Goal: Transaction & Acquisition: Purchase product/service

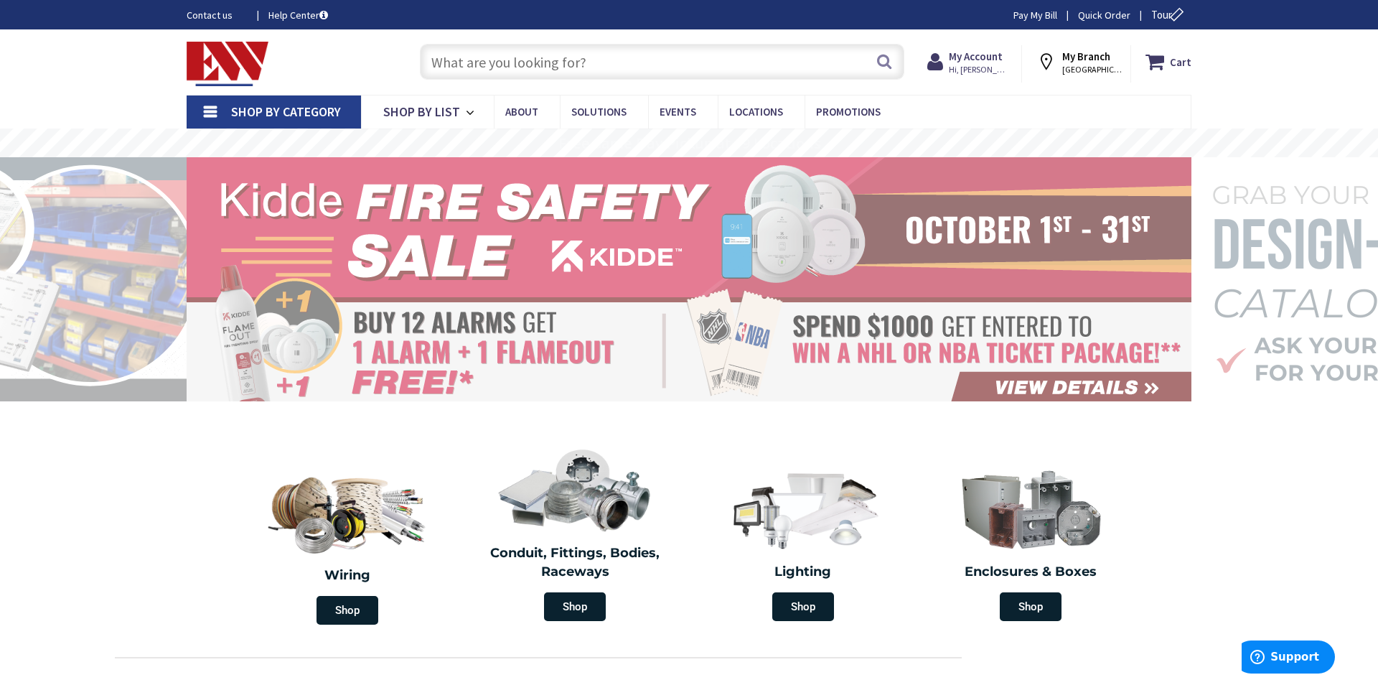
click at [506, 62] on input "text" at bounding box center [662, 62] width 484 height 36
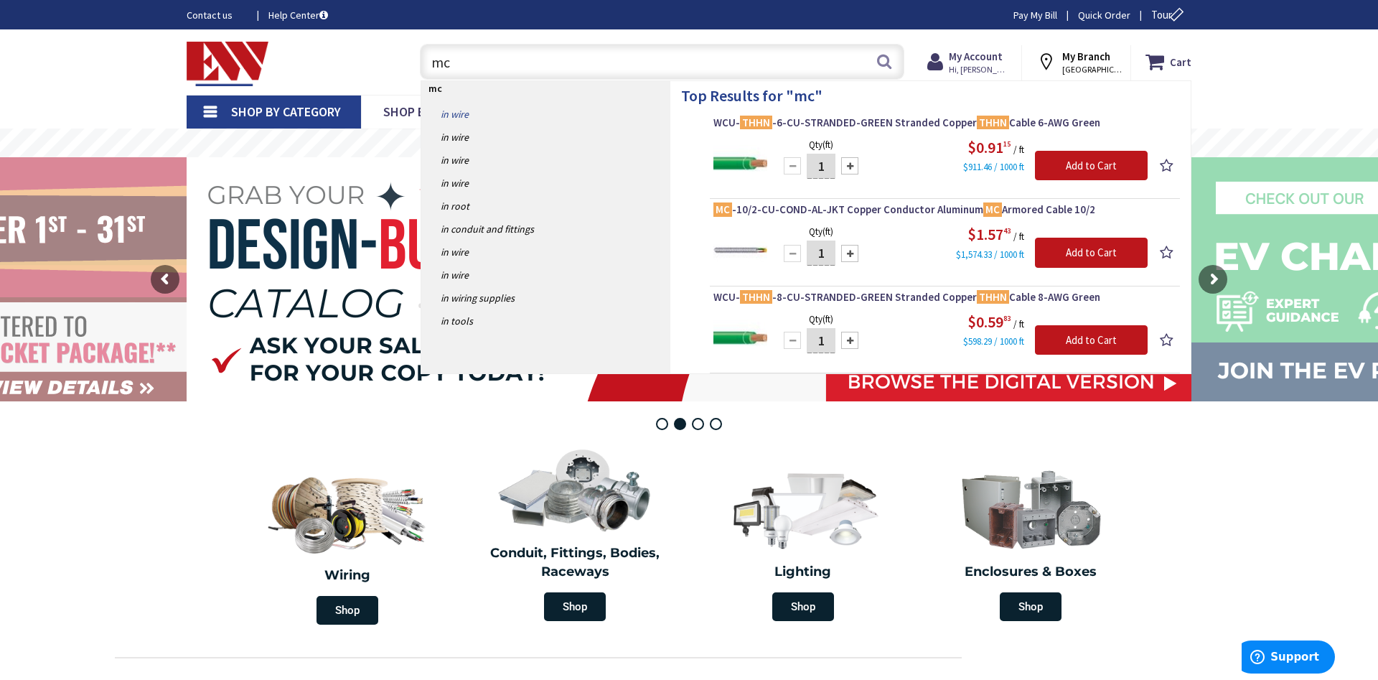
type input "mc"
click at [469, 118] on link "in Wire" at bounding box center [545, 114] width 249 height 23
click at [469, 62] on input "mc" at bounding box center [662, 62] width 484 height 36
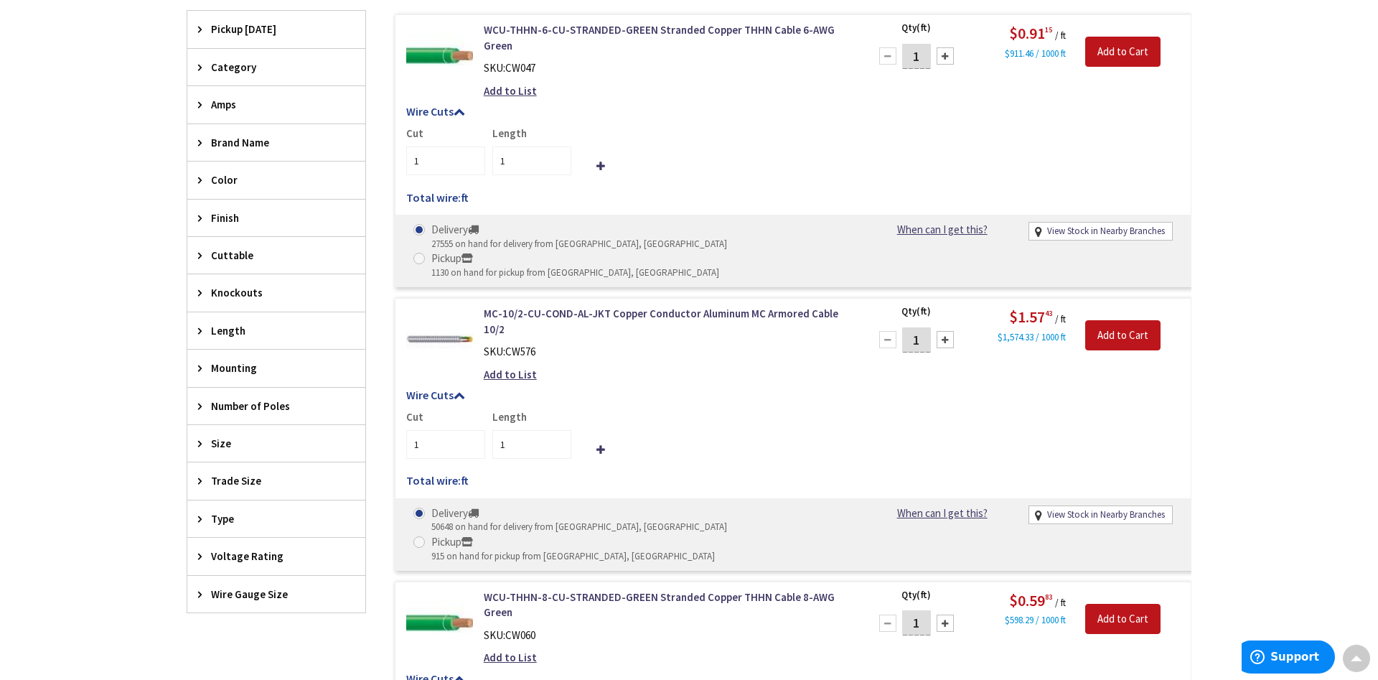
scroll to position [606, 0]
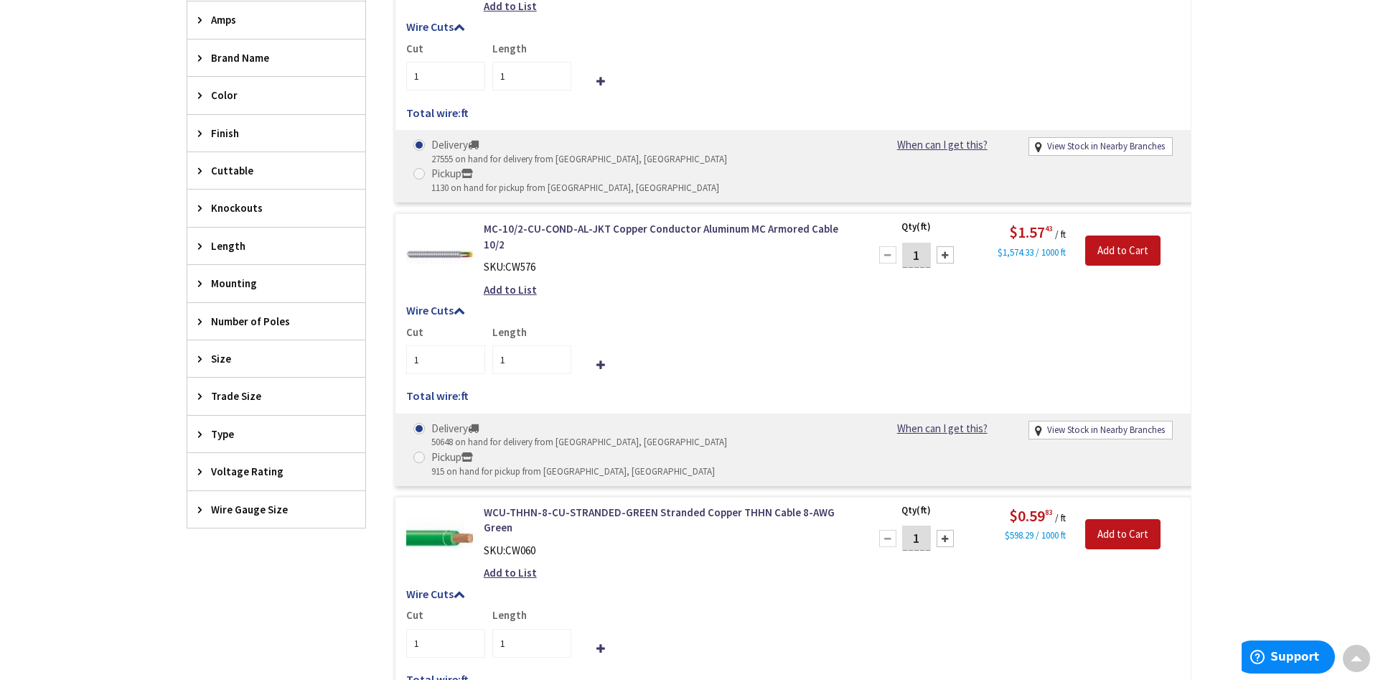
click at [253, 463] on div "Voltage Rating" at bounding box center [276, 471] width 178 height 37
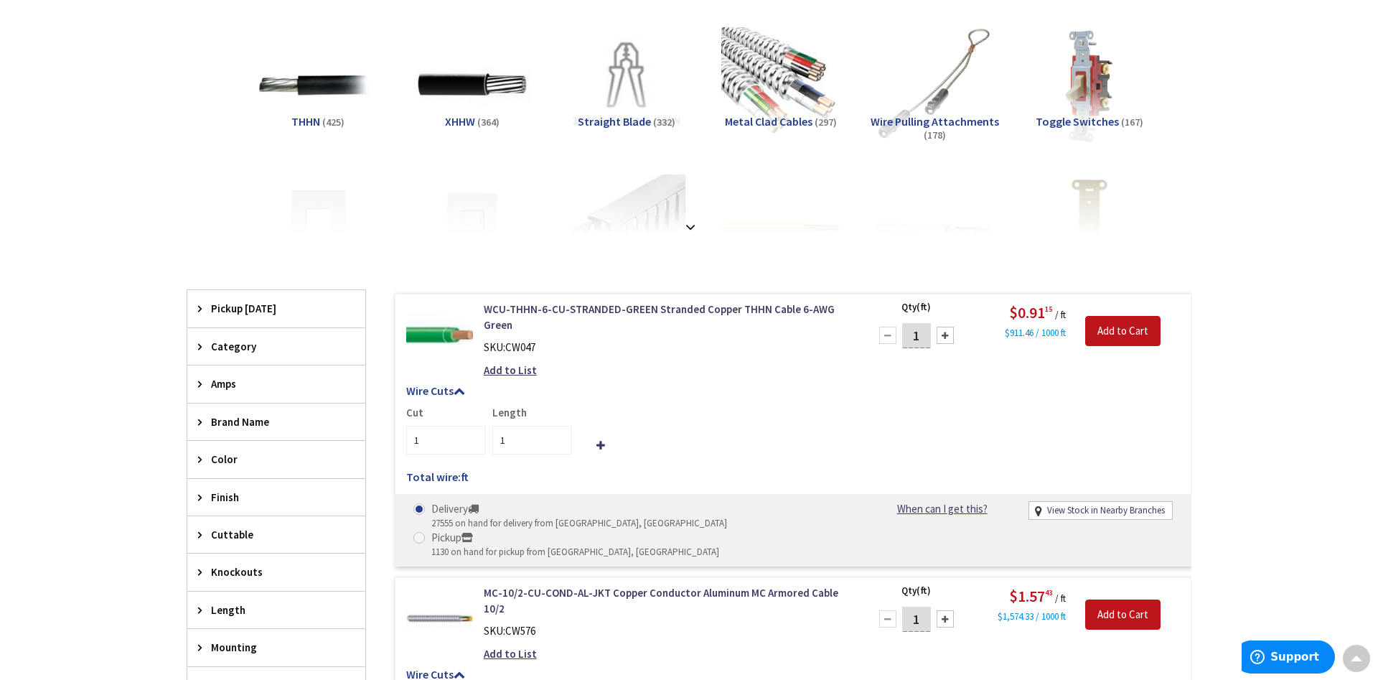
scroll to position [240, 0]
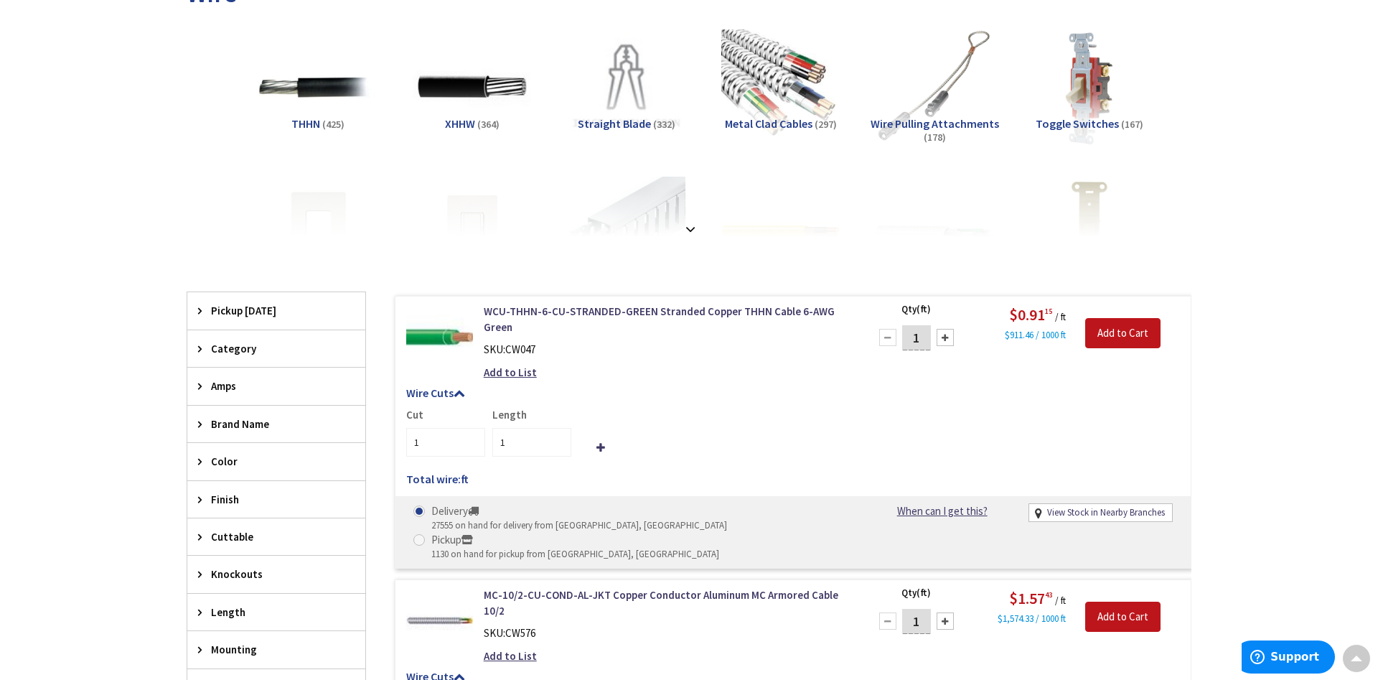
click at [235, 374] on div "Amps" at bounding box center [276, 385] width 178 height 37
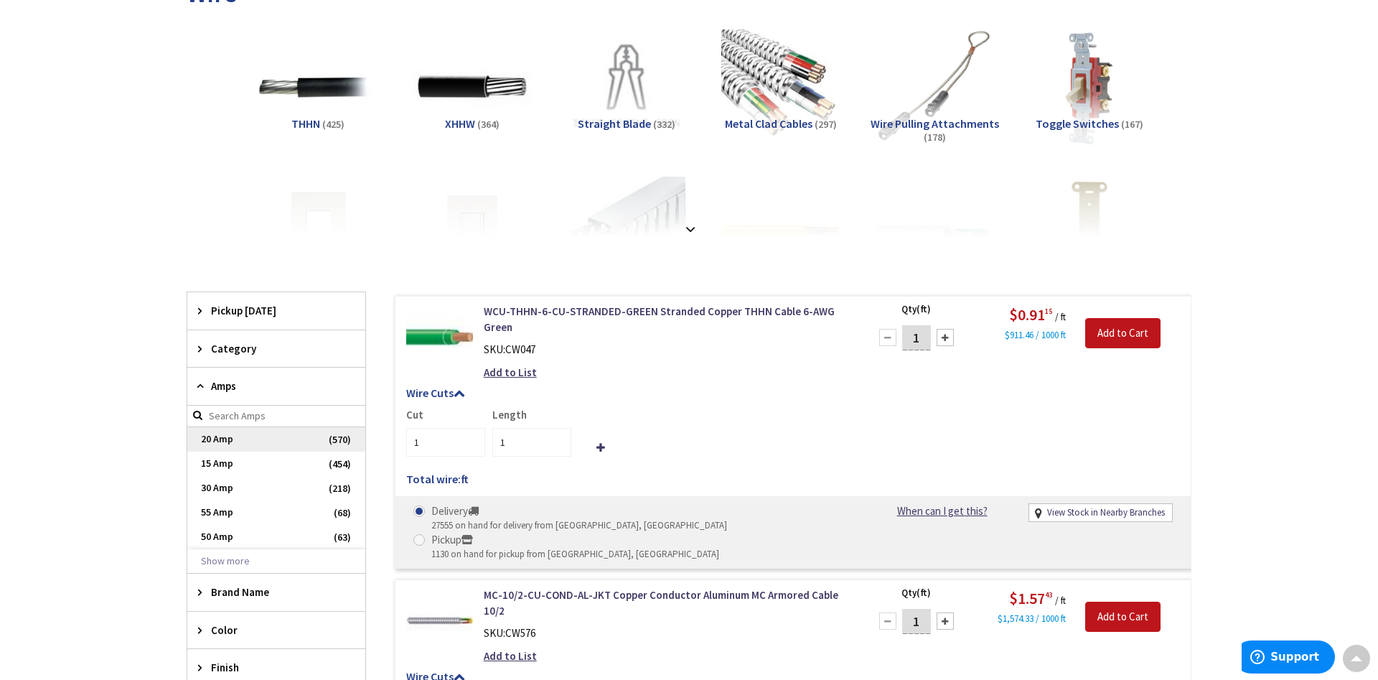
click at [267, 441] on span "20 Amp" at bounding box center [276, 439] width 178 height 24
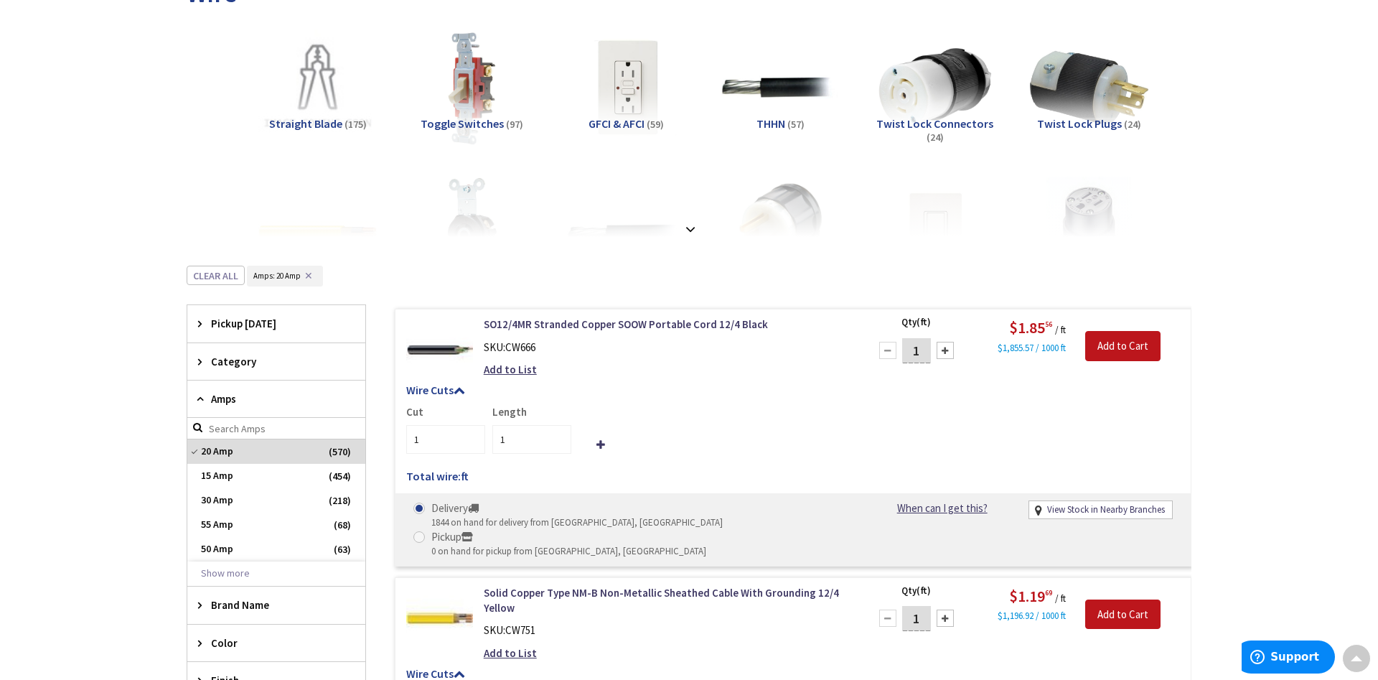
click at [244, 365] on span "Category" at bounding box center [269, 361] width 117 height 15
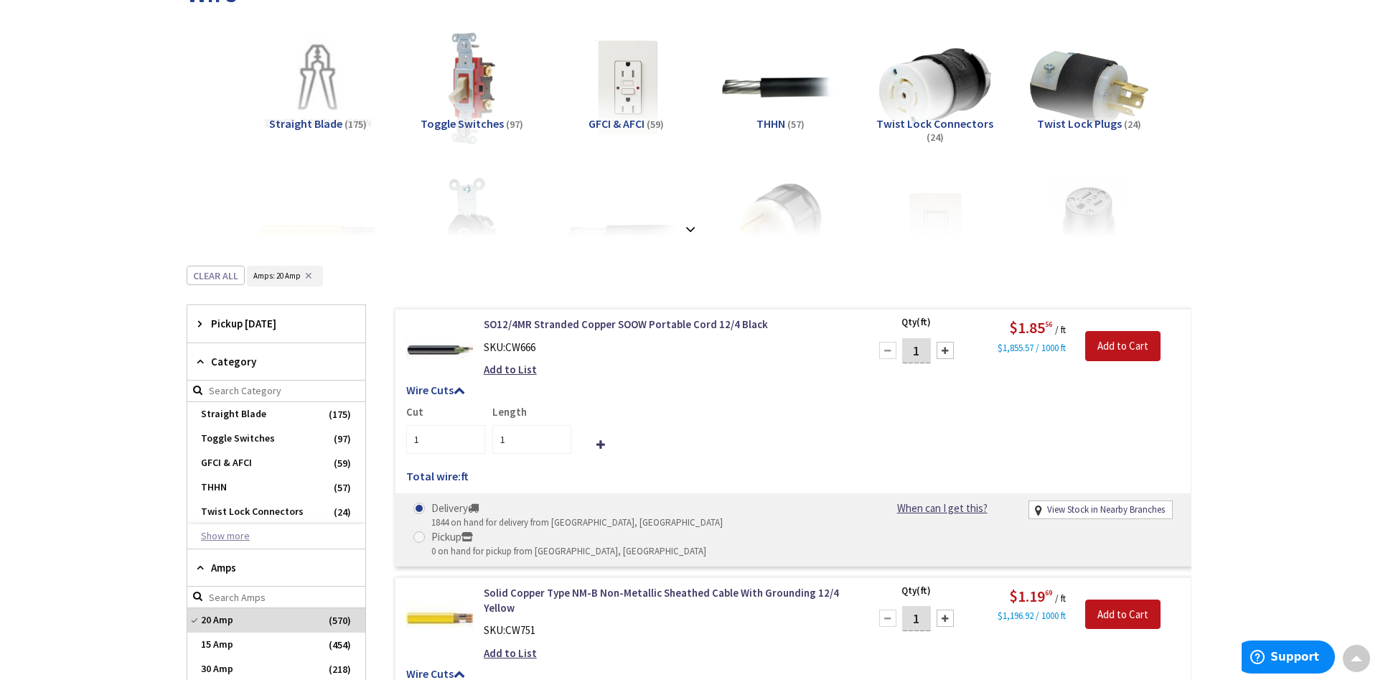
click at [225, 530] on button "Show more" at bounding box center [276, 536] width 178 height 24
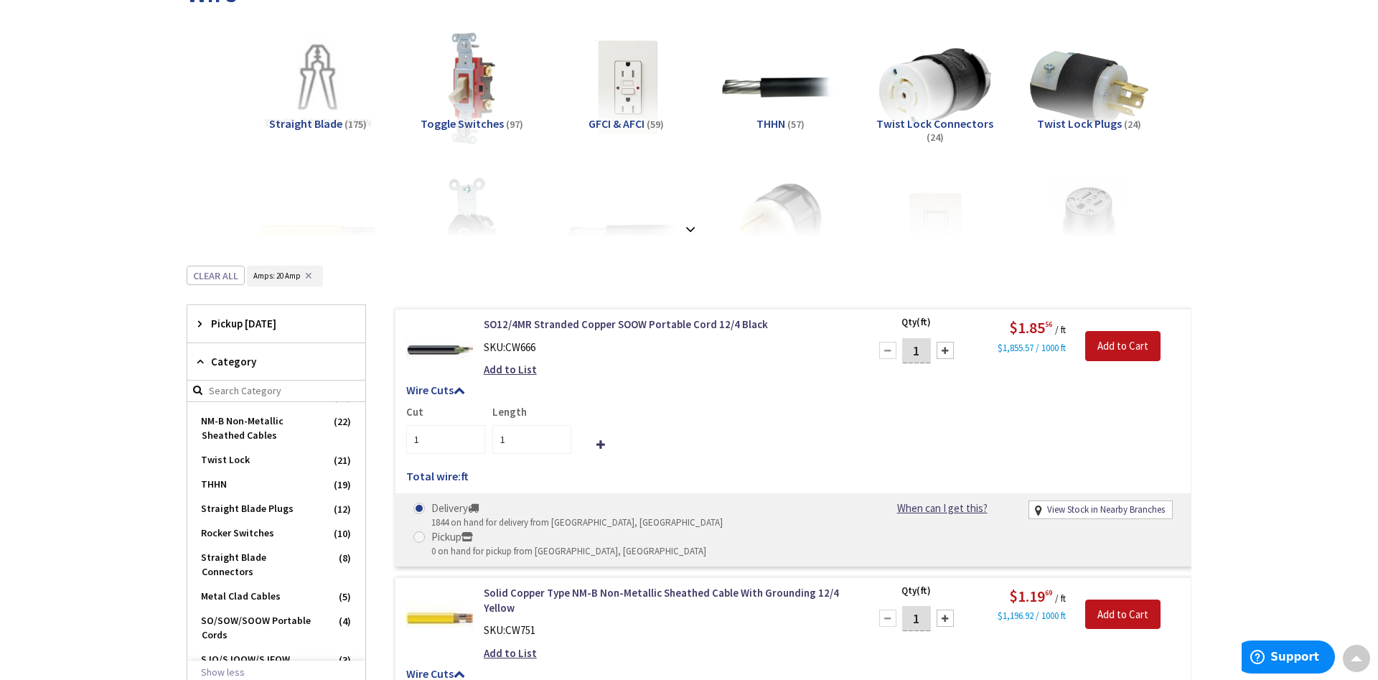
scroll to position [164, 0]
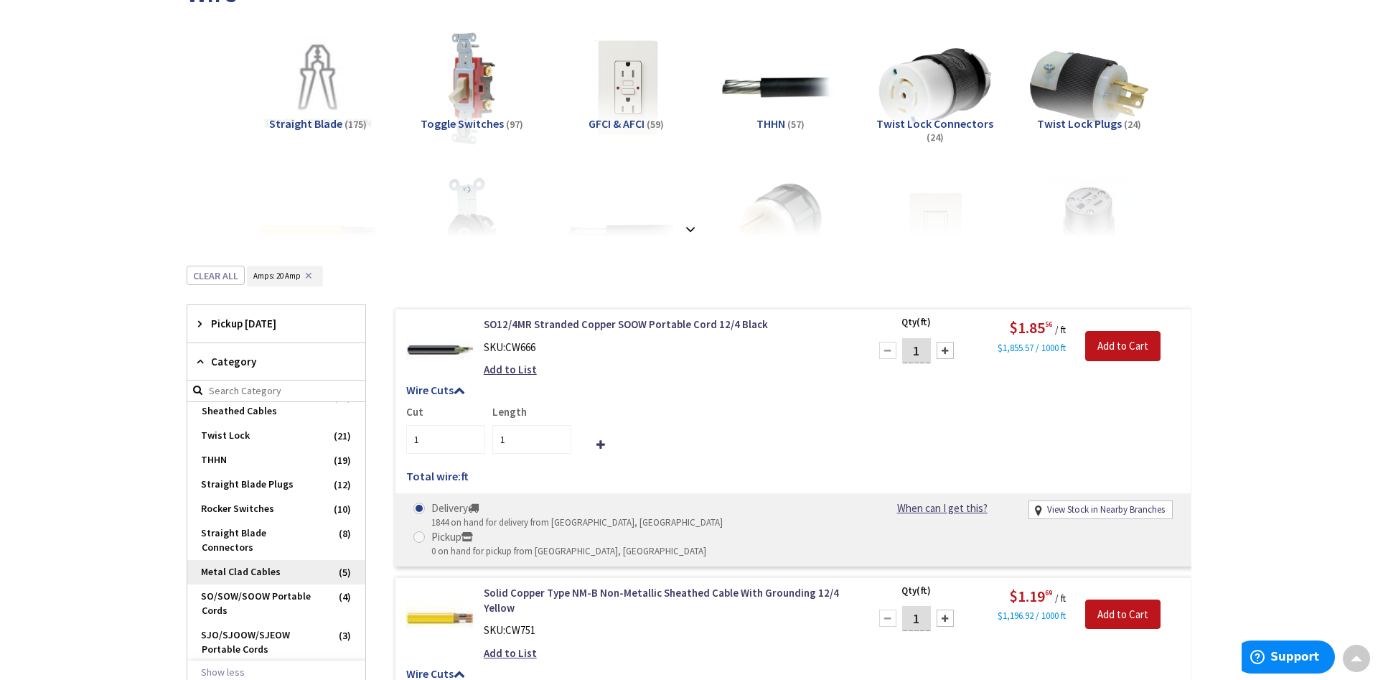
click at [253, 565] on span "Metal Clad Cables" at bounding box center [276, 572] width 178 height 24
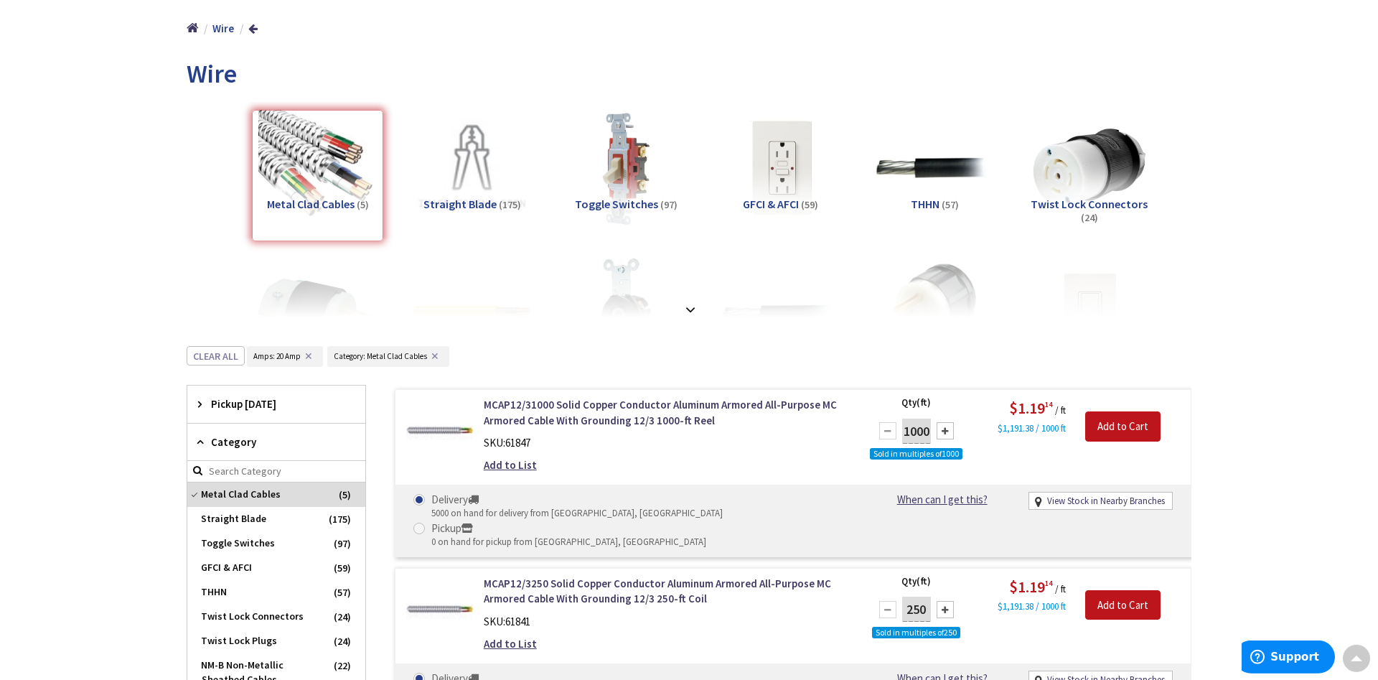
scroll to position [0, 0]
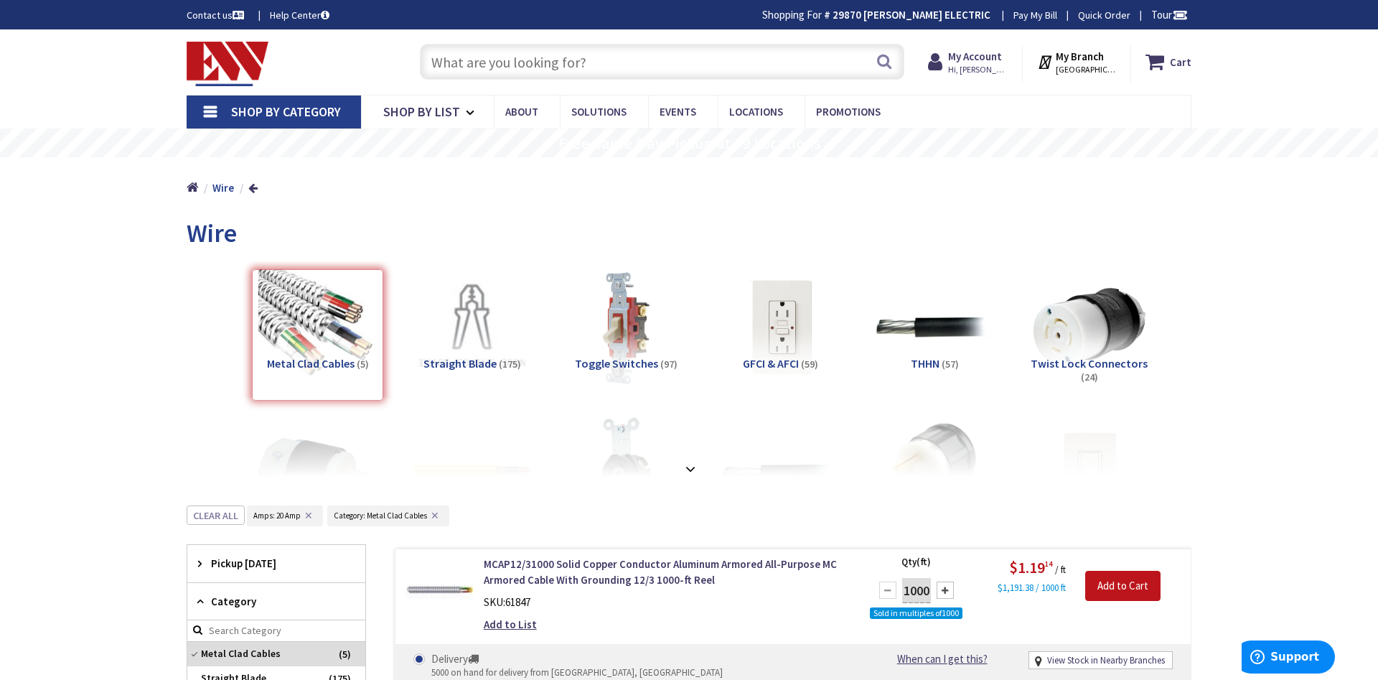
click at [482, 52] on input "text" at bounding box center [662, 62] width 484 height 36
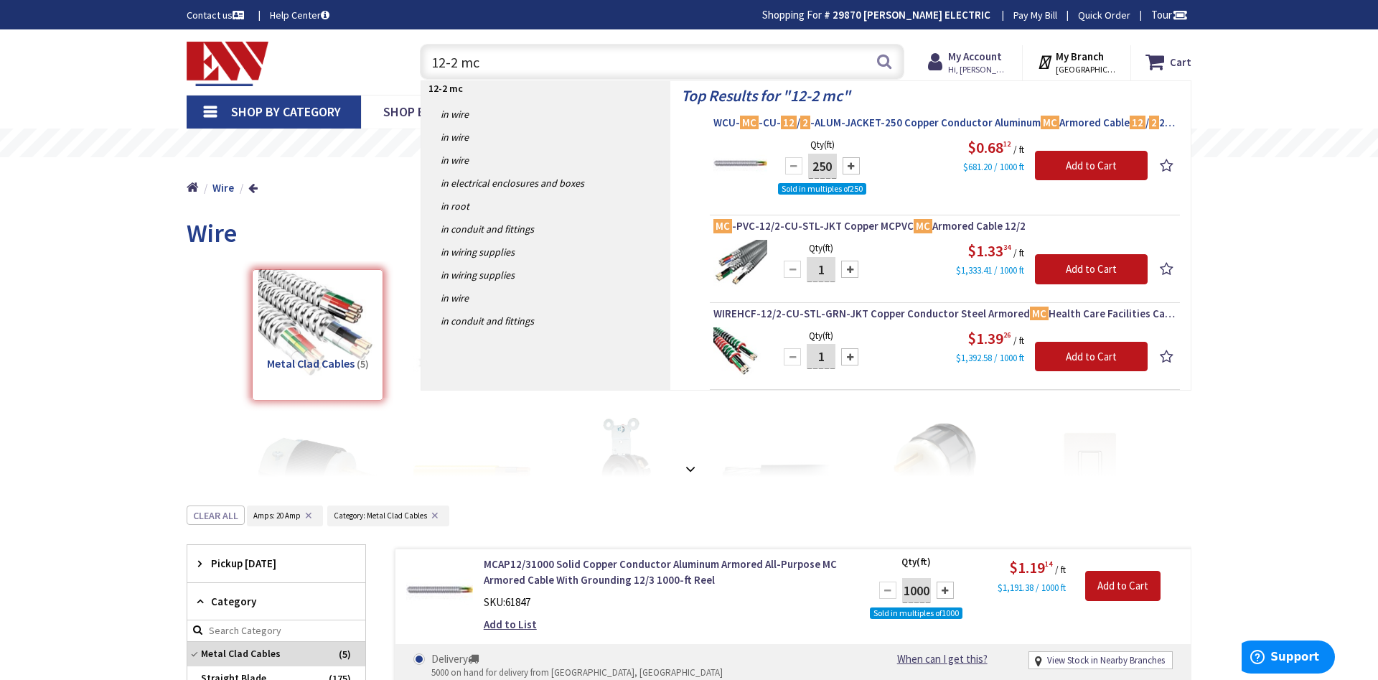
type input "12-2 mc"
click at [783, 121] on mark "12" at bounding box center [789, 122] width 16 height 18
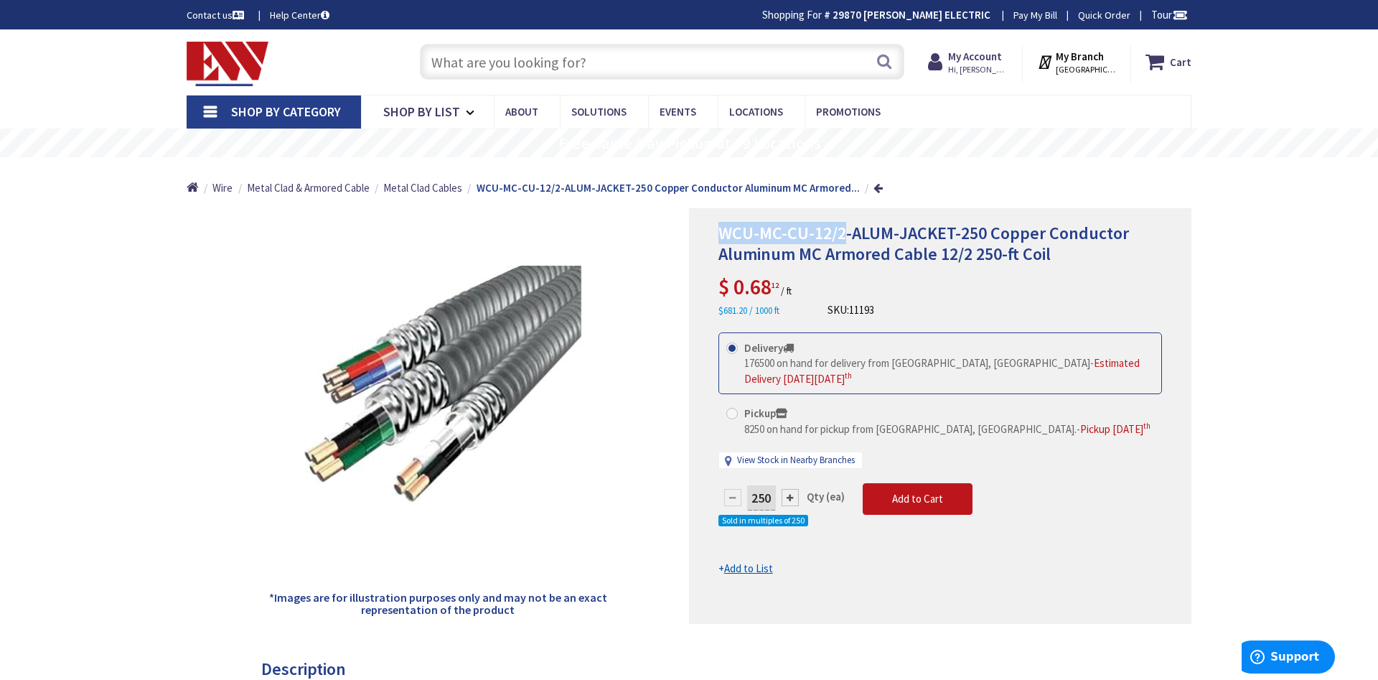
drag, startPoint x: 711, startPoint y: 235, endPoint x: 843, endPoint y: 234, distance: 132.1
click at [843, 234] on div "WCU-MC-CU-12/2-ALUM-JACKET-250 Copper Conductor Aluminum MC Armored Cable 12/2 …" at bounding box center [940, 416] width 502 height 416
click at [884, 503] on button "Add to Cart" at bounding box center [918, 499] width 110 height 32
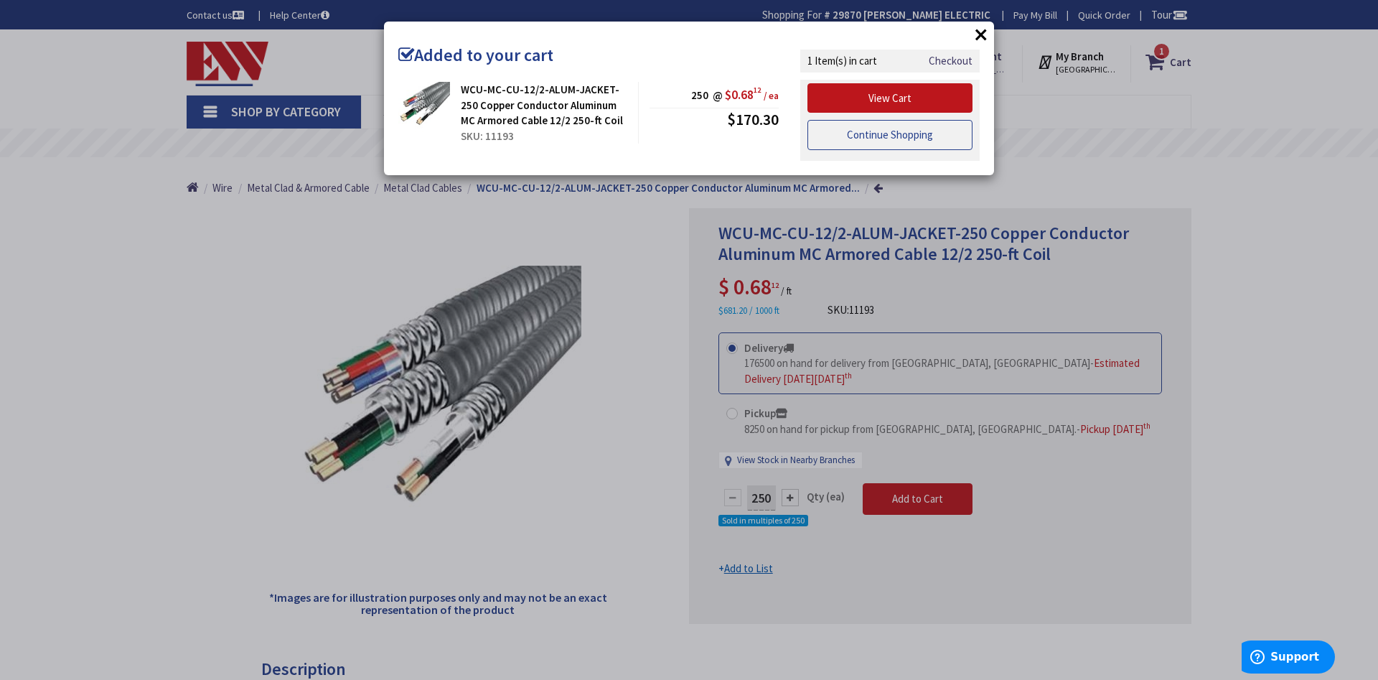
click at [851, 132] on link "Continue Shopping" at bounding box center [889, 135] width 165 height 30
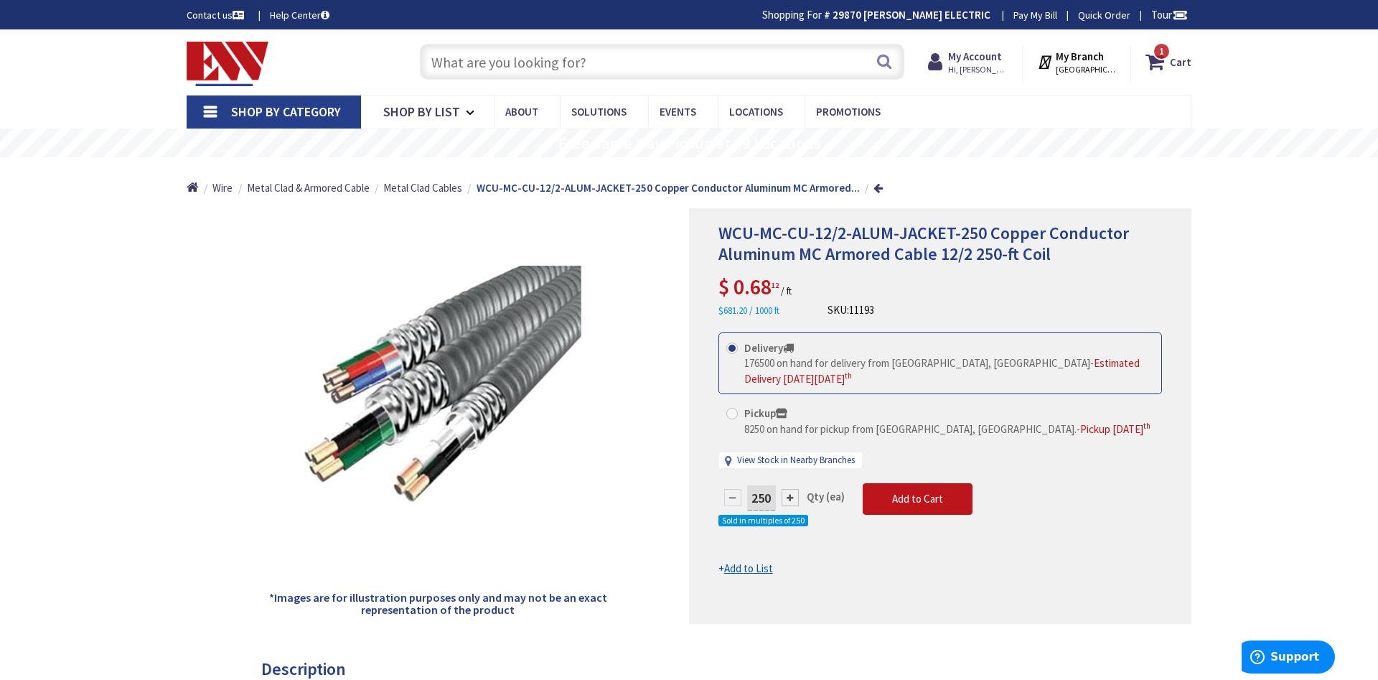
click at [439, 74] on input "text" at bounding box center [662, 62] width 484 height 36
click at [441, 68] on input "text" at bounding box center [662, 62] width 484 height 36
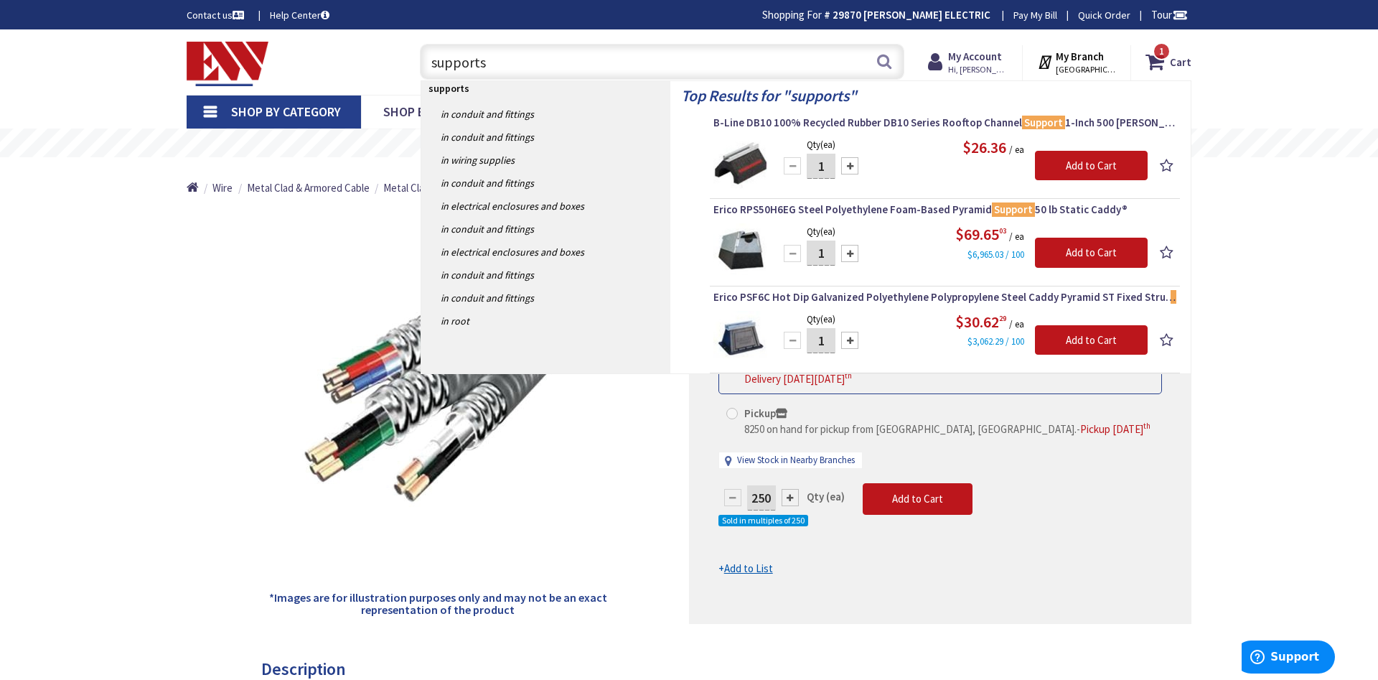
drag, startPoint x: 510, startPoint y: 65, endPoint x: 245, endPoint y: 37, distance: 266.3
click at [420, 44] on input "supports" at bounding box center [662, 62] width 484 height 36
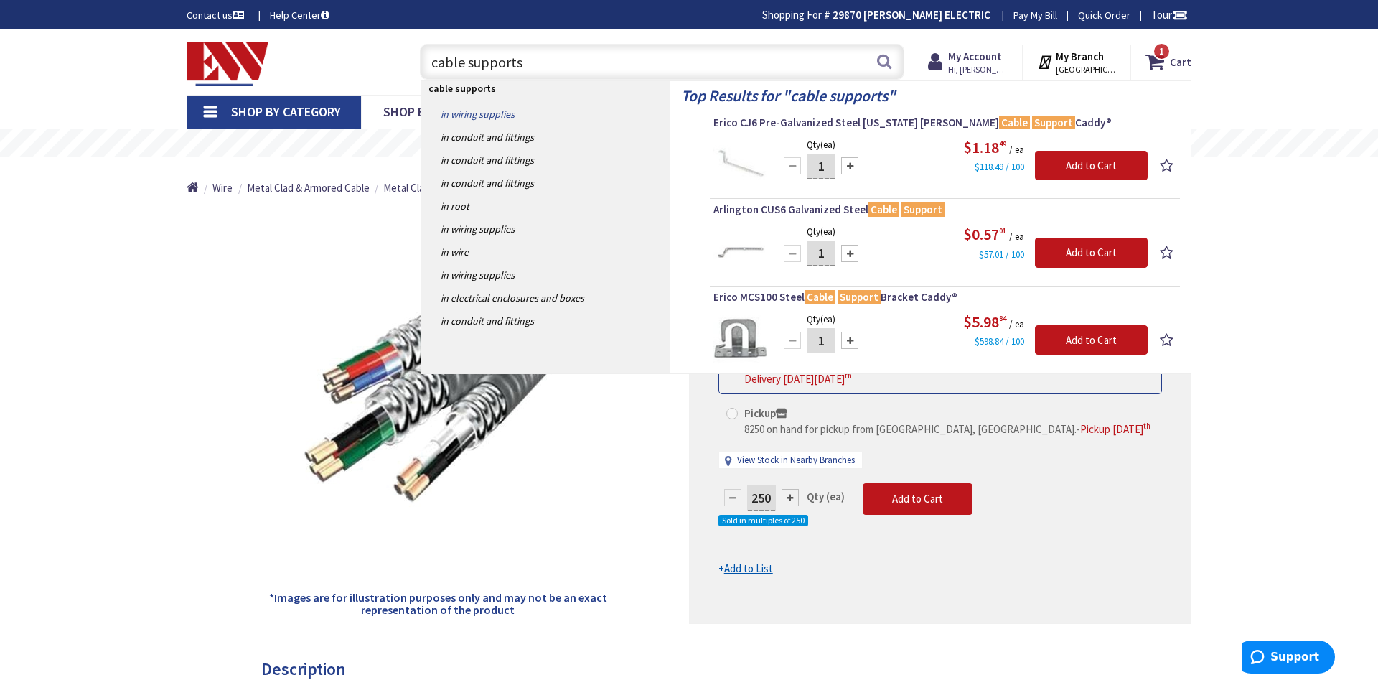
type input "cable supports"
click at [474, 114] on link "in Wiring Supplies" at bounding box center [545, 114] width 249 height 23
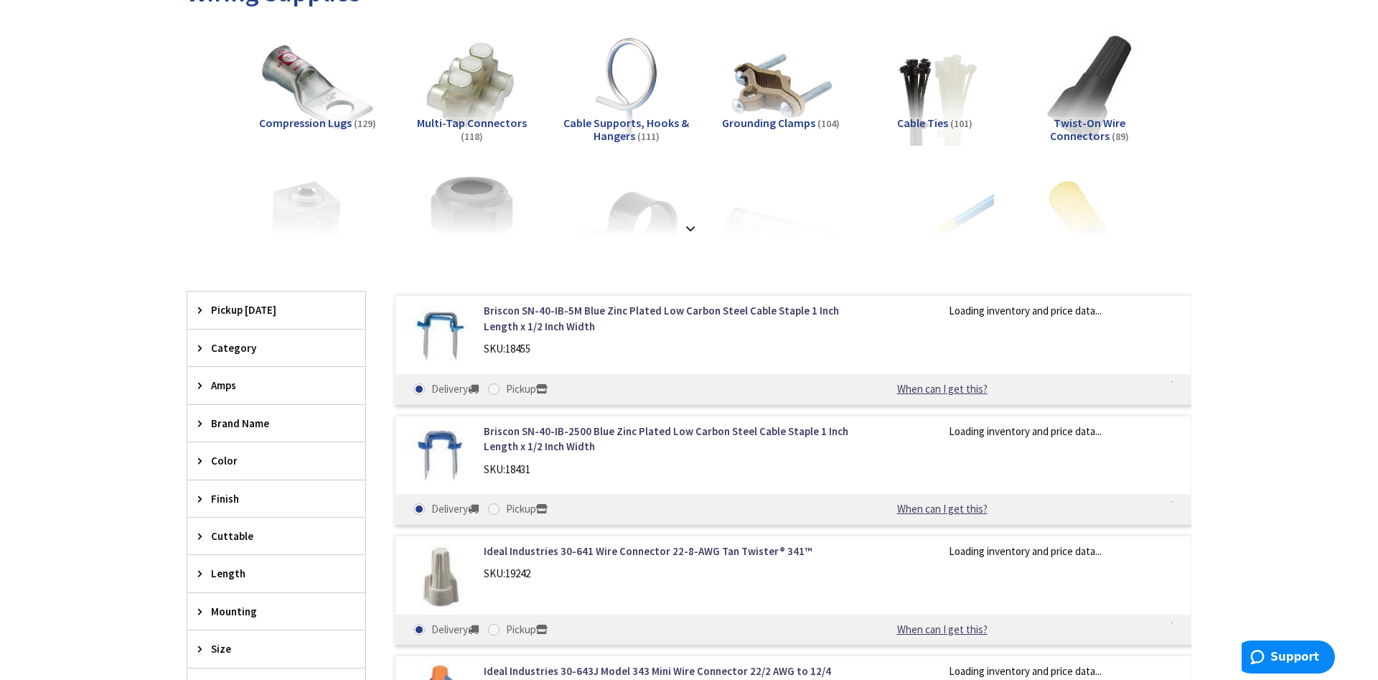
scroll to position [293, 0]
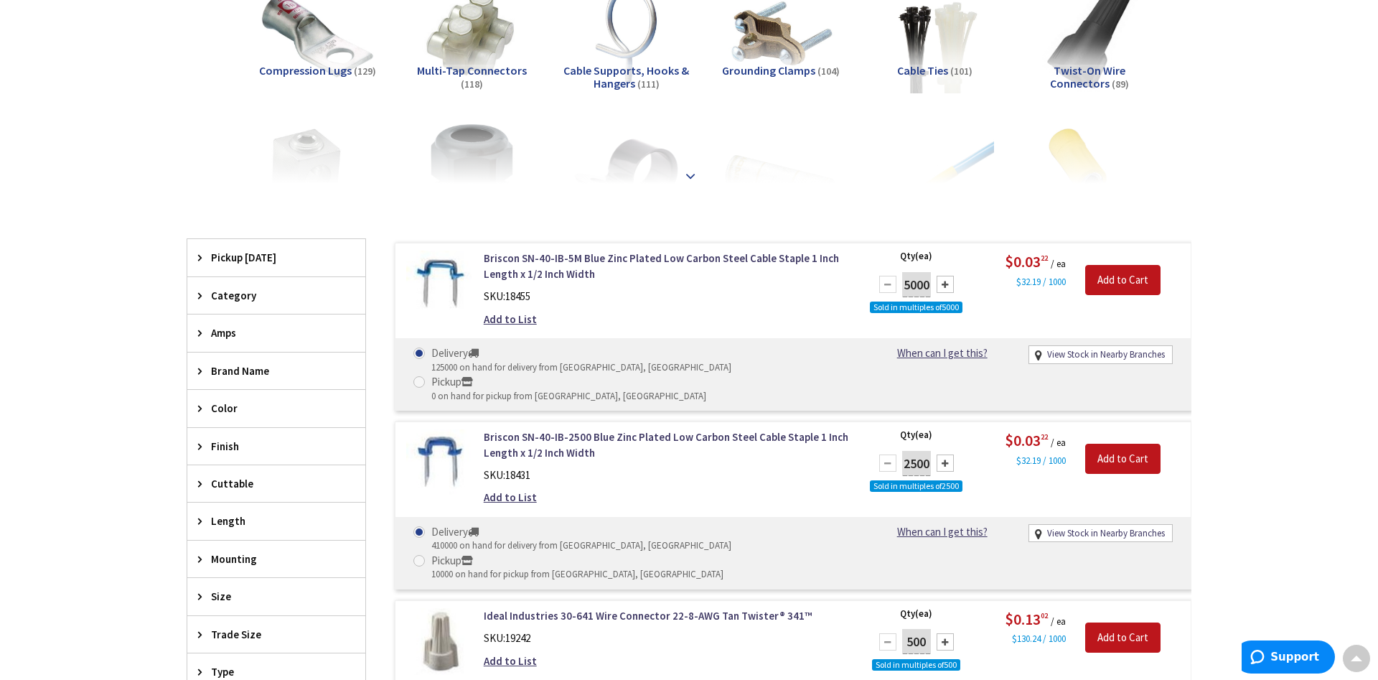
click at [695, 169] on strong at bounding box center [690, 176] width 17 height 16
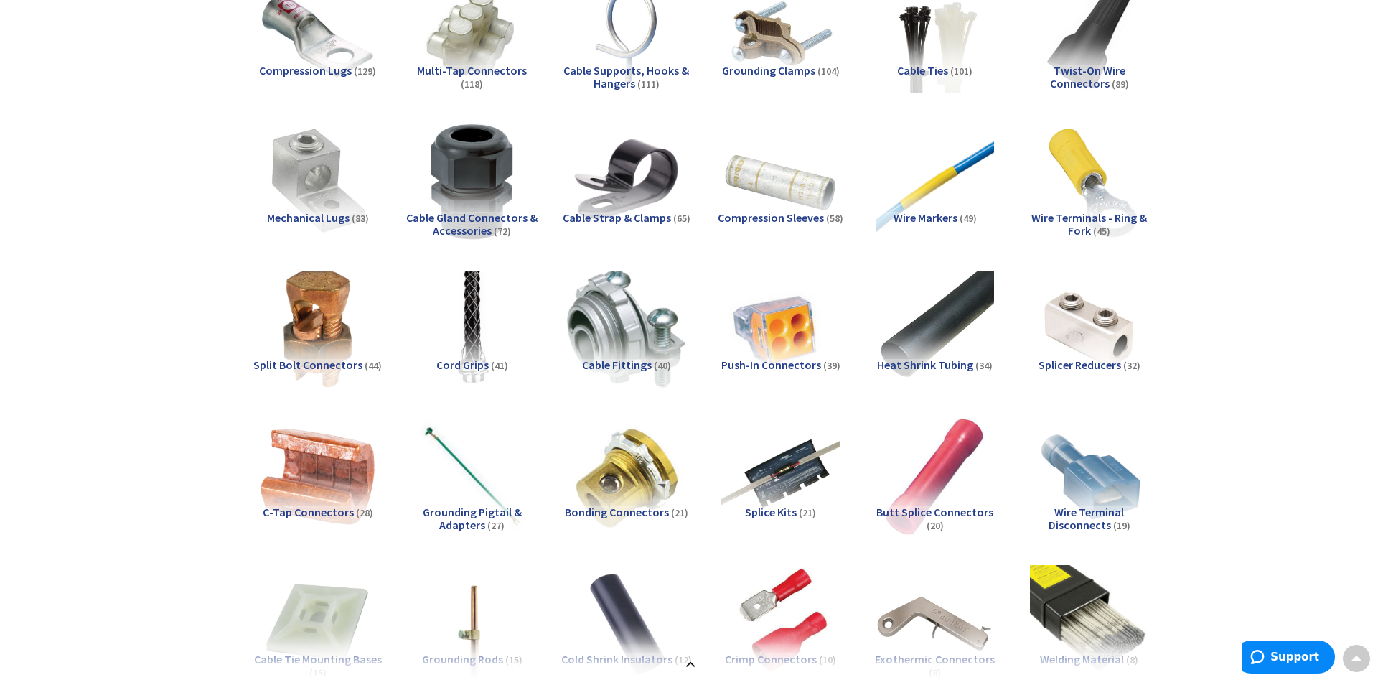
scroll to position [0, 0]
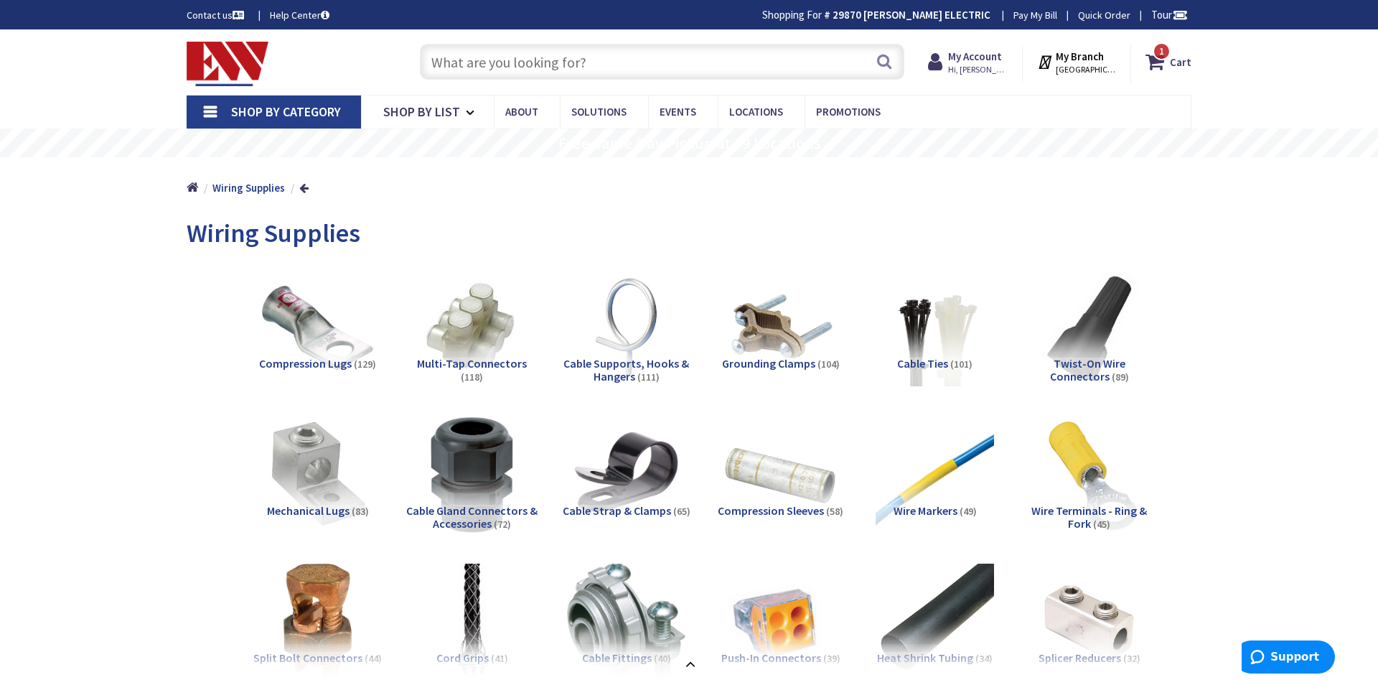
click at [547, 60] on input "text" at bounding box center [662, 62] width 484 height 36
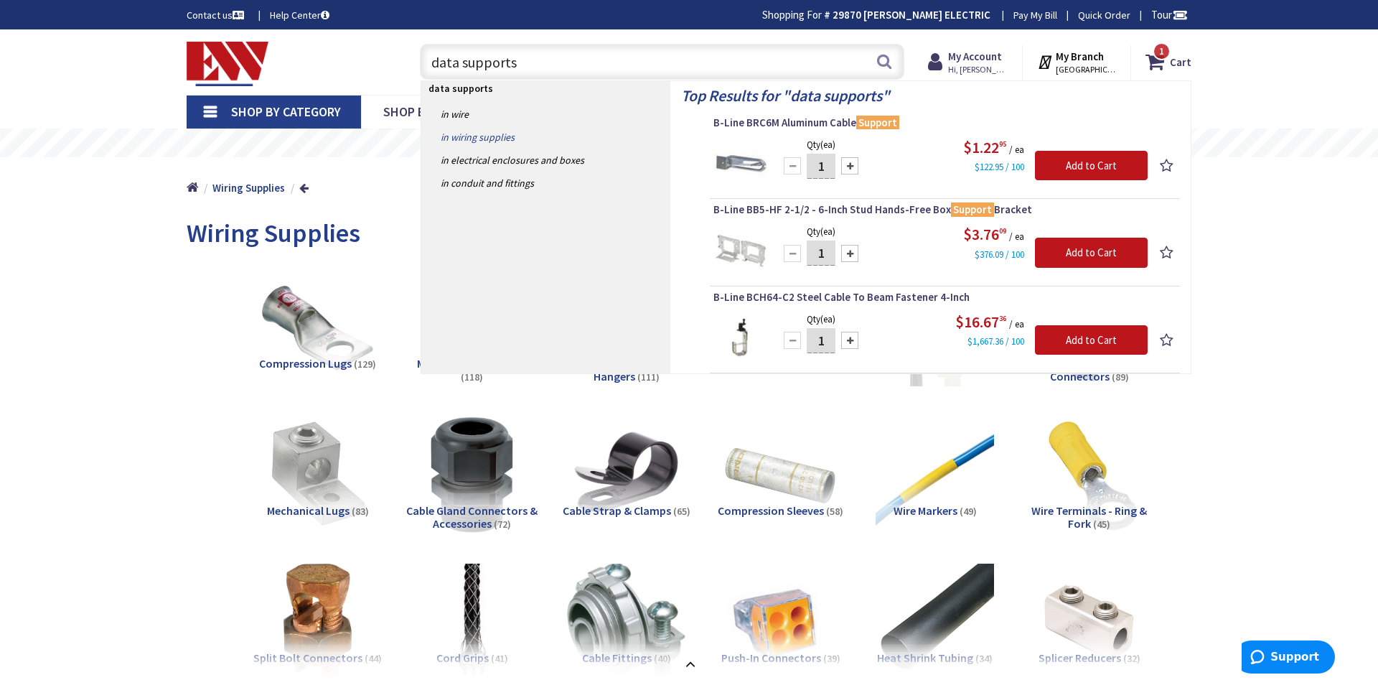
type input "data supports"
click at [455, 136] on link "in Wiring Supplies" at bounding box center [545, 137] width 249 height 23
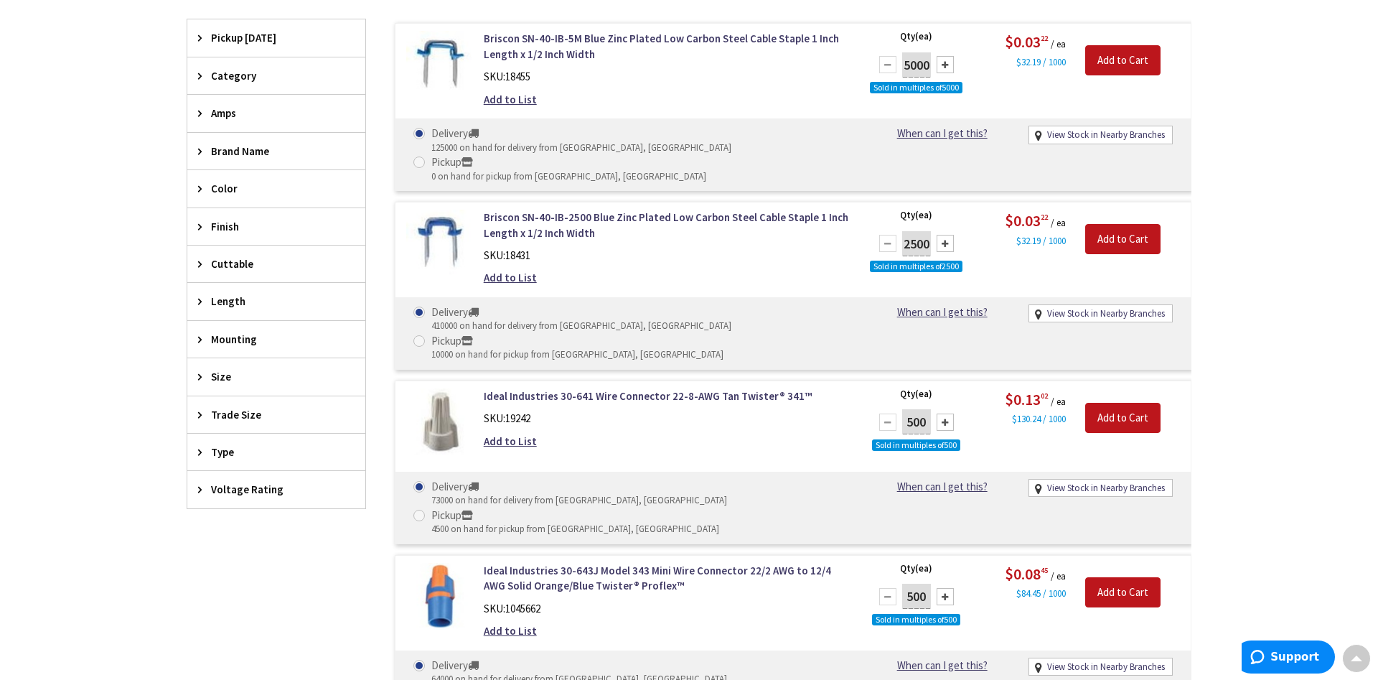
scroll to position [439, 0]
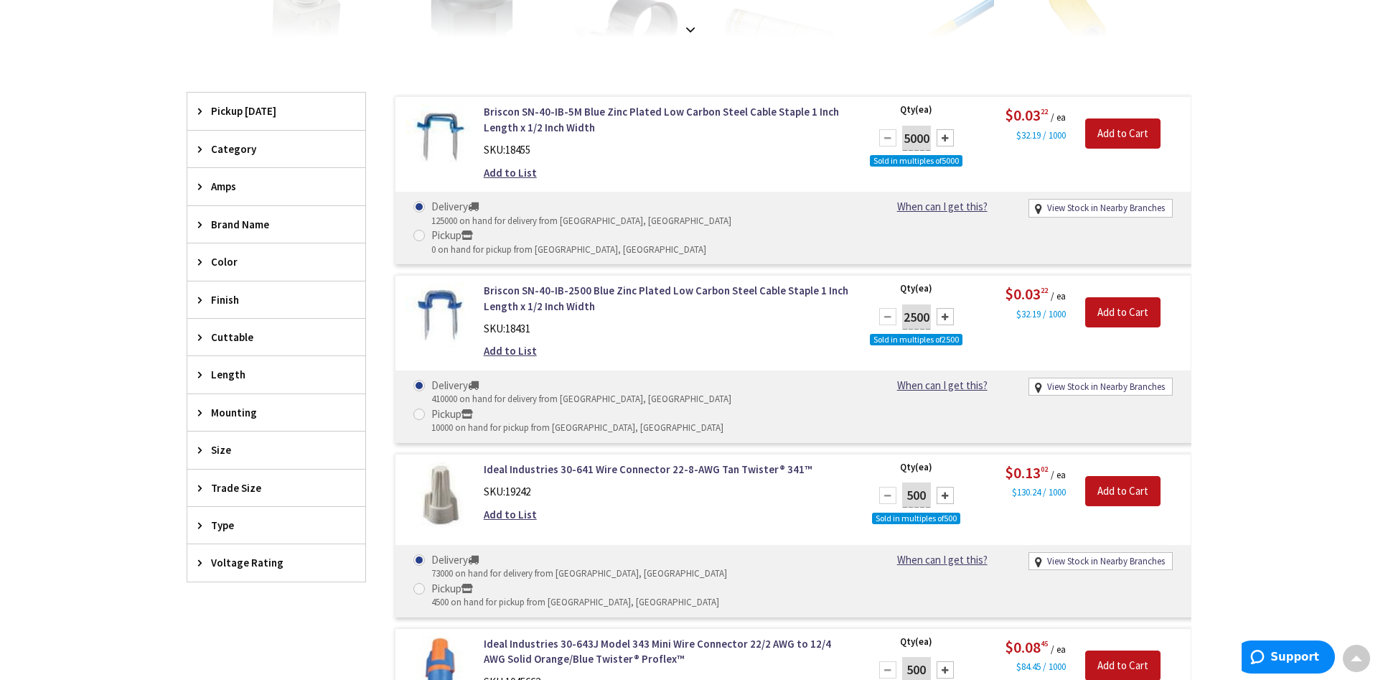
click at [195, 181] on div "Amps" at bounding box center [276, 186] width 178 height 37
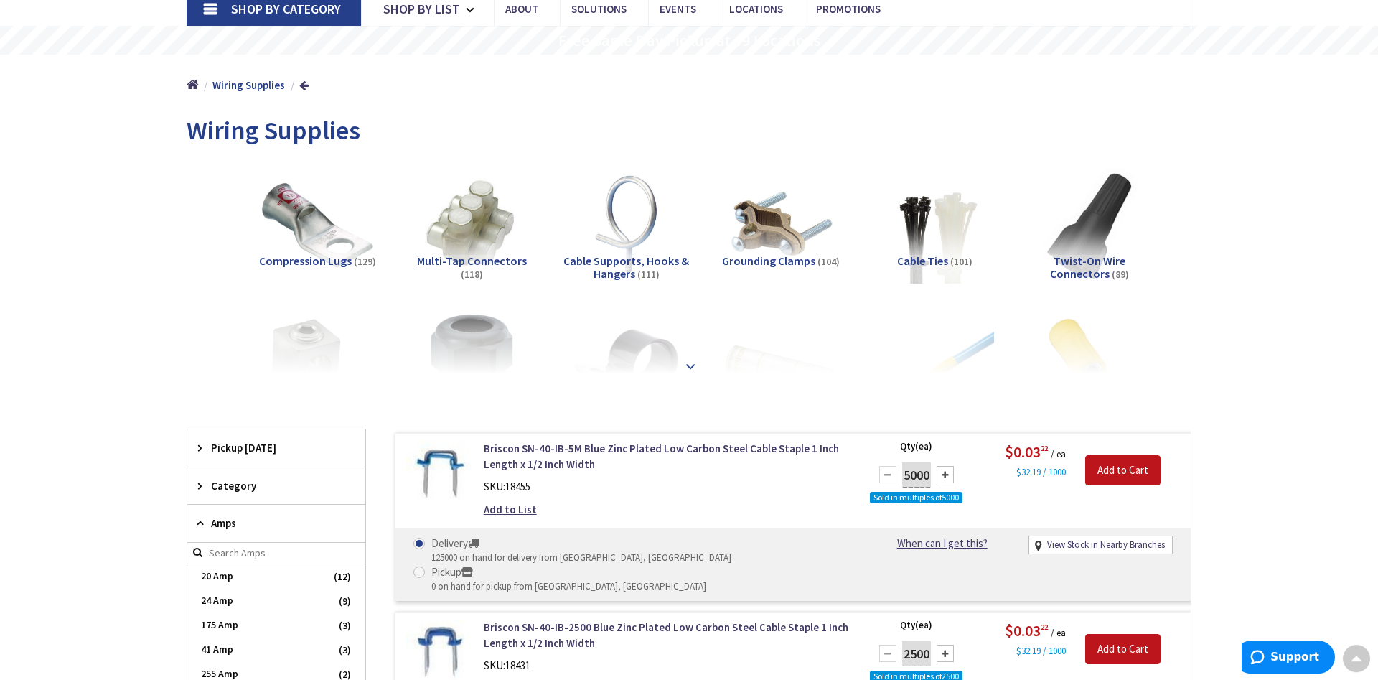
scroll to position [73, 0]
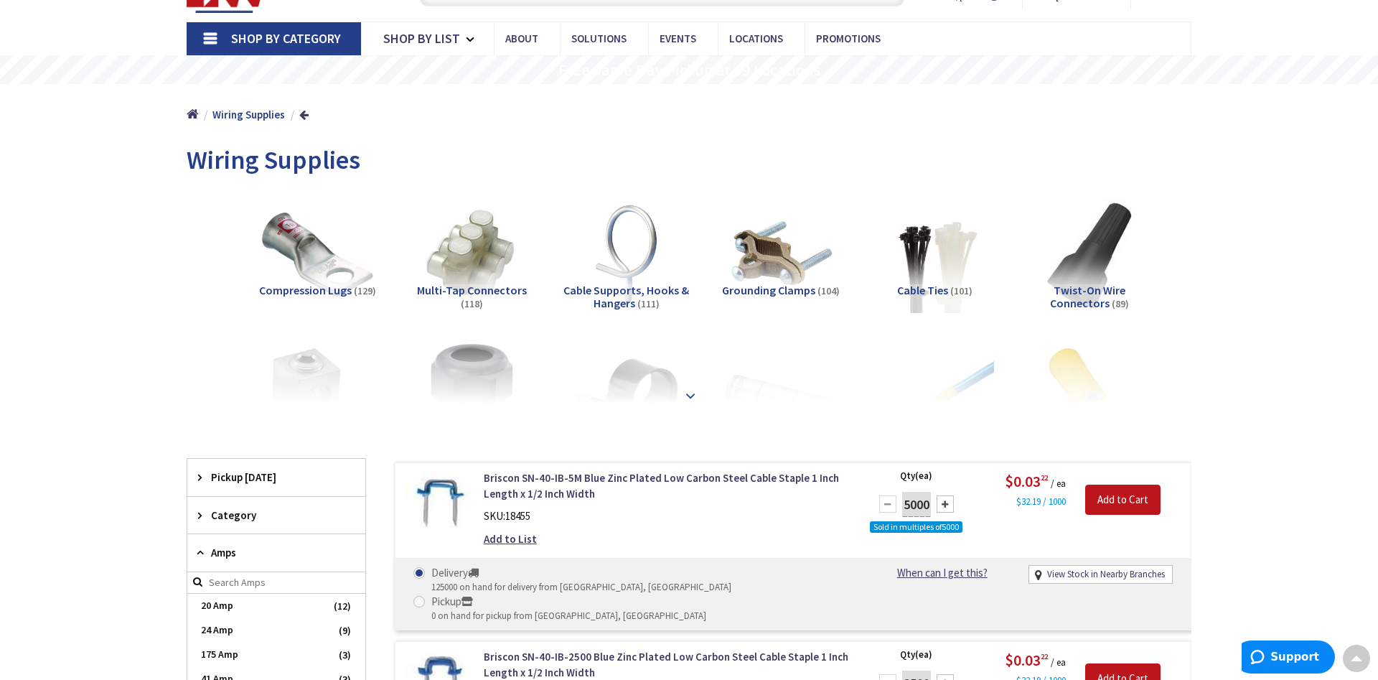
click at [686, 390] on strong at bounding box center [690, 396] width 17 height 16
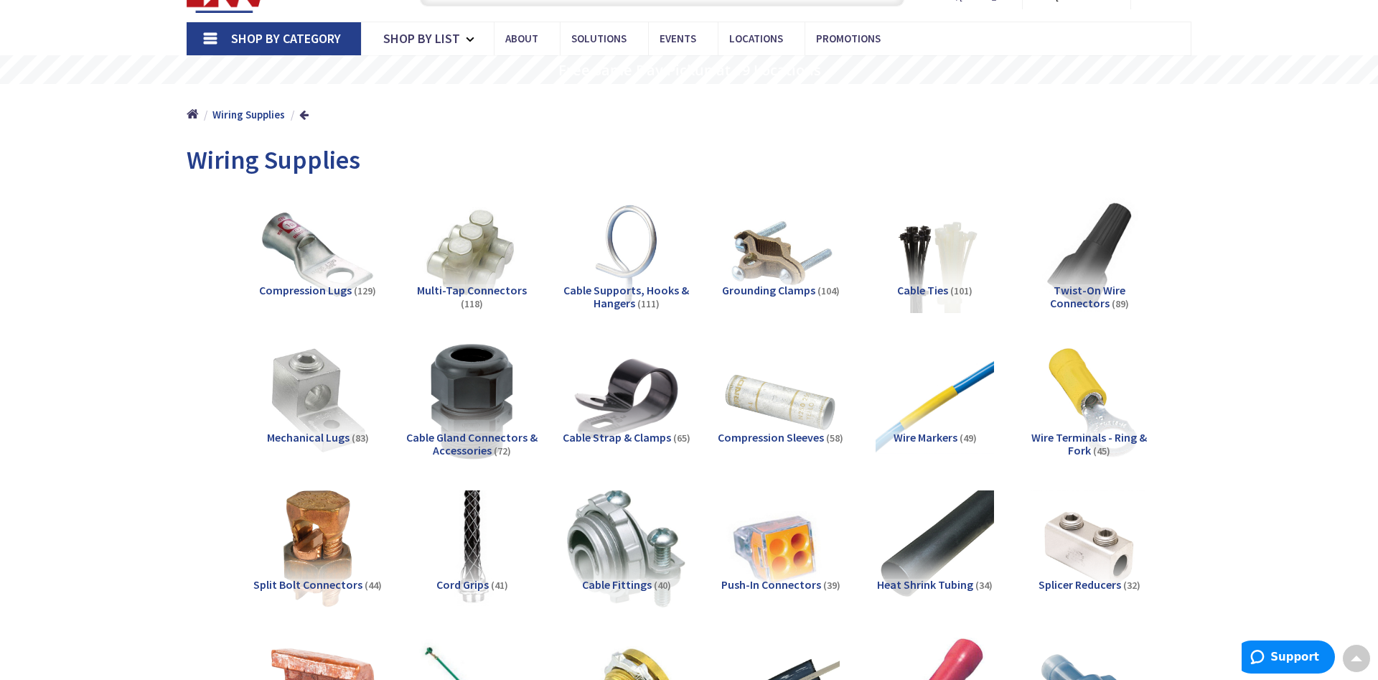
click at [612, 296] on span "Cable Supports, Hooks & Hangers" at bounding box center [626, 296] width 126 height 27
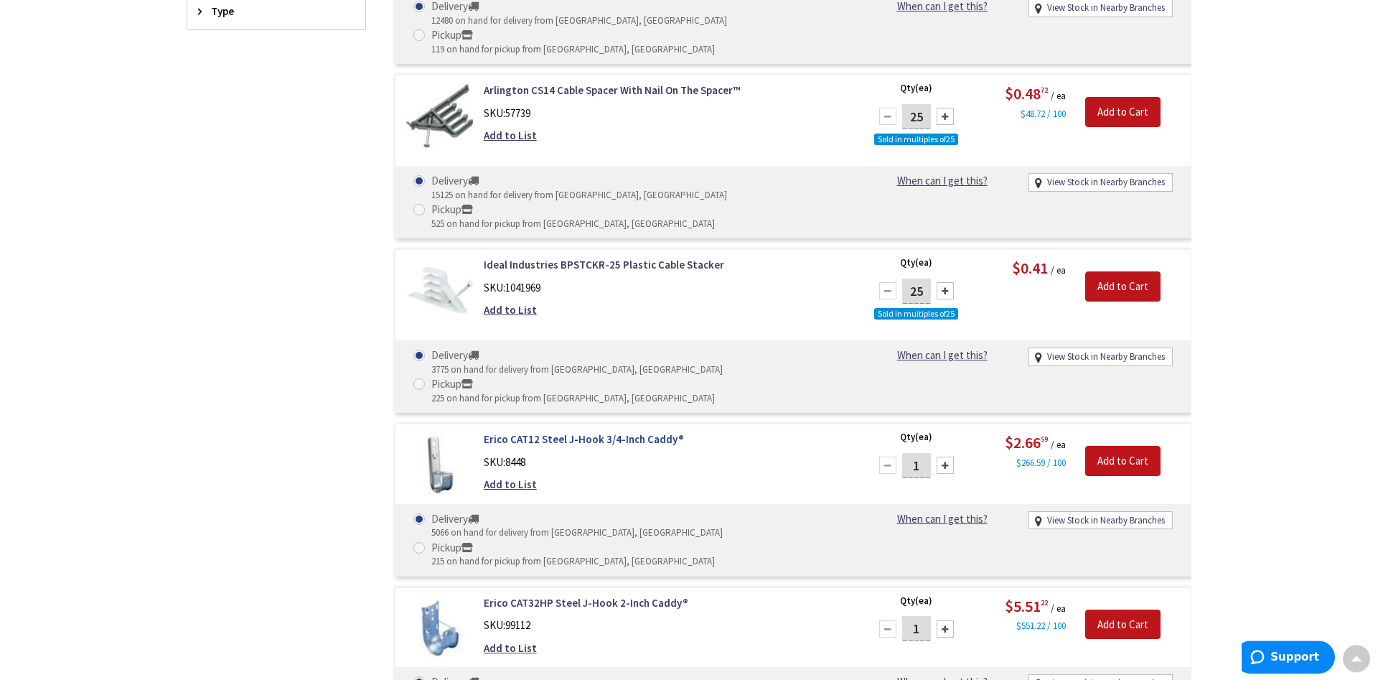
scroll to position [1757, 0]
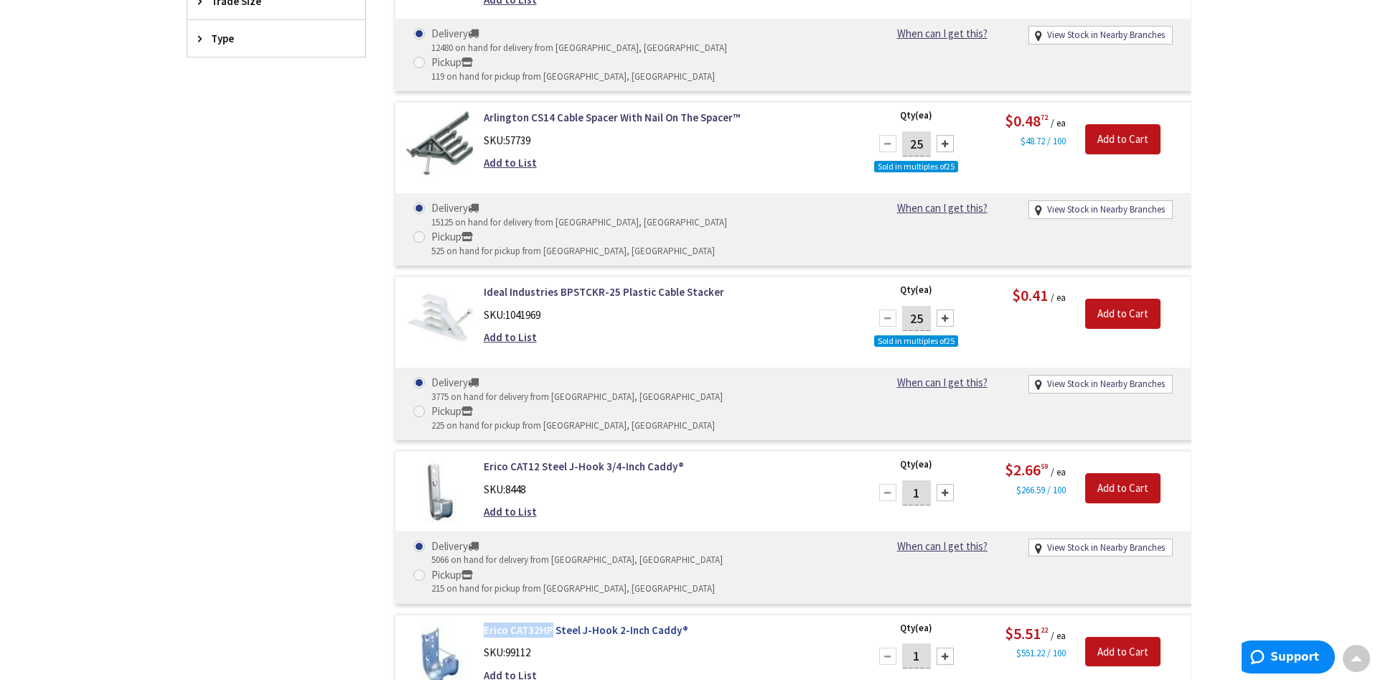
drag, startPoint x: 478, startPoint y: 468, endPoint x: 549, endPoint y: 470, distance: 71.1
click at [549, 622] on div "Erico CAT32HP Steel J-Hook 2-Inch Caddy® SKU: 99112 Add to List" at bounding box center [666, 655] width 387 height 67
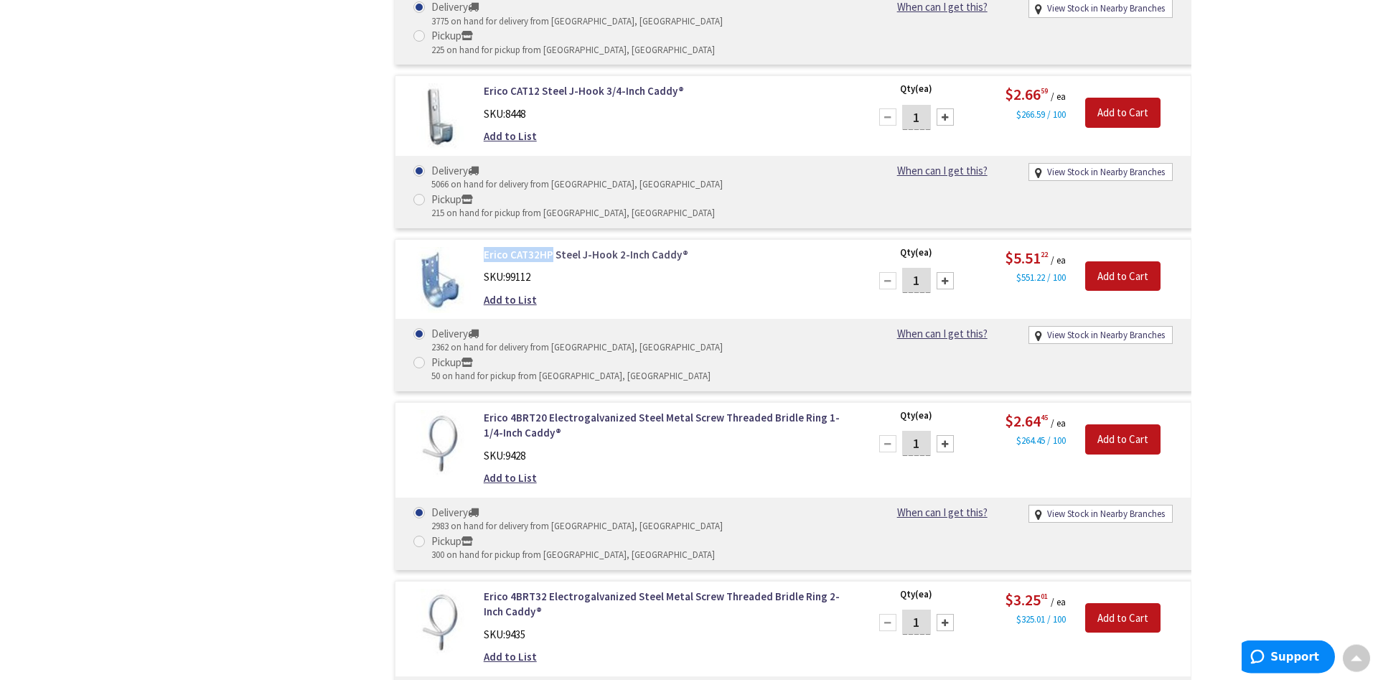
scroll to position [2050, 0]
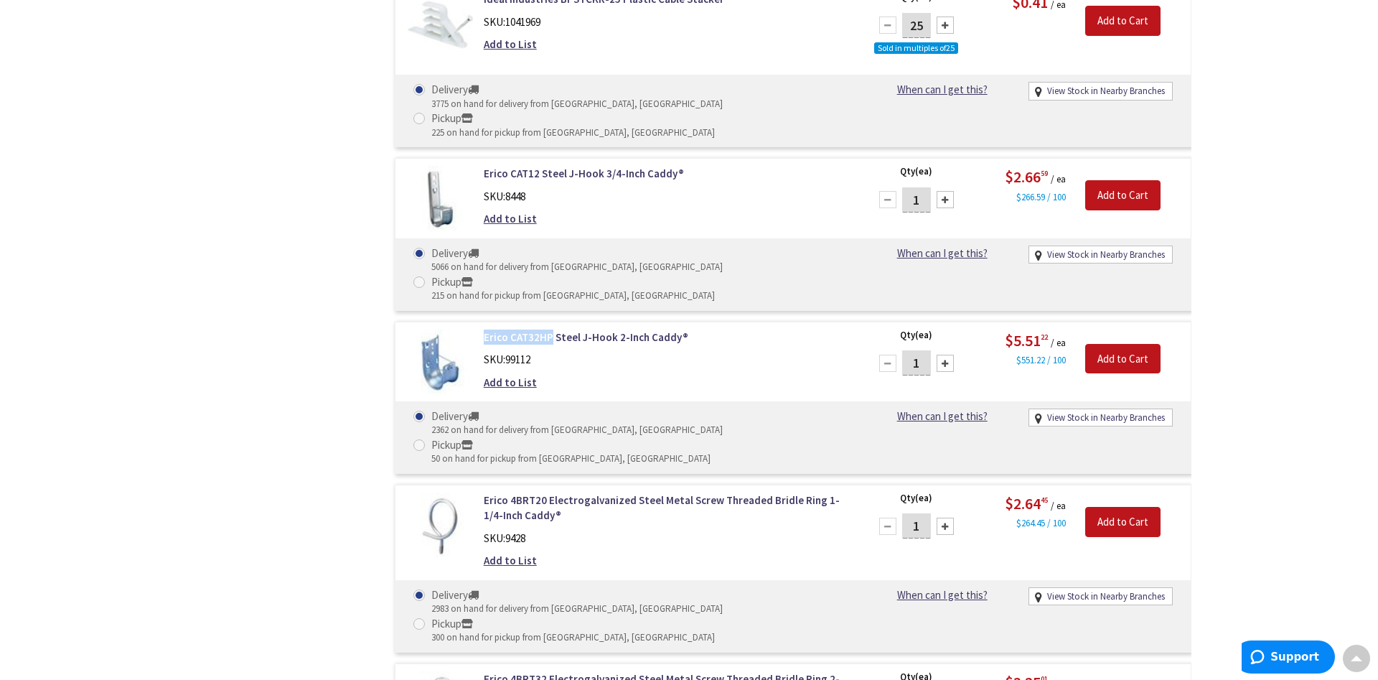
click at [945, 355] on div at bounding box center [945, 363] width 17 height 17
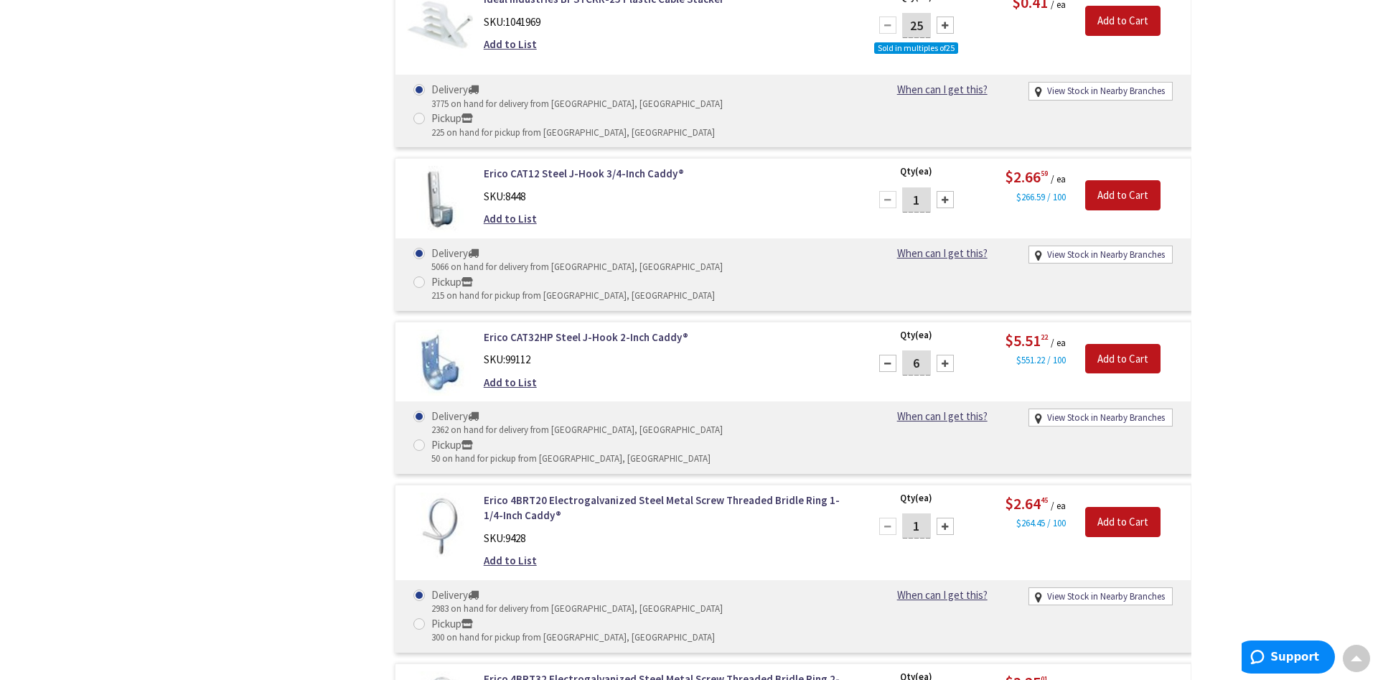
click at [883, 355] on div at bounding box center [887, 363] width 17 height 17
click at [885, 355] on div at bounding box center [887, 363] width 17 height 17
type input "4"
click at [1128, 344] on input "Add to Cart" at bounding box center [1122, 359] width 75 height 30
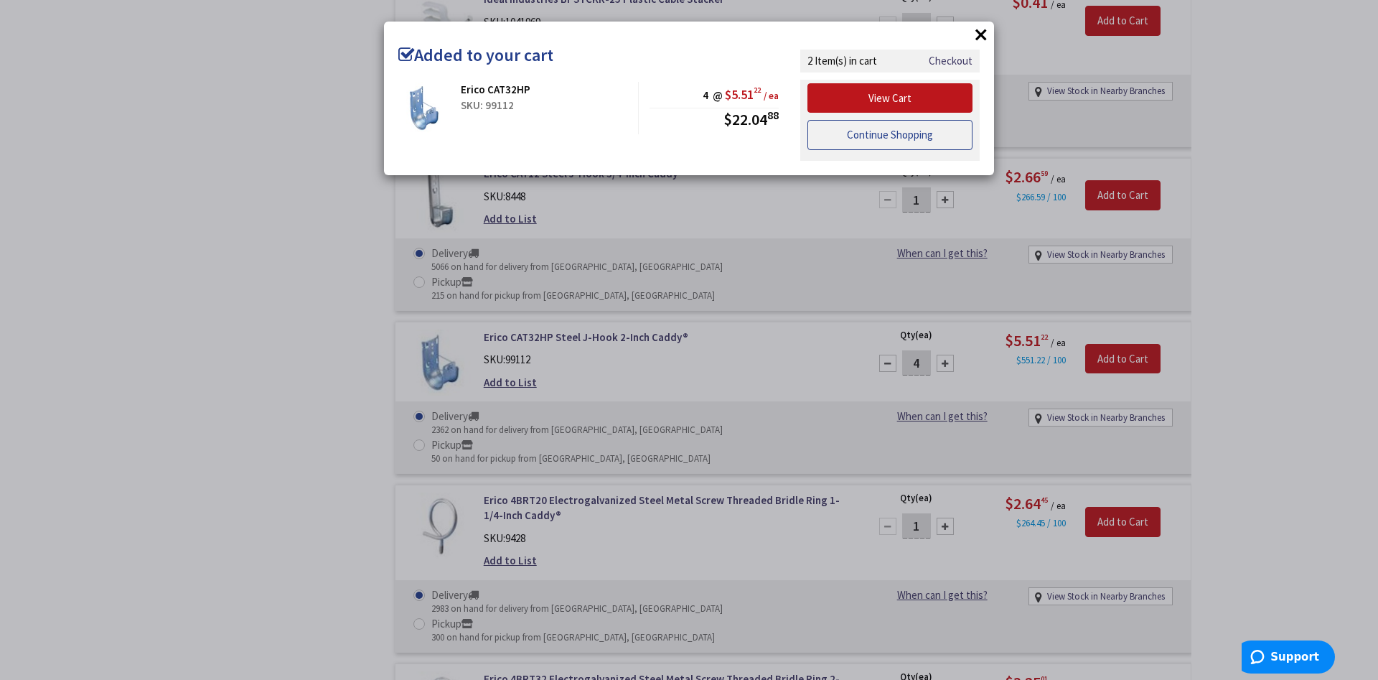
click at [893, 135] on link "Continue Shopping" at bounding box center [889, 135] width 165 height 30
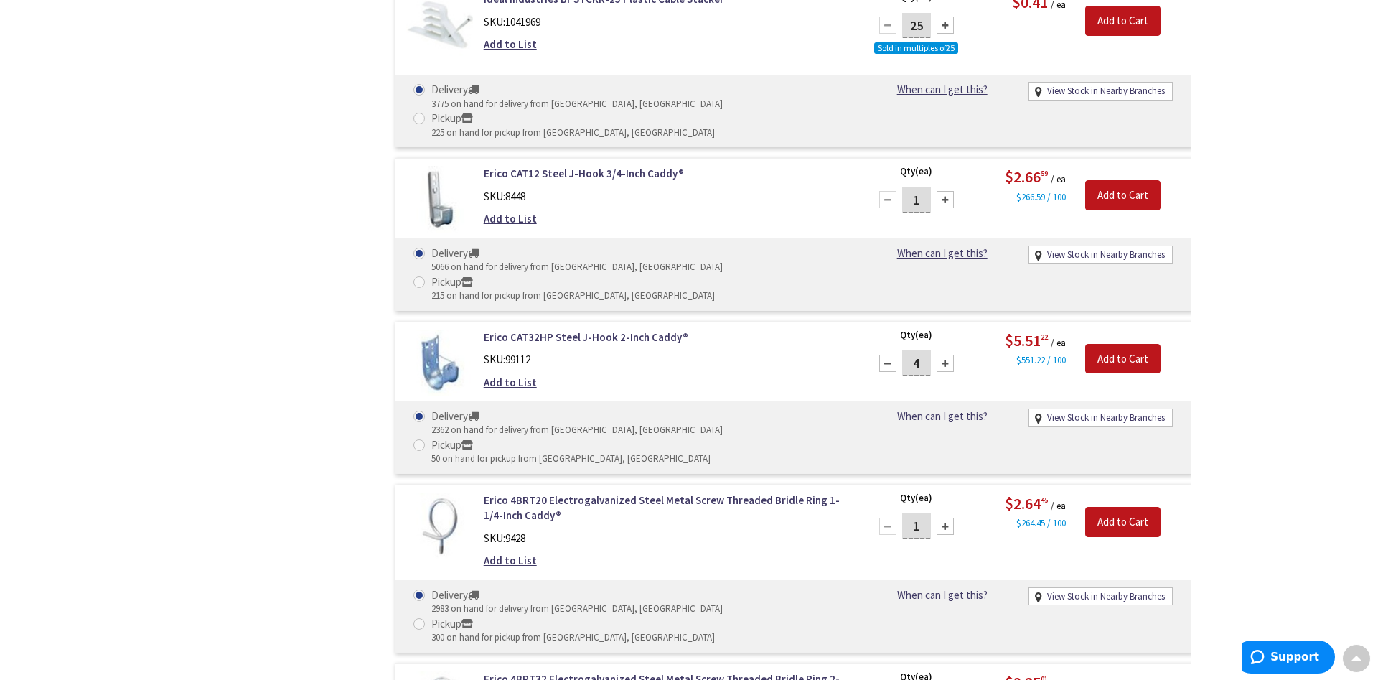
click at [945, 191] on div at bounding box center [945, 199] width 17 height 17
type input "3"
click at [1133, 180] on input "Add to Cart" at bounding box center [1122, 195] width 75 height 30
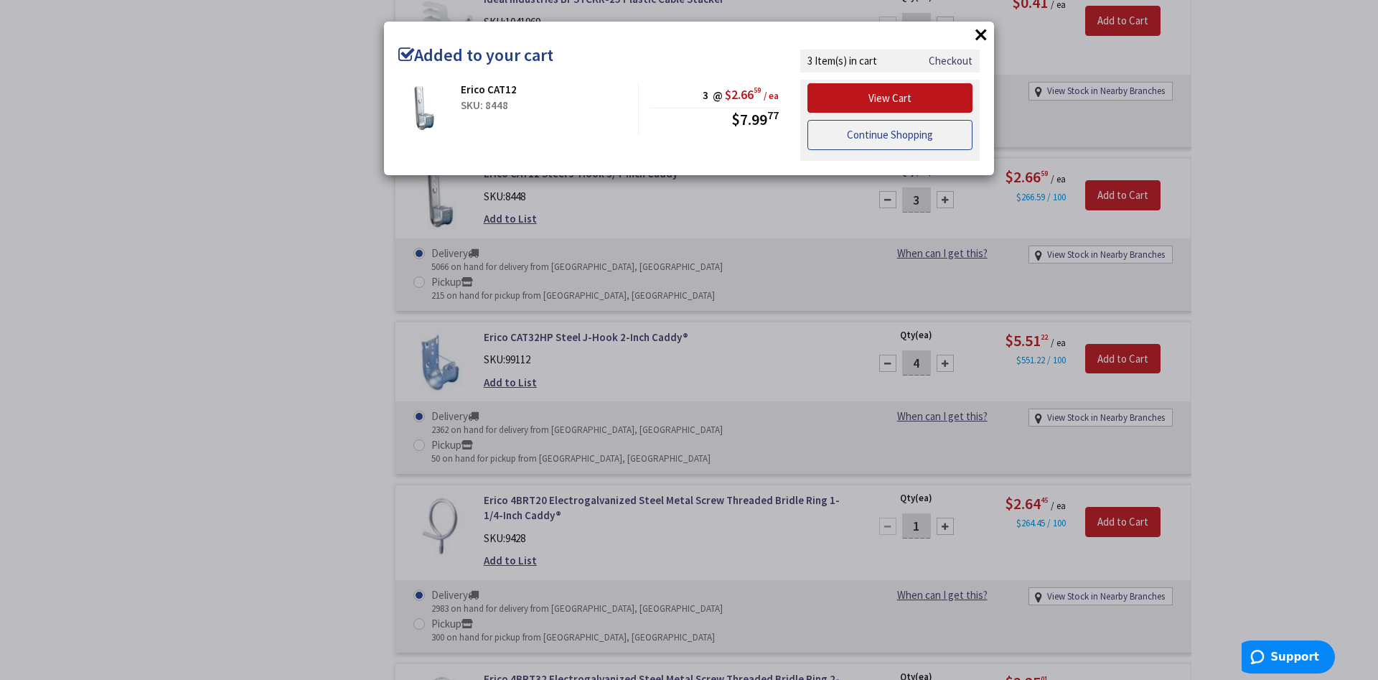
click at [848, 136] on link "Continue Shopping" at bounding box center [889, 135] width 165 height 30
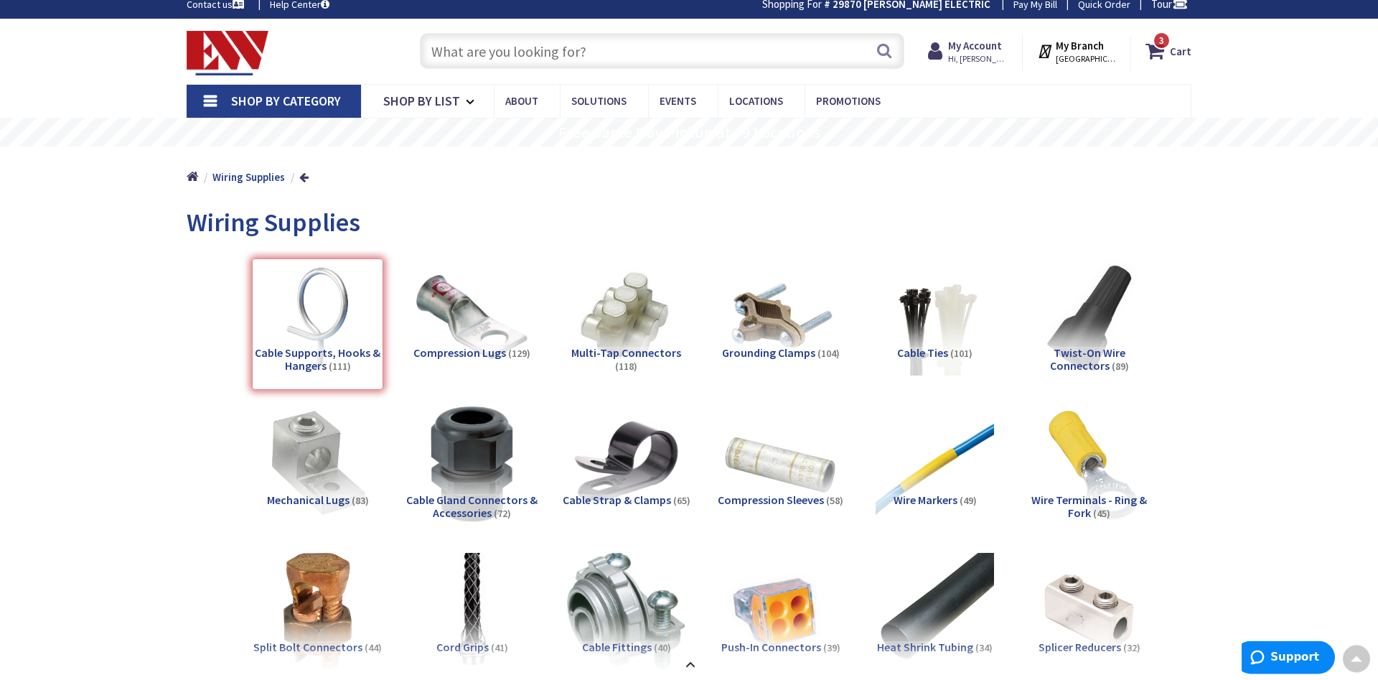
scroll to position [0, 0]
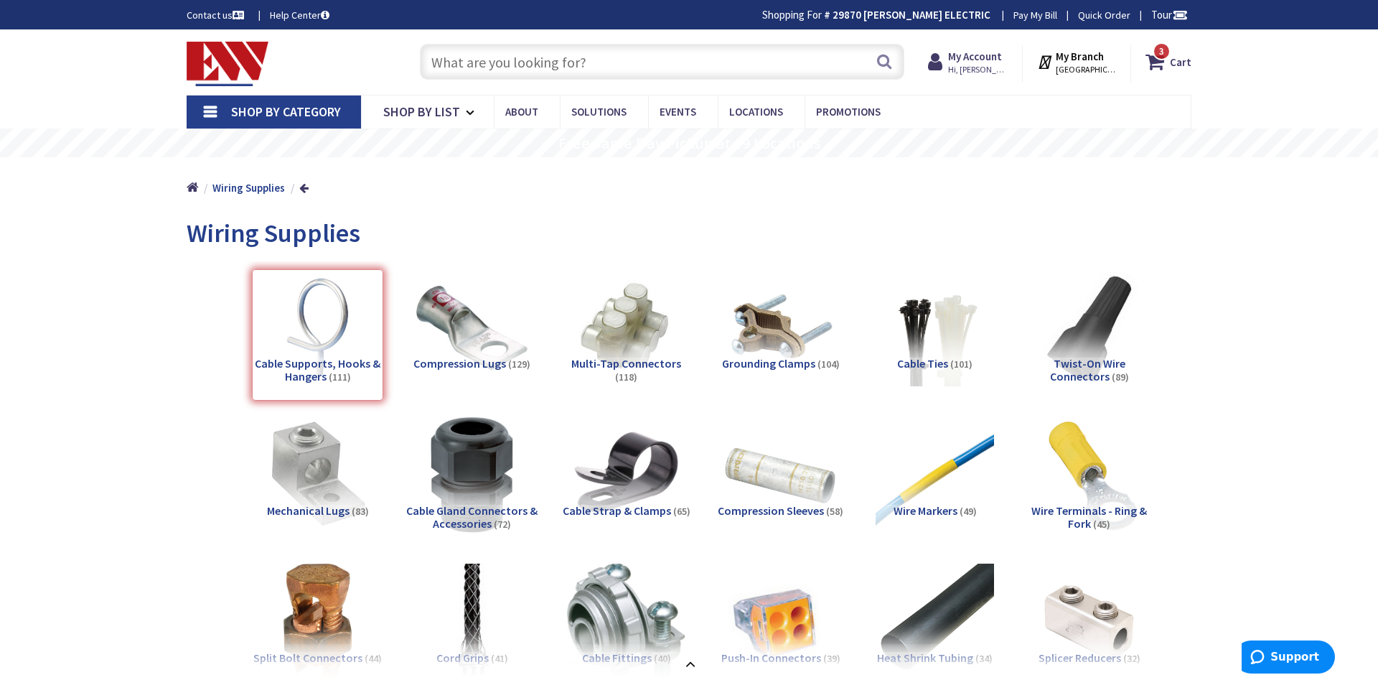
click at [490, 60] on input "text" at bounding box center [662, 62] width 484 height 36
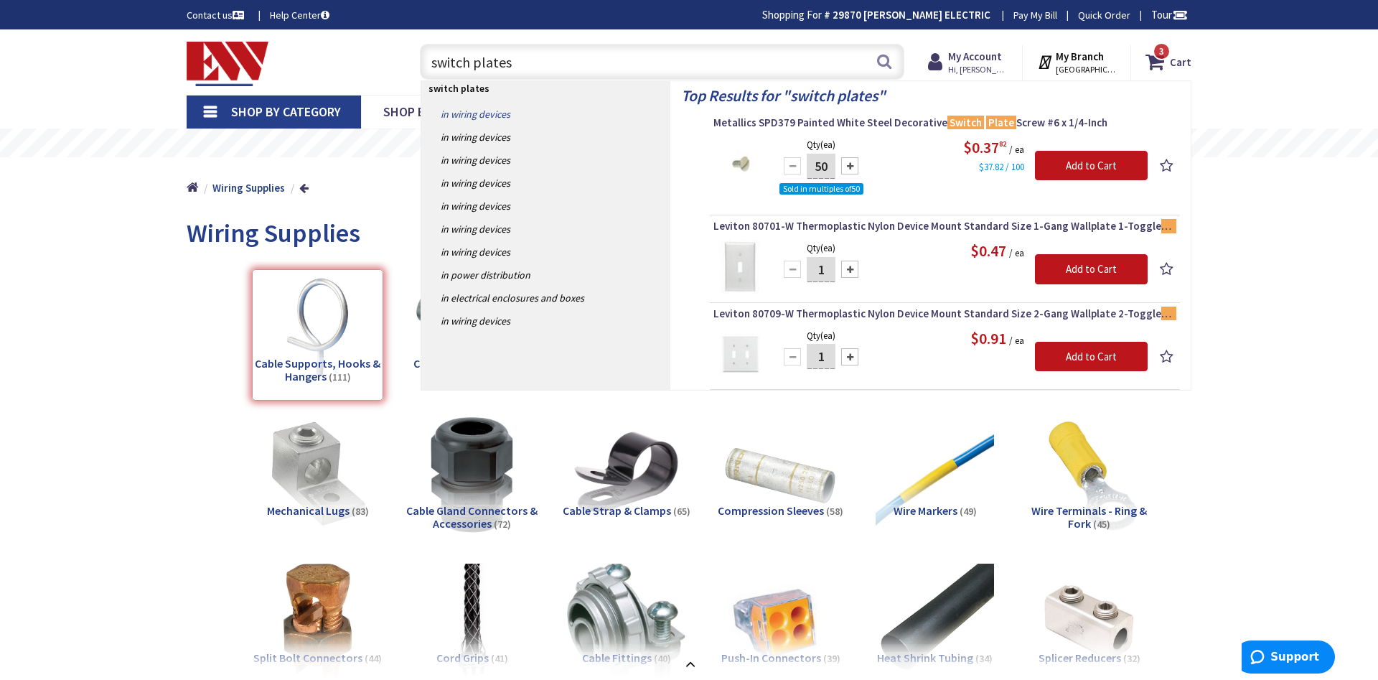
type input "switch plates"
click at [463, 113] on link "in Wiring Devices" at bounding box center [545, 114] width 249 height 23
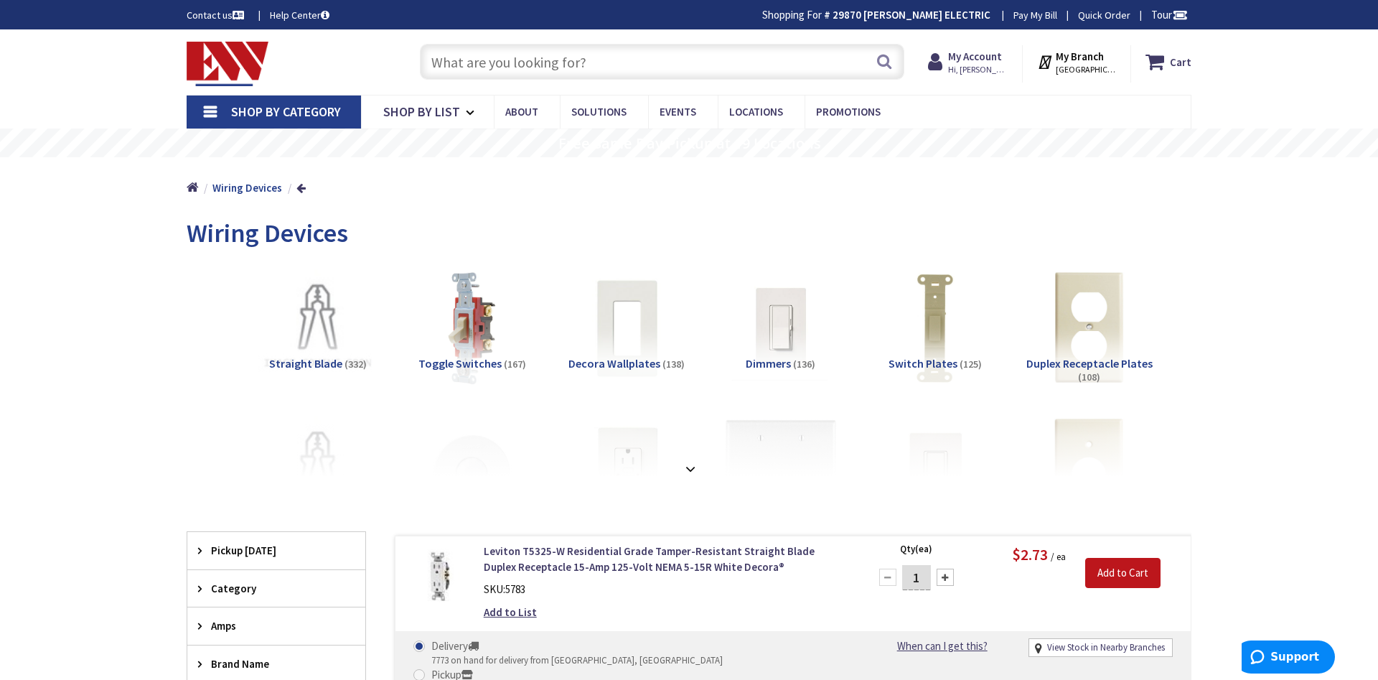
click at [638, 346] on img at bounding box center [626, 327] width 130 height 130
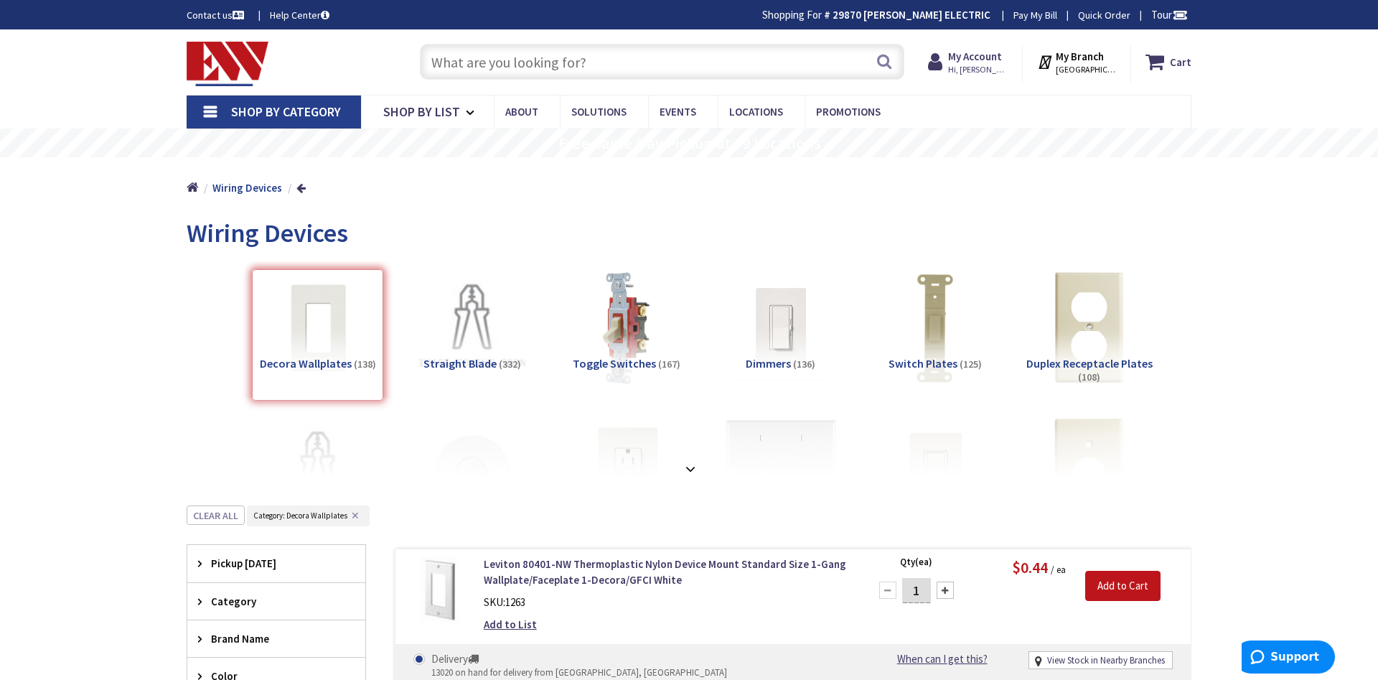
scroll to position [505, 0]
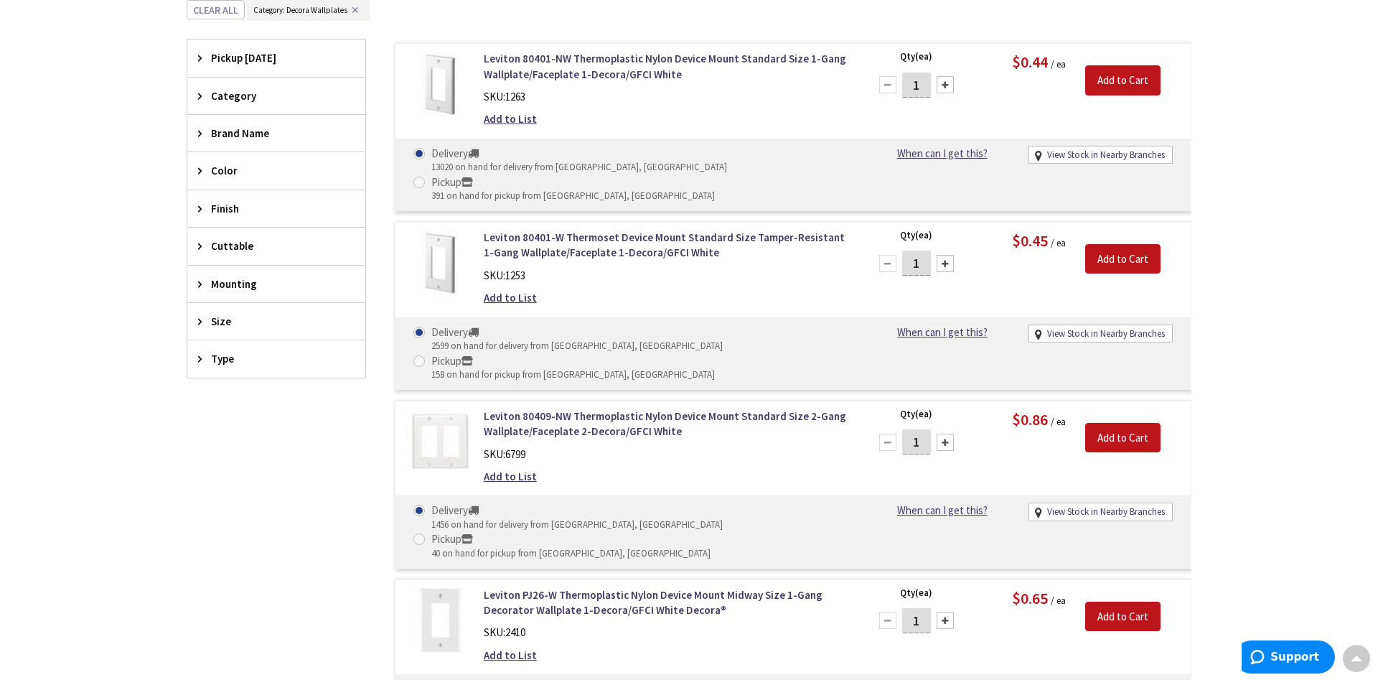
click at [250, 285] on span "Mounting" at bounding box center [269, 283] width 117 height 15
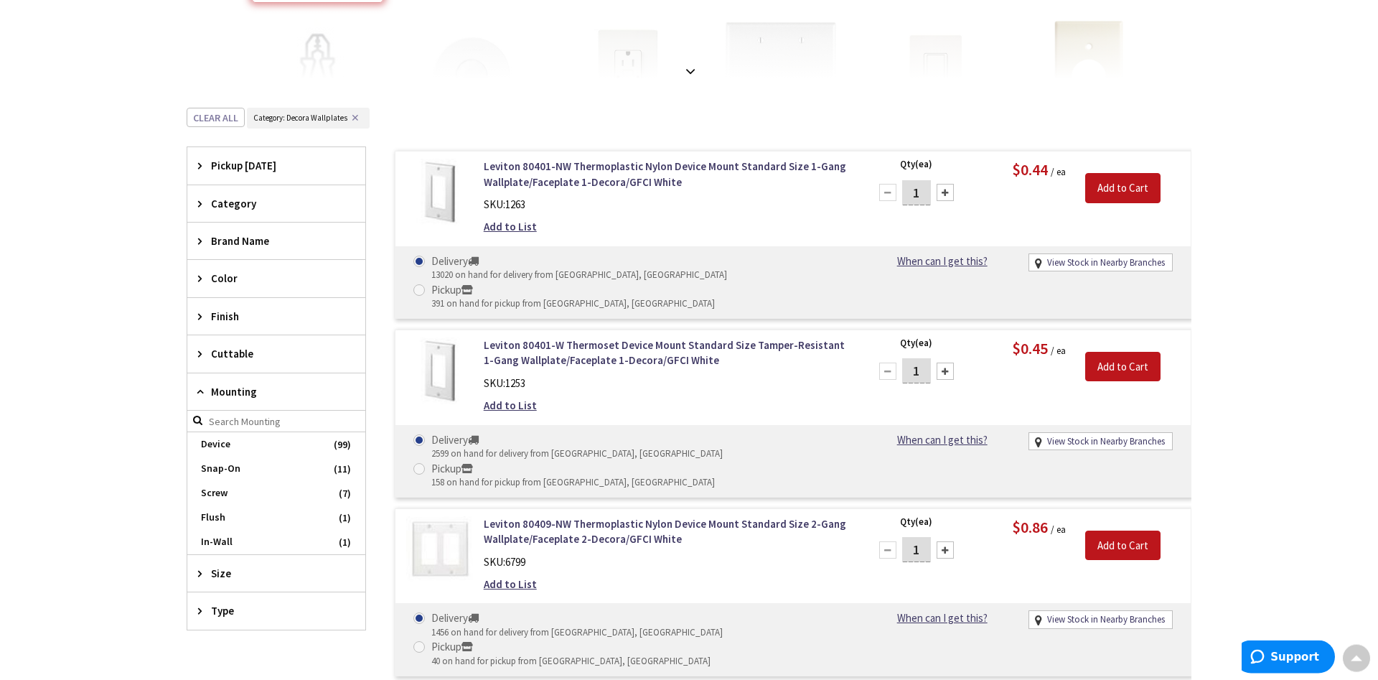
scroll to position [286, 0]
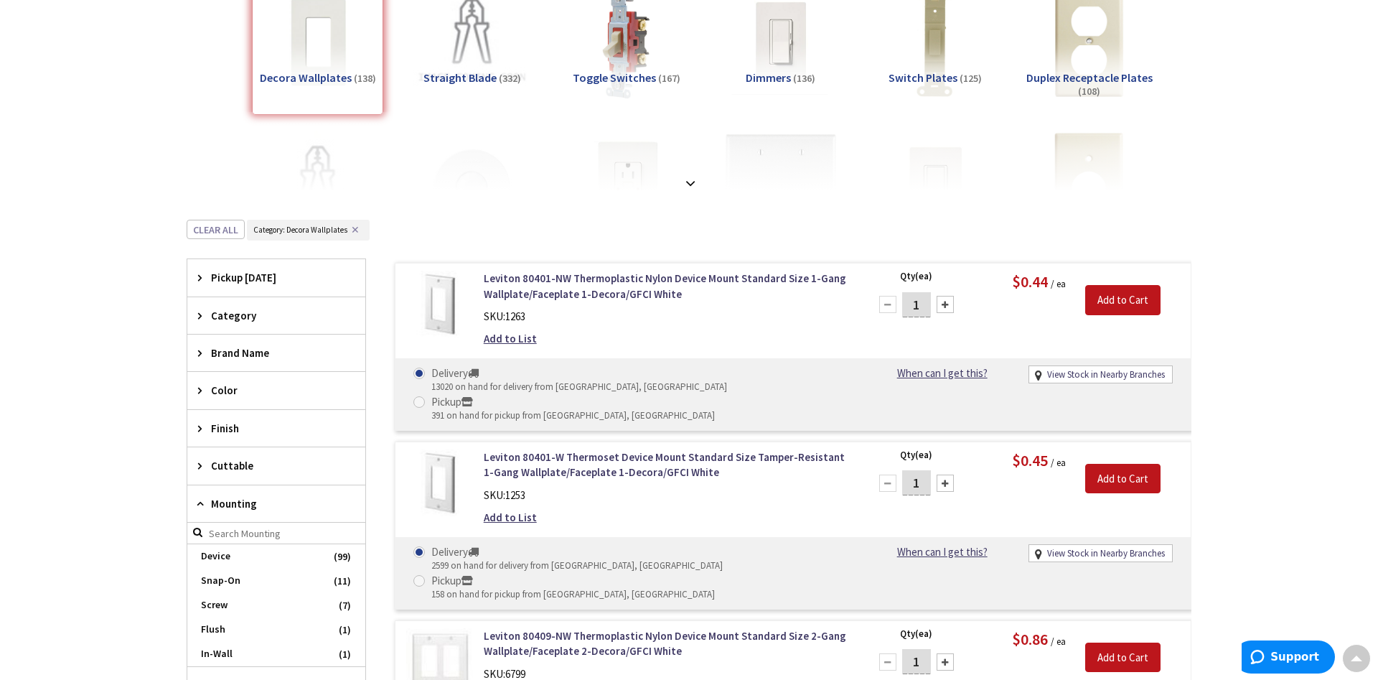
click at [205, 388] on icon at bounding box center [203, 390] width 11 height 11
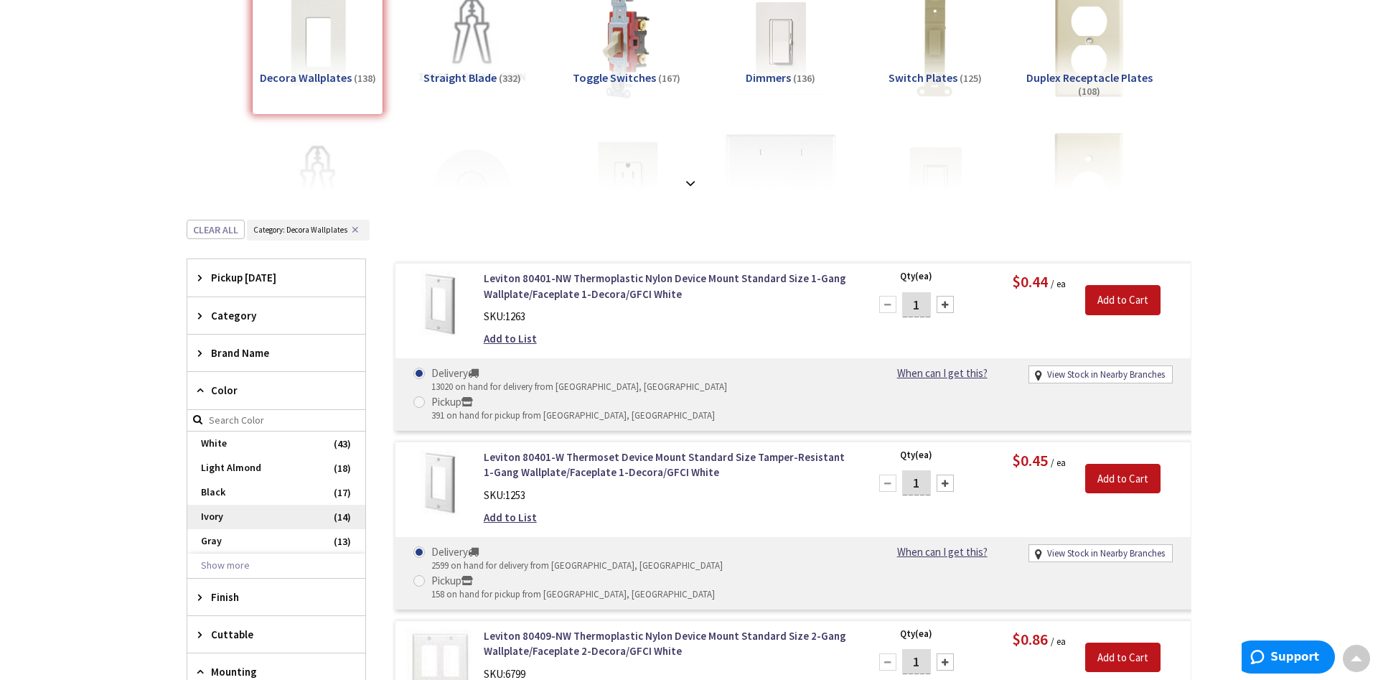
click at [243, 515] on span "Ivory" at bounding box center [276, 517] width 178 height 24
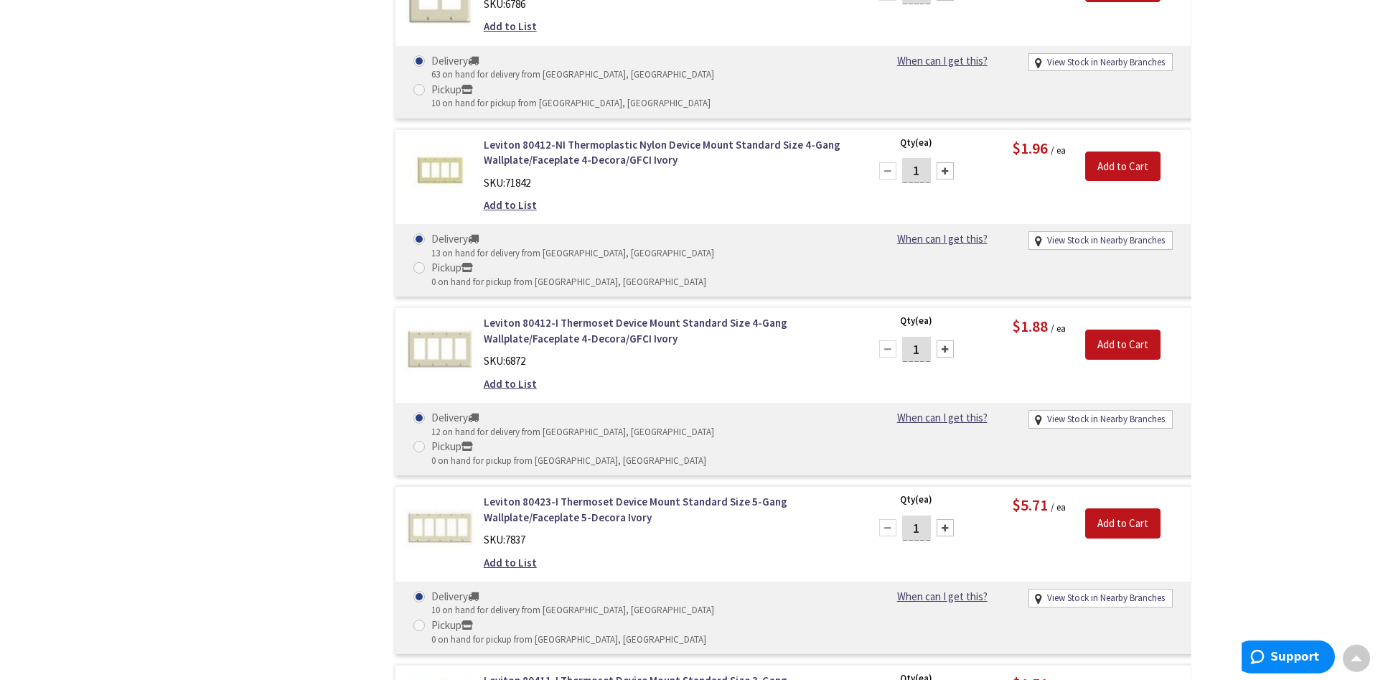
scroll to position [1603, 0]
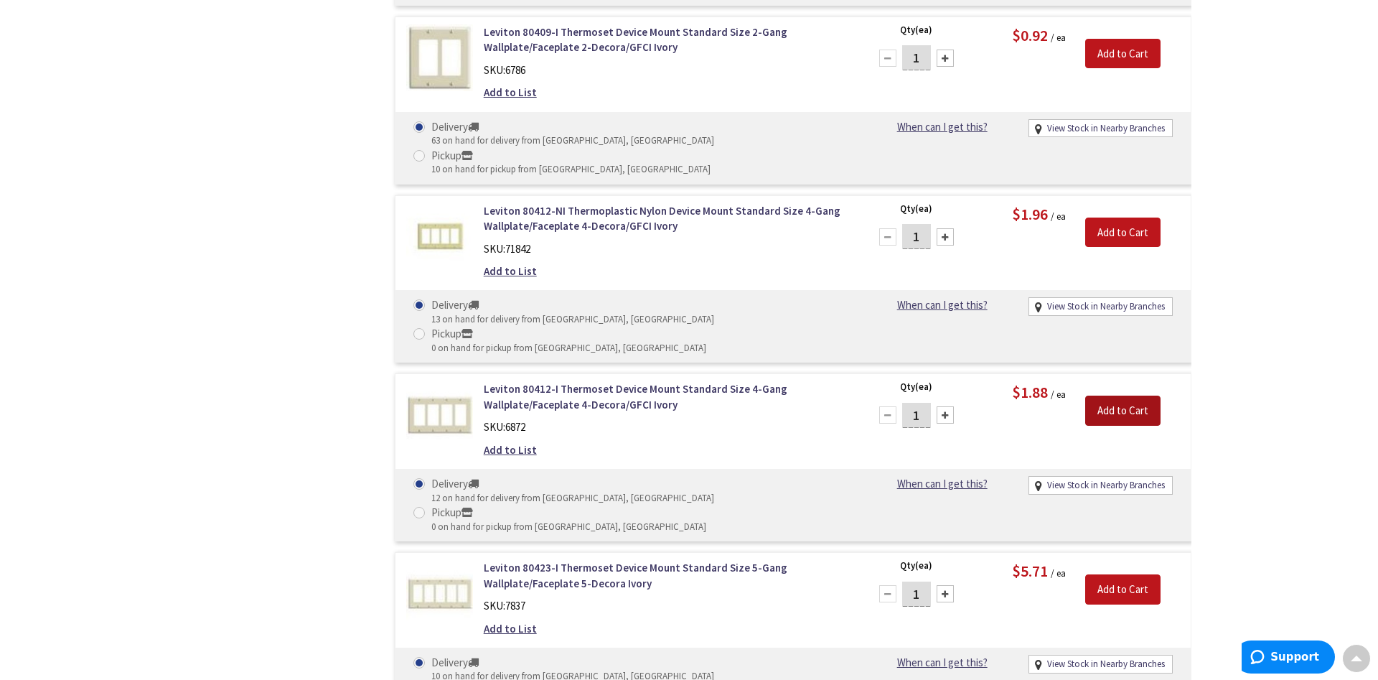
click at [1128, 395] on input "Add to Cart" at bounding box center [1122, 410] width 75 height 30
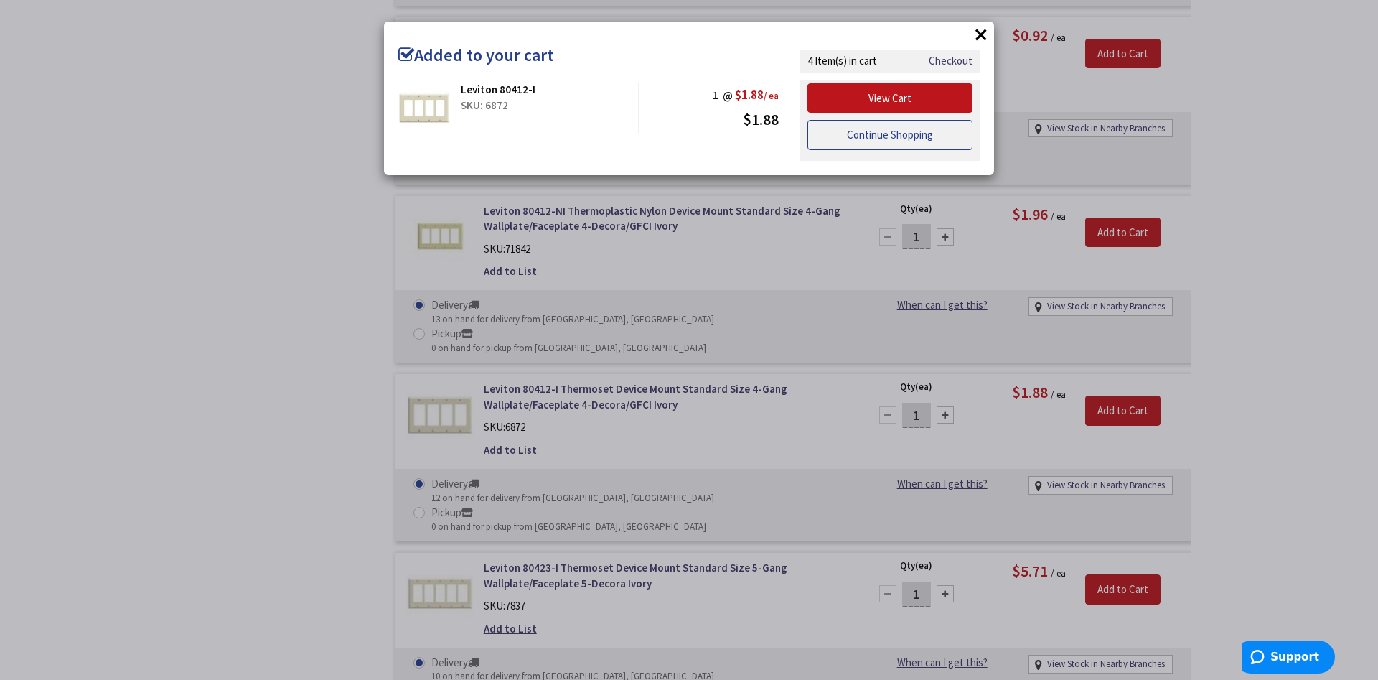
click at [860, 139] on link "Continue Shopping" at bounding box center [889, 135] width 165 height 30
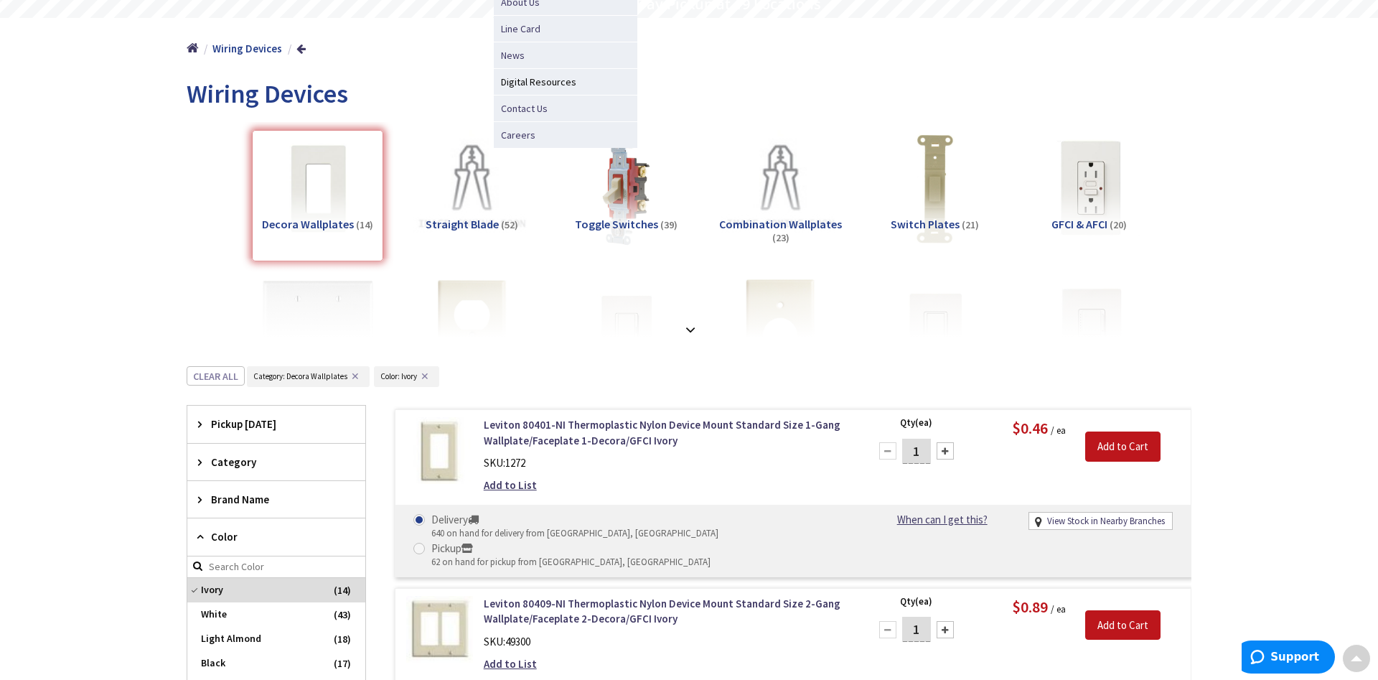
scroll to position [0, 0]
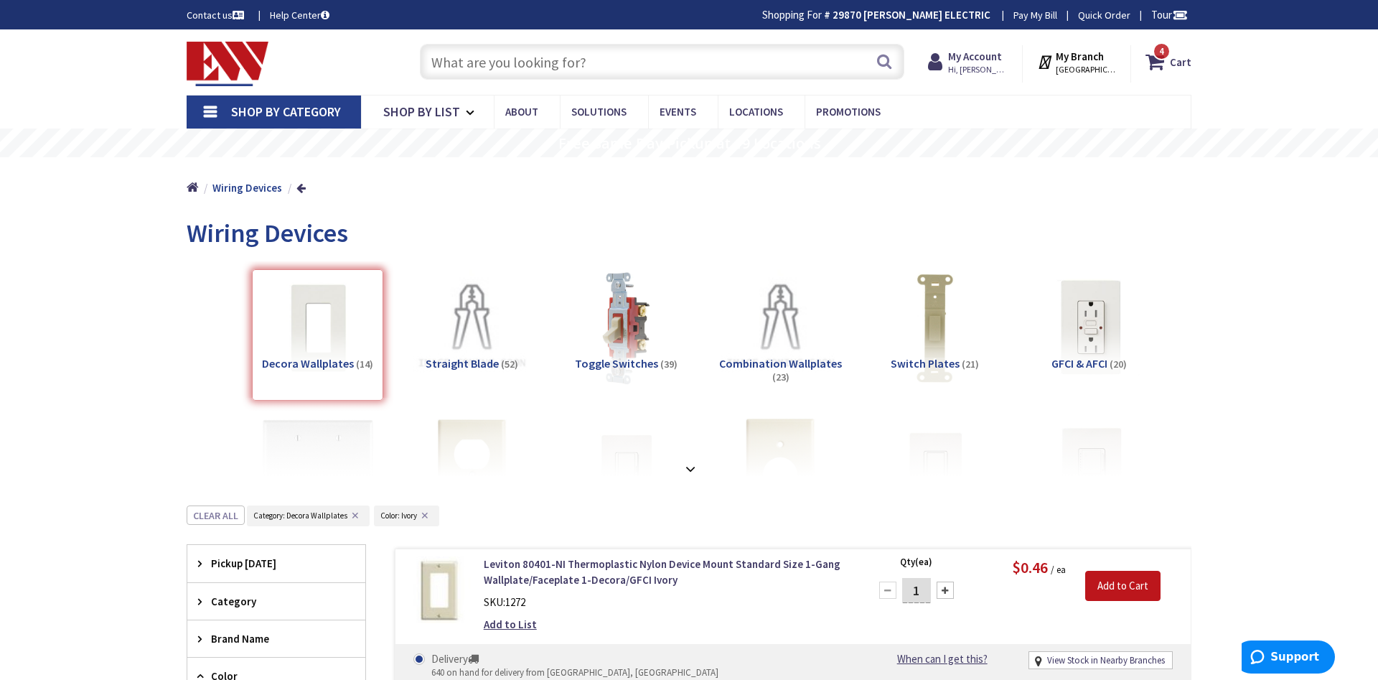
click at [451, 65] on input "text" at bounding box center [662, 62] width 484 height 36
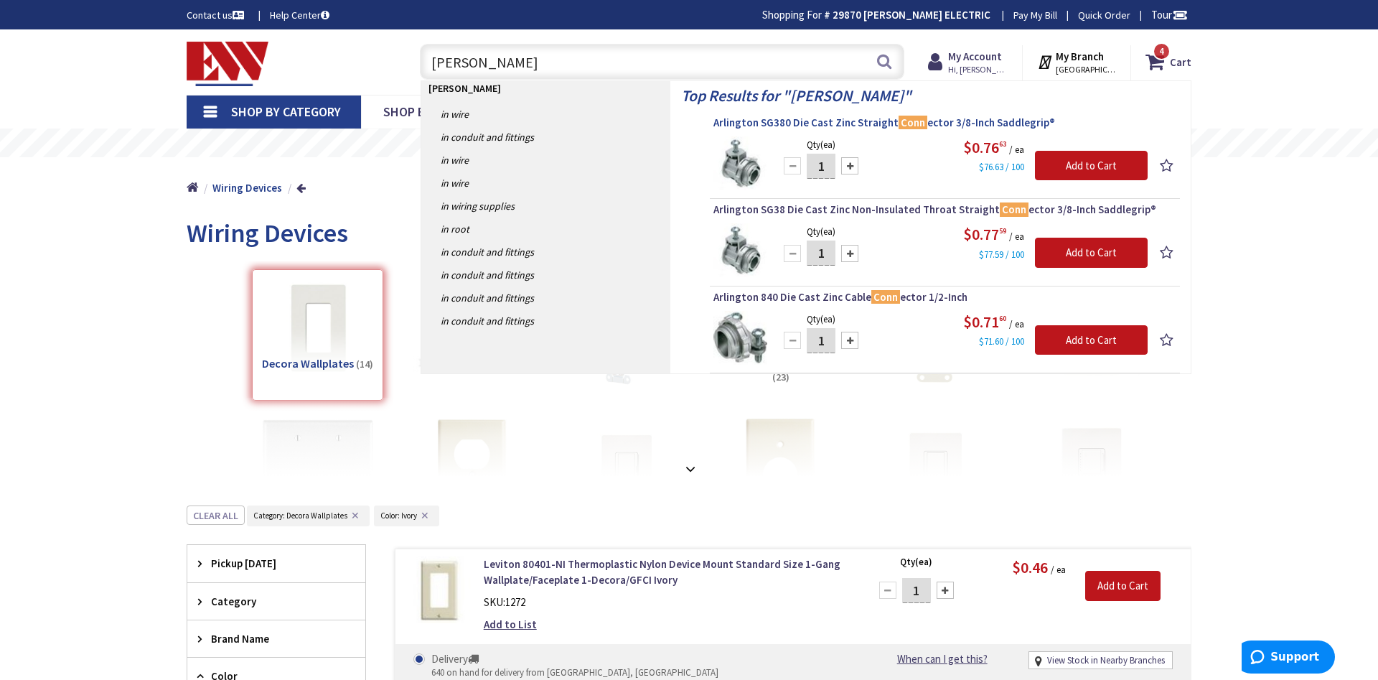
type input "mc conn"
drag, startPoint x: 706, startPoint y: 123, endPoint x: 806, endPoint y: 123, distance: 100.5
click at [806, 123] on div "Top Results for " mc conn " Arlington SG380 Die Cast Zinc Straight Conn ector 3…" at bounding box center [930, 227] width 520 height 292
click at [706, 147] on div "Top Results for " mc conn " Arlington SG380 Die Cast Zinc Straight Conn ector 3…" at bounding box center [930, 227] width 520 height 292
drag, startPoint x: 703, startPoint y: 128, endPoint x: 754, endPoint y: 130, distance: 51.0
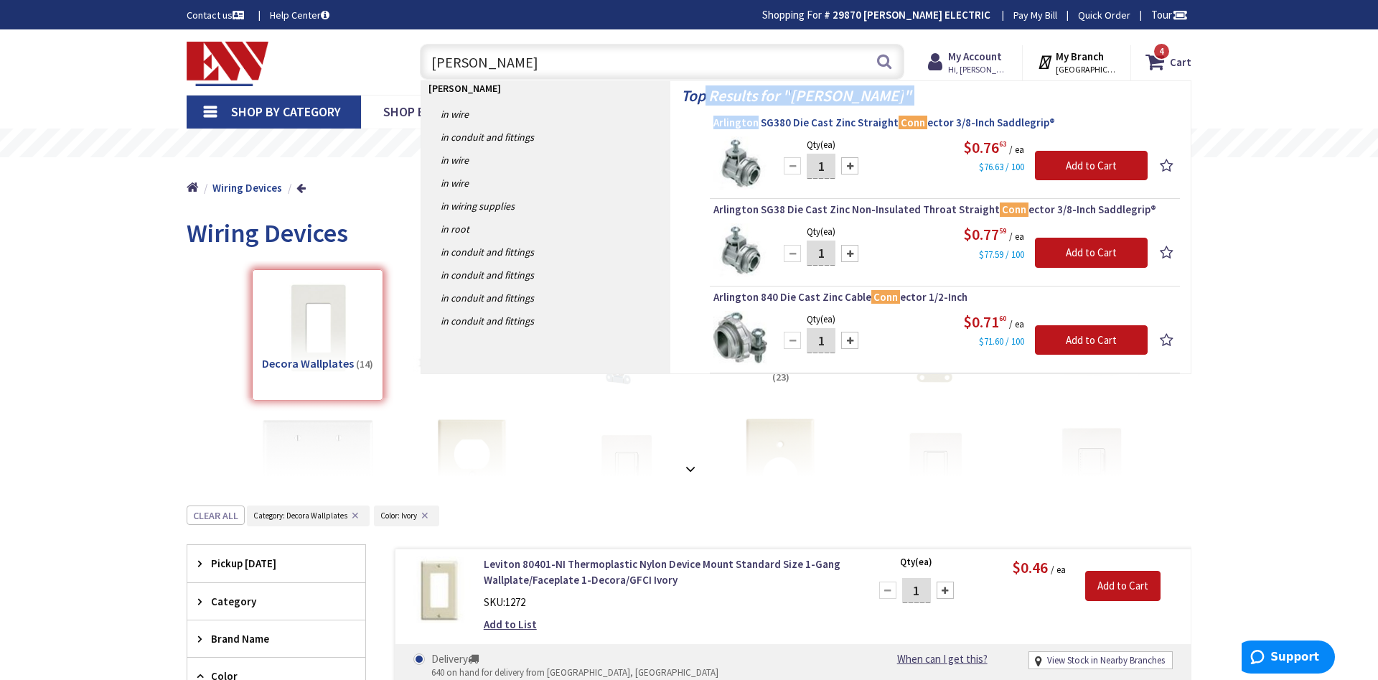
click at [754, 130] on div "Top Results for " mc conn " Arlington SG380 Die Cast Zinc Straight Conn ector 3…" at bounding box center [930, 227] width 520 height 292
click at [698, 145] on div "Top Results for " mc conn " Arlington SG380 Die Cast Zinc Straight Conn ector 3…" at bounding box center [930, 227] width 520 height 292
drag, startPoint x: 707, startPoint y: 207, endPoint x: 780, endPoint y: 215, distance: 73.6
click at [780, 215] on div "Top Results for " mc conn " Arlington SG380 Die Cast Zinc Straight Conn ector 3…" at bounding box center [930, 227] width 520 height 292
click at [676, 209] on div "Top Results for " mc conn " Arlington SG380 Die Cast Zinc Straight Conn ector 3…" at bounding box center [930, 227] width 520 height 292
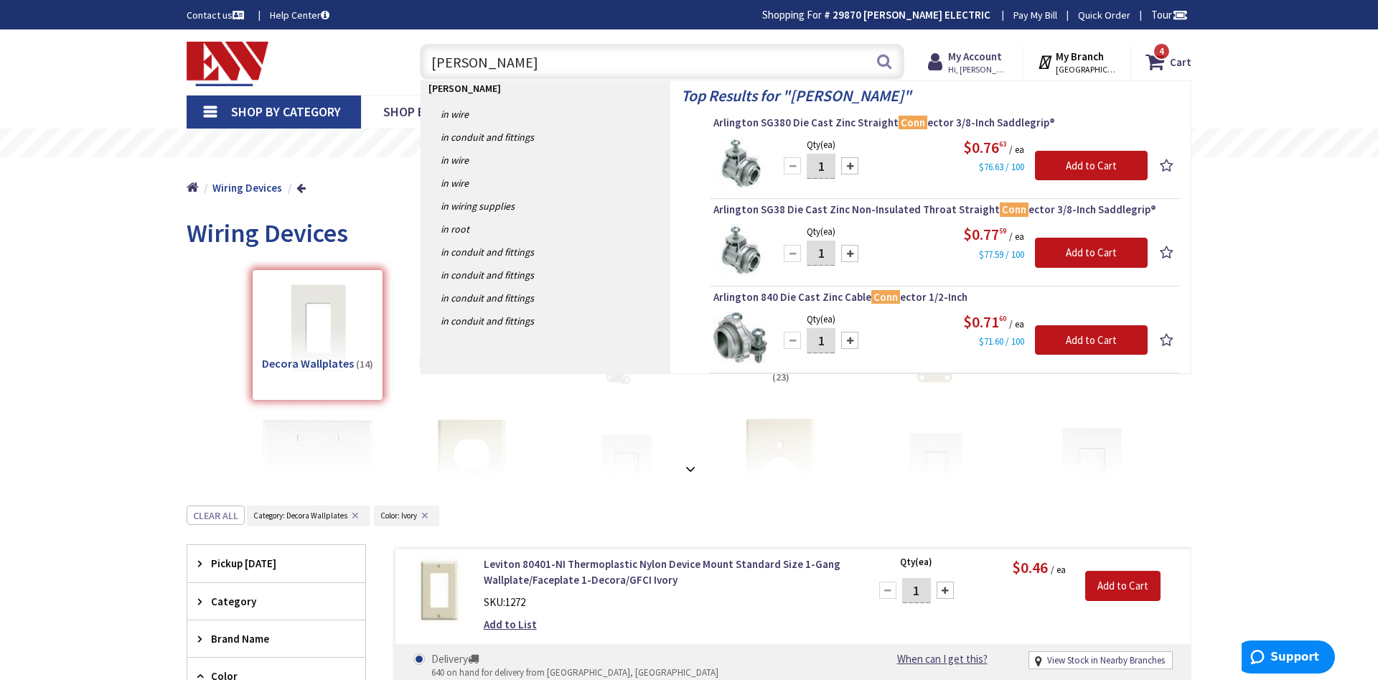
click at [820, 258] on input "1" at bounding box center [821, 252] width 29 height 25
type input "10"
click at [1102, 243] on input "Add to Cart" at bounding box center [1091, 253] width 113 height 30
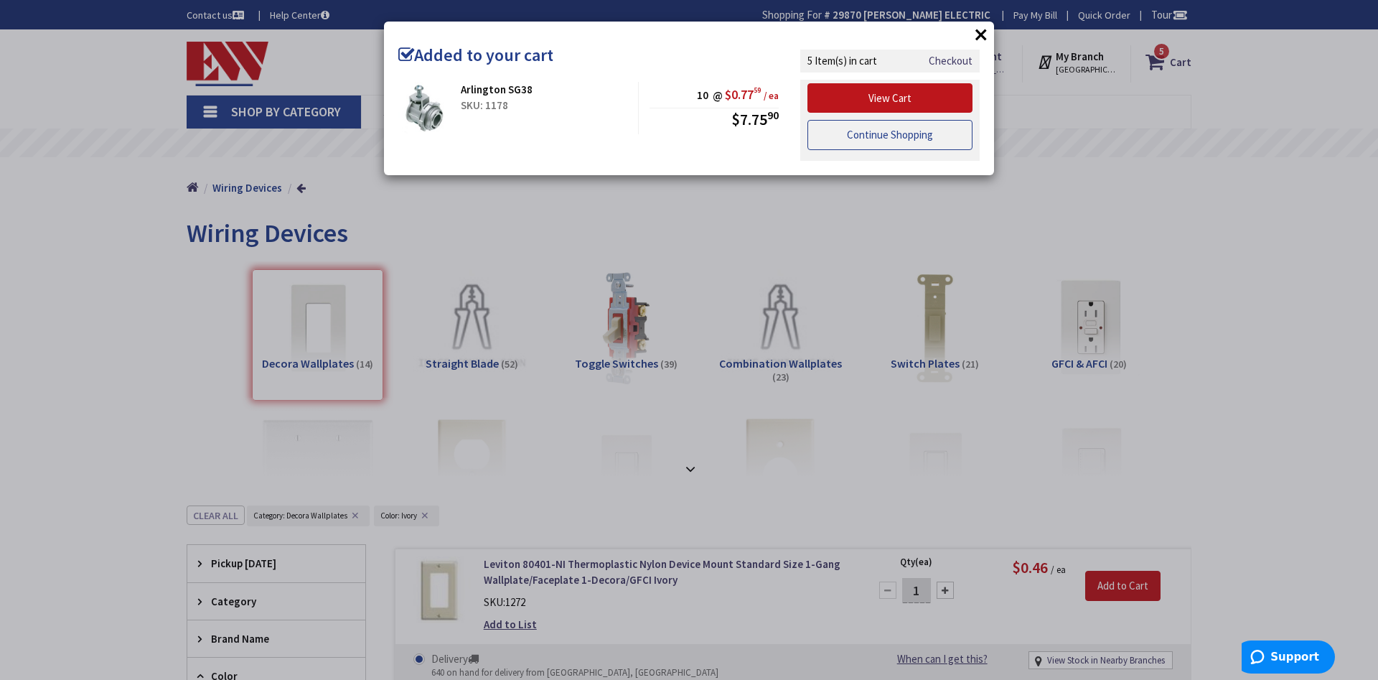
click at [856, 140] on link "Continue Shopping" at bounding box center [889, 135] width 165 height 30
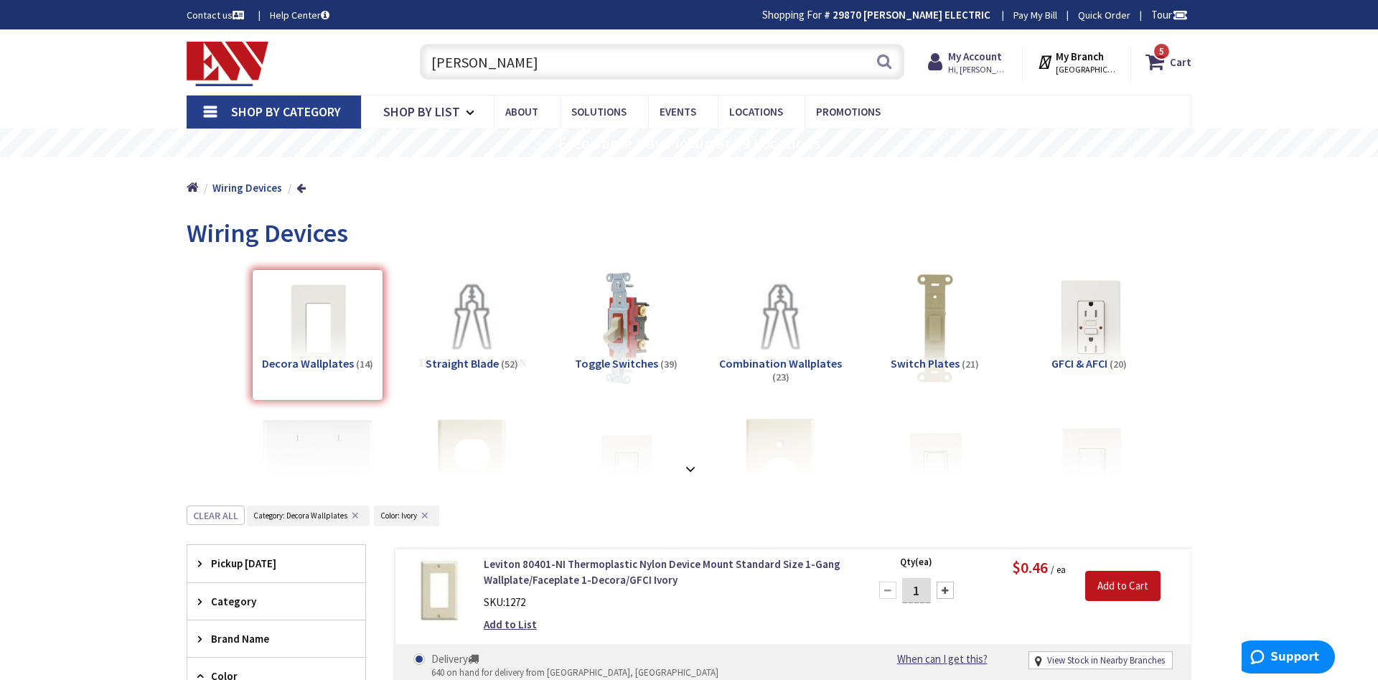
drag, startPoint x: 169, startPoint y: 23, endPoint x: 133, endPoint y: 19, distance: 35.4
click at [420, 44] on input "mc conn" at bounding box center [662, 62] width 484 height 36
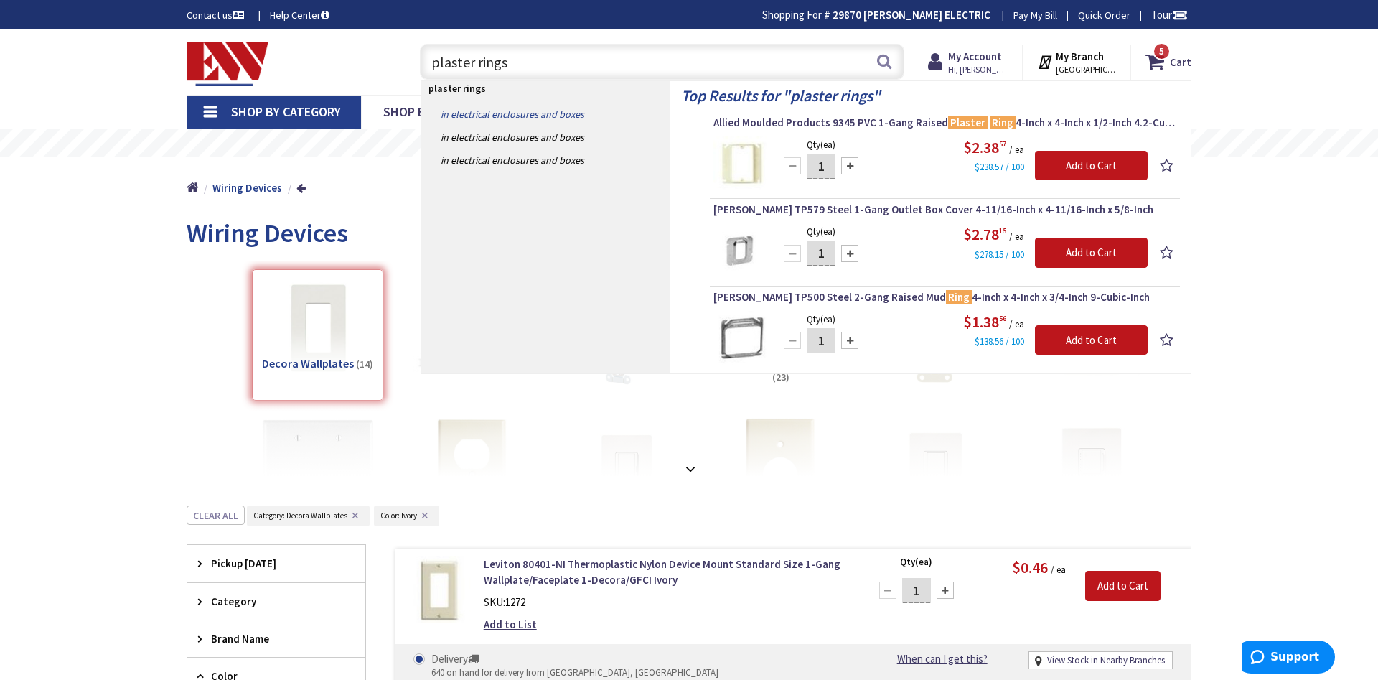
type input "plaster rings"
click at [468, 114] on link "in Electrical Enclosures and Boxes" at bounding box center [545, 114] width 249 height 23
click at [469, 115] on link "in Electrical Enclosures and Boxes" at bounding box center [545, 114] width 249 height 23
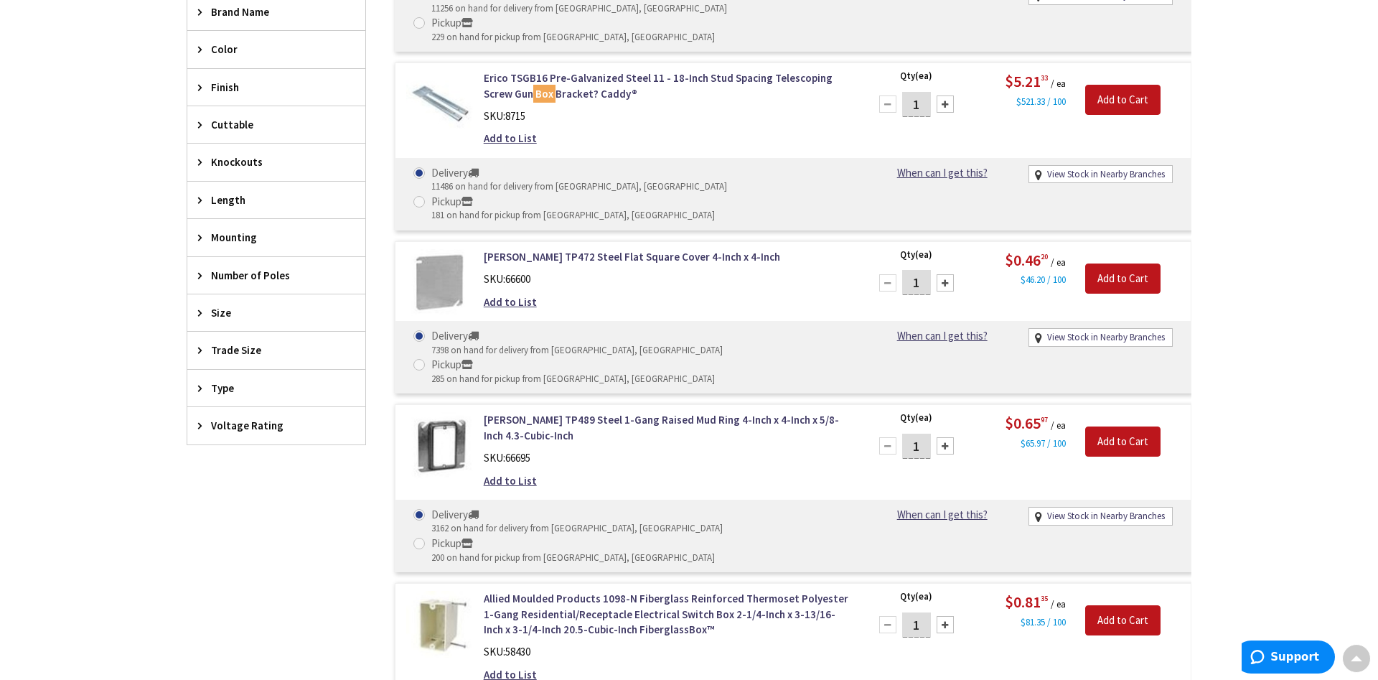
scroll to position [586, 0]
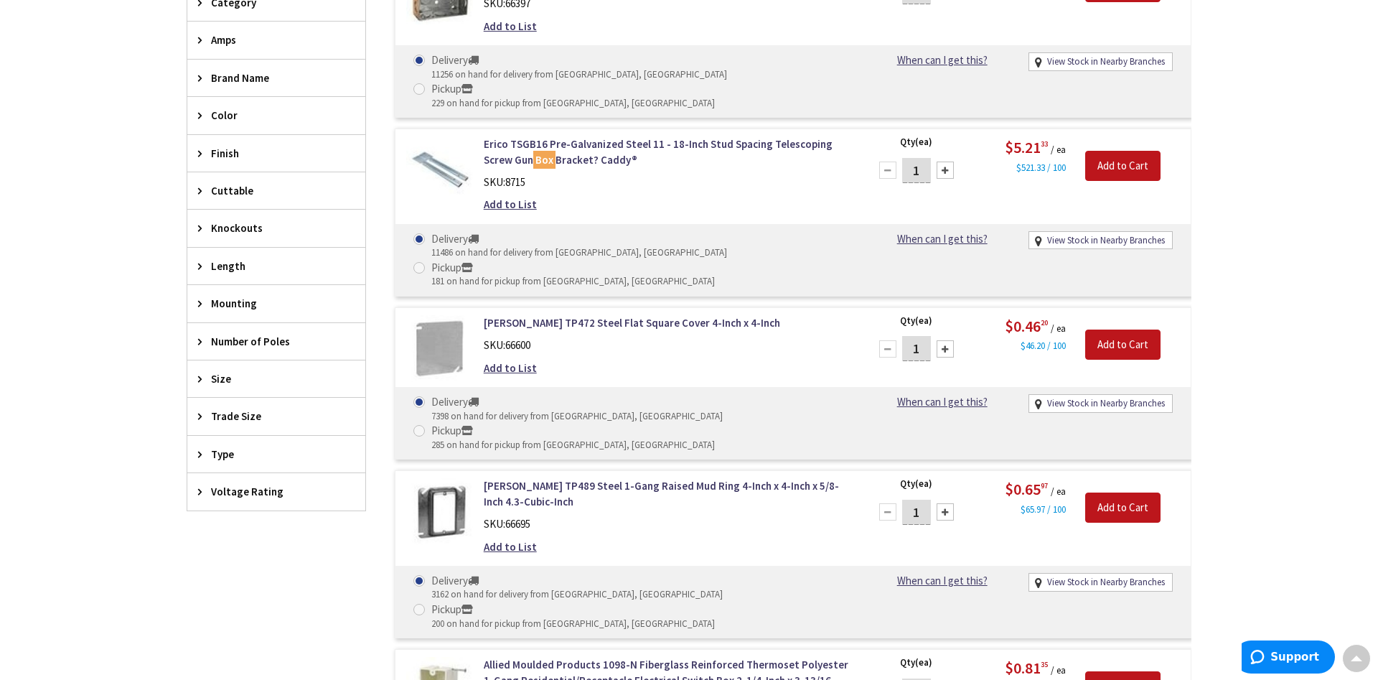
click at [225, 78] on span "Brand Name" at bounding box center [269, 77] width 117 height 15
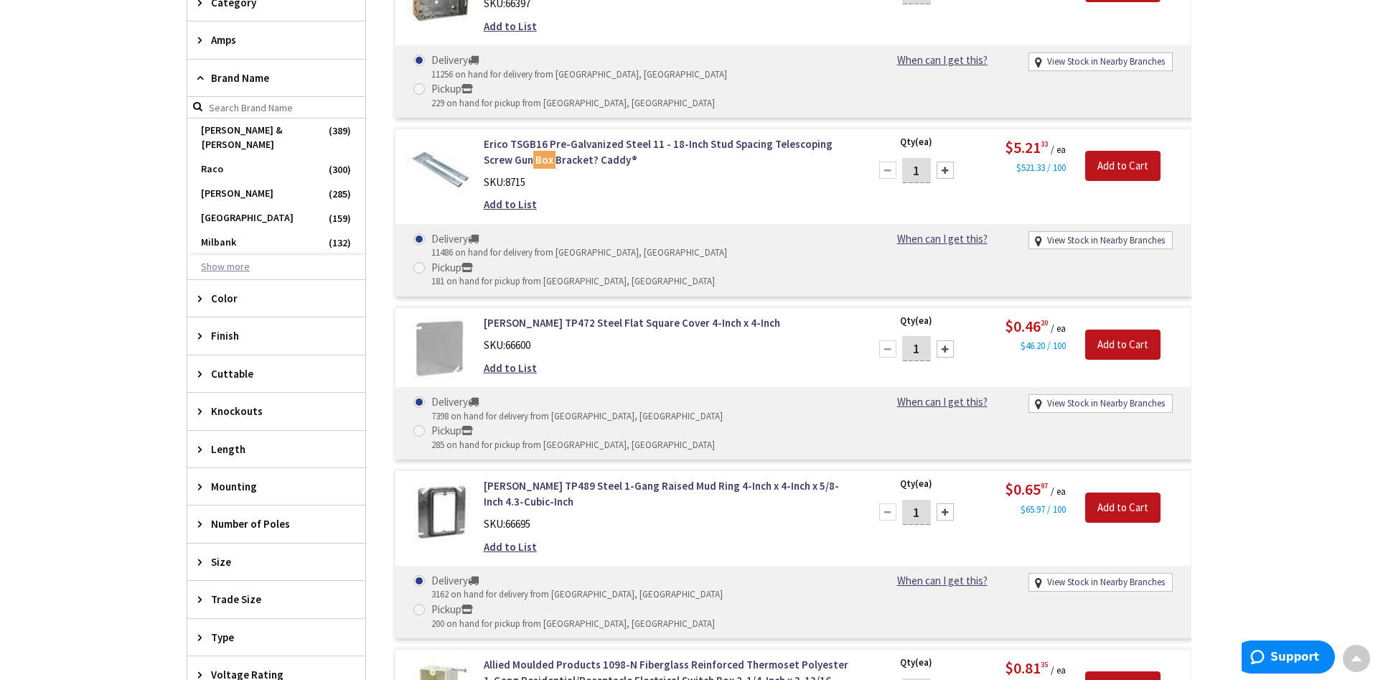
click at [232, 258] on button "Show more" at bounding box center [276, 267] width 178 height 24
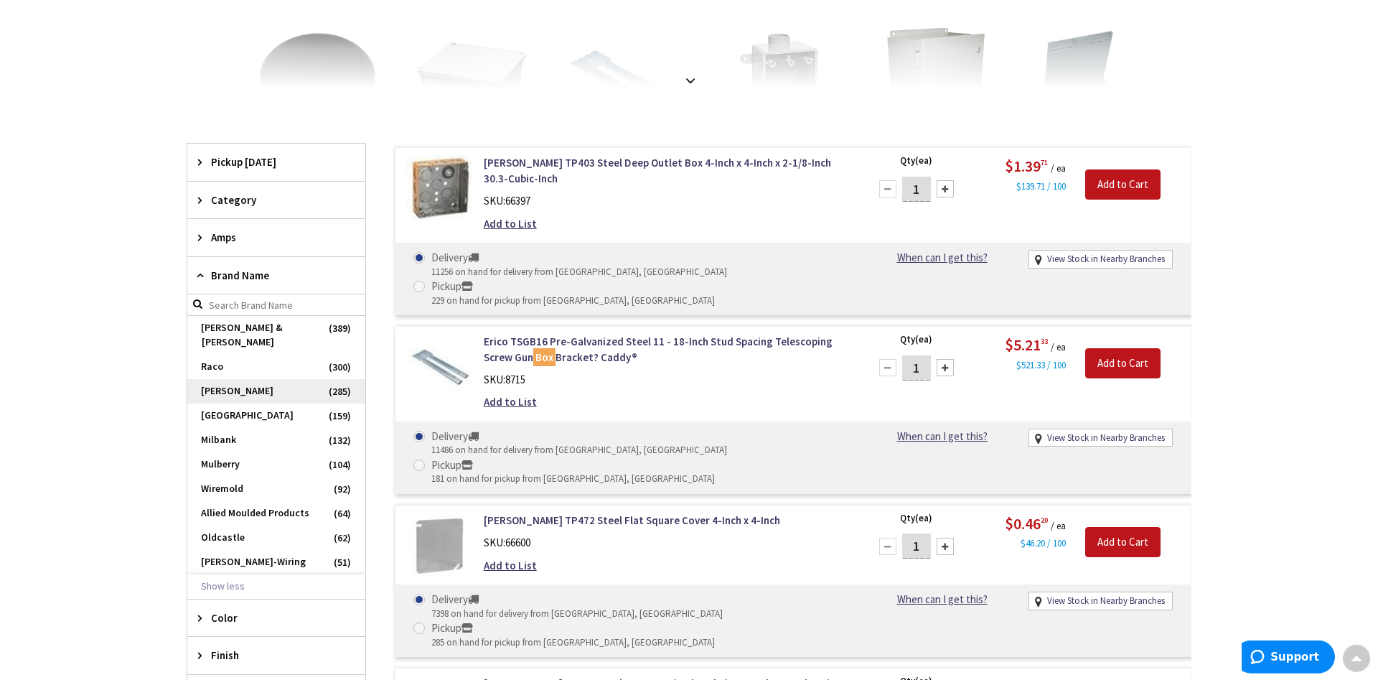
scroll to position [366, 0]
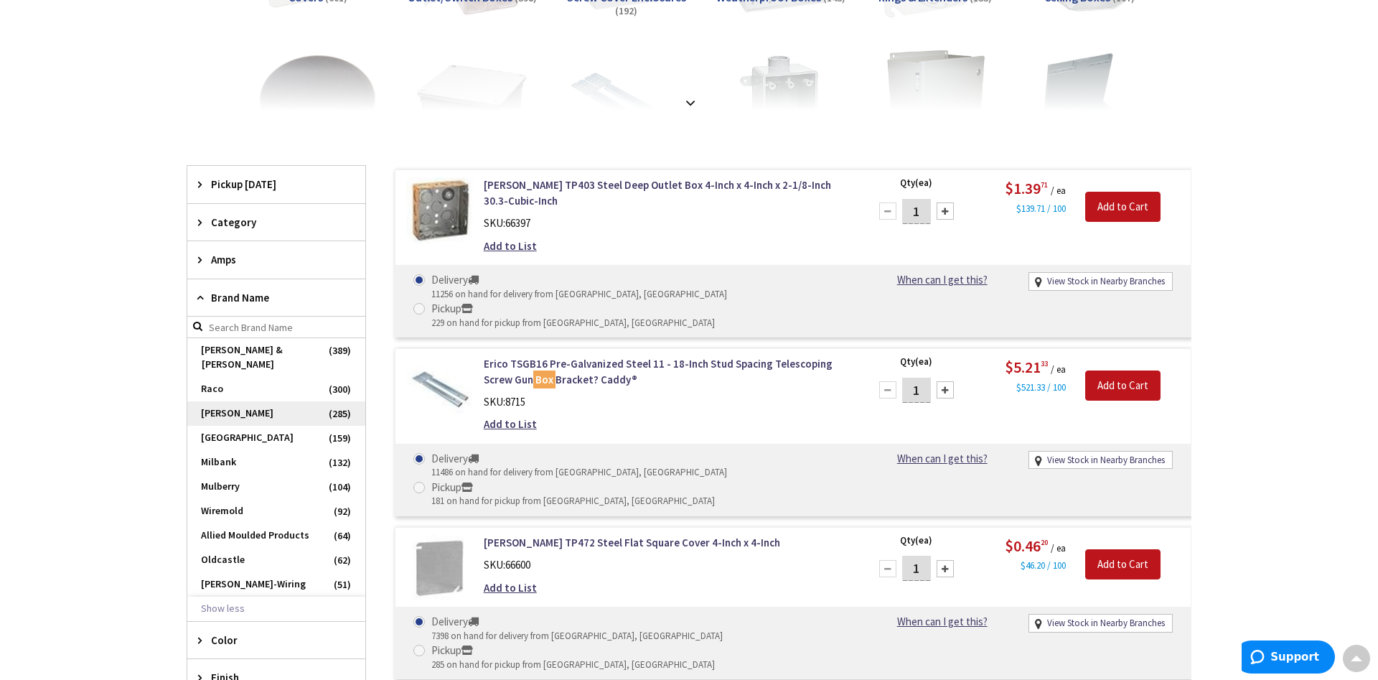
click at [268, 401] on span "Crouse-Hinds" at bounding box center [276, 413] width 178 height 24
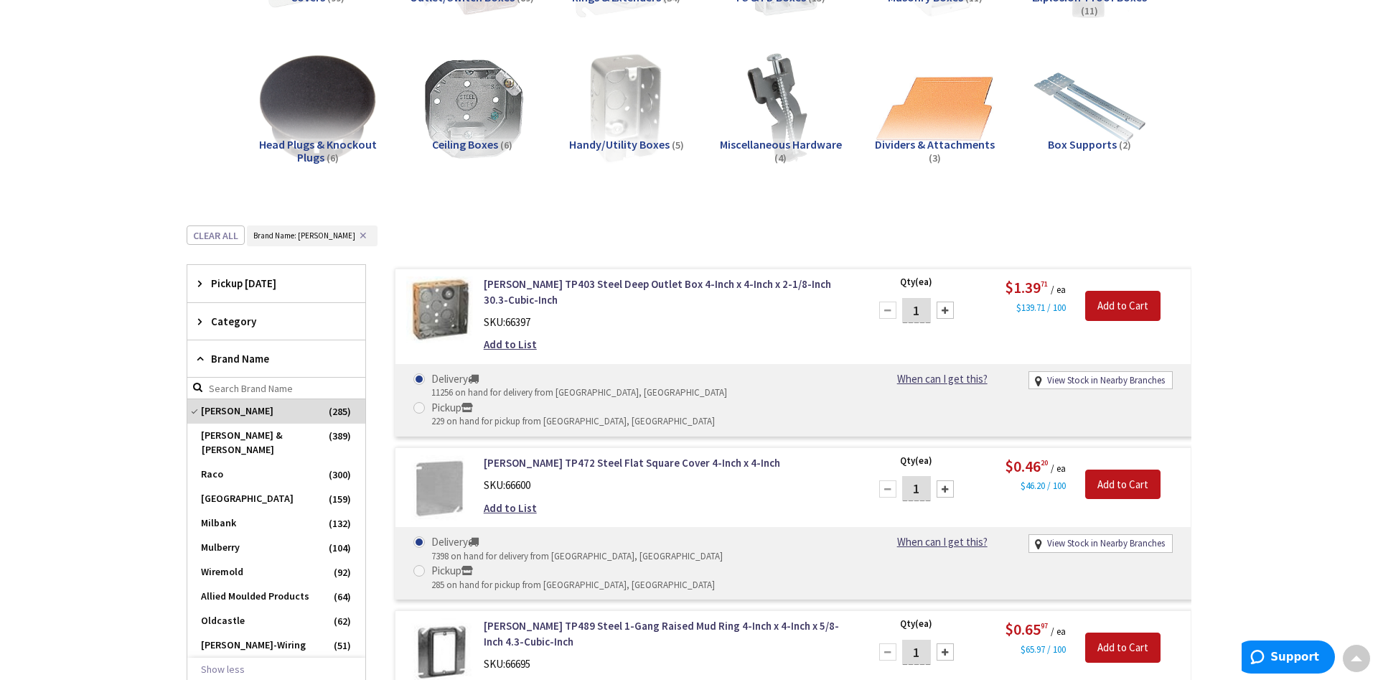
click at [260, 317] on span "Category" at bounding box center [269, 321] width 117 height 15
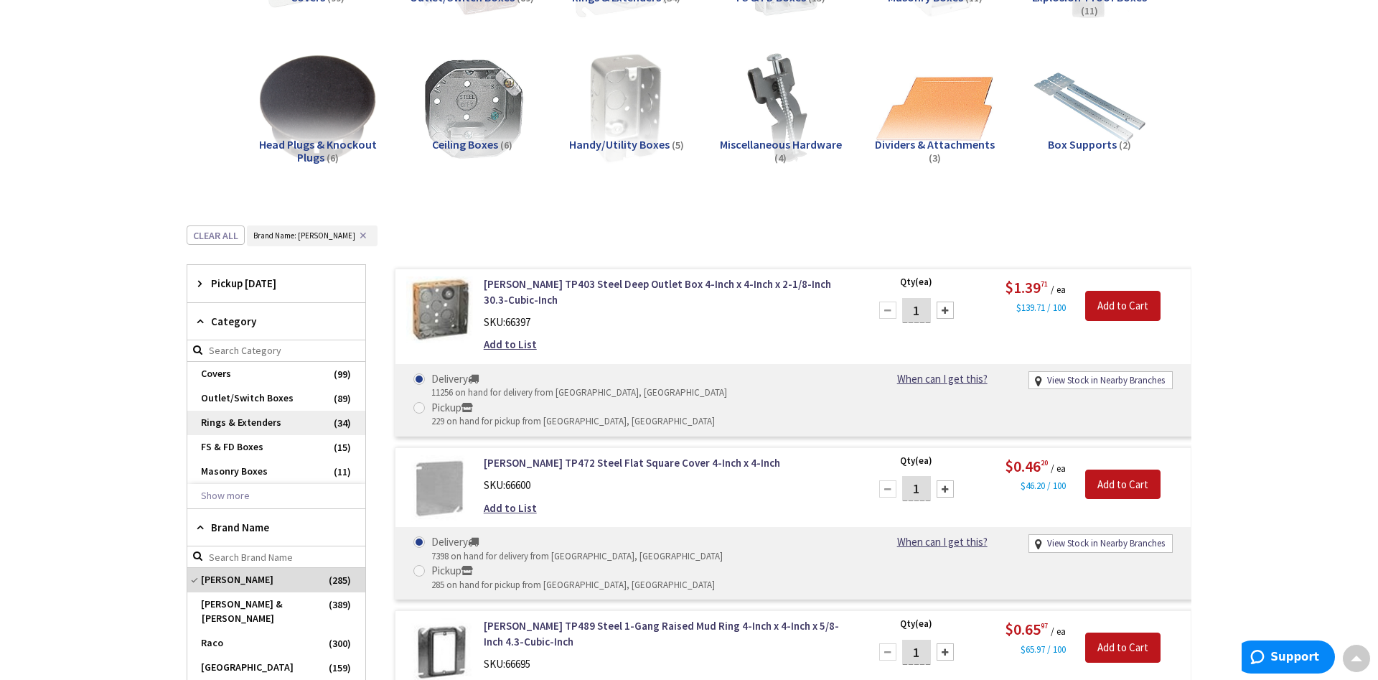
click at [271, 421] on span "Rings & Extenders" at bounding box center [276, 423] width 178 height 24
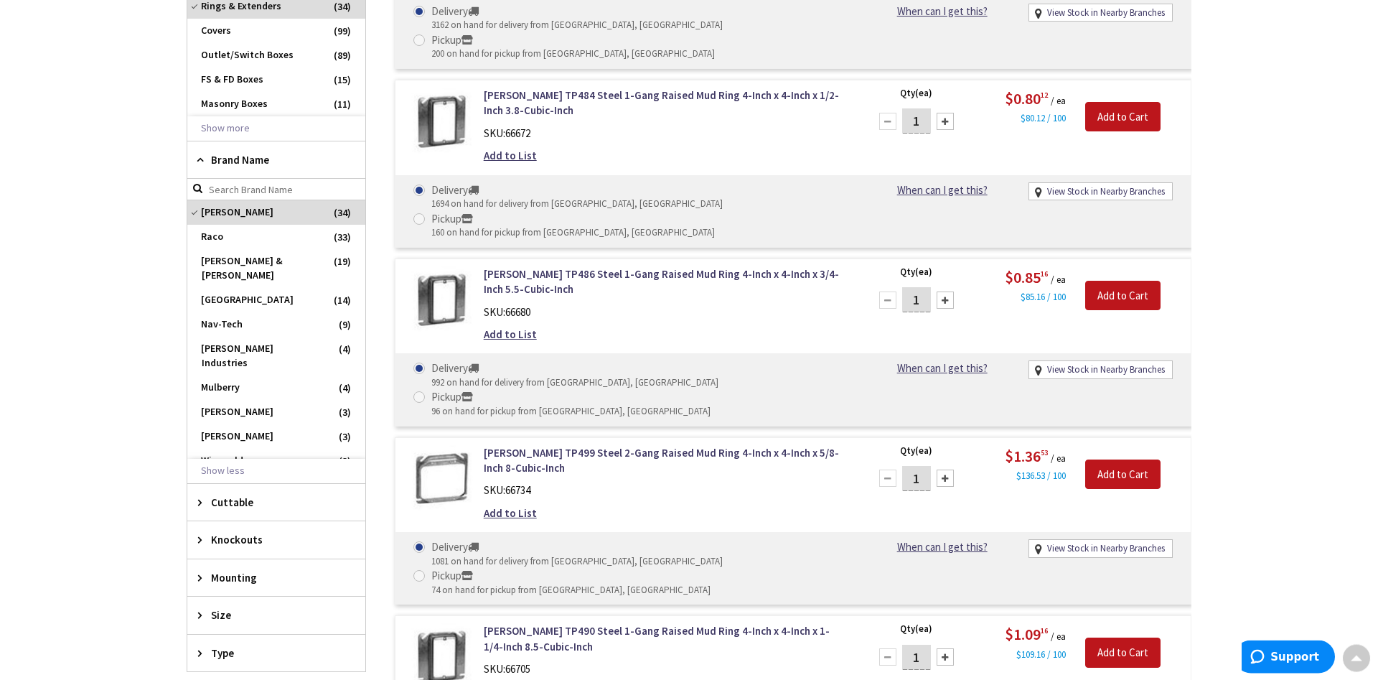
scroll to position [732, 0]
drag, startPoint x: 903, startPoint y: 245, endPoint x: 1046, endPoint y: 240, distance: 143.6
click at [1046, 268] on div "Qty (ea) 1 Please select a quantity $0.85 16 / ea $85.16 / 100 Add to Cart" at bounding box center [1025, 297] width 332 height 59
type input "6"
click at [1138, 282] on input "Add to Cart" at bounding box center [1122, 297] width 75 height 30
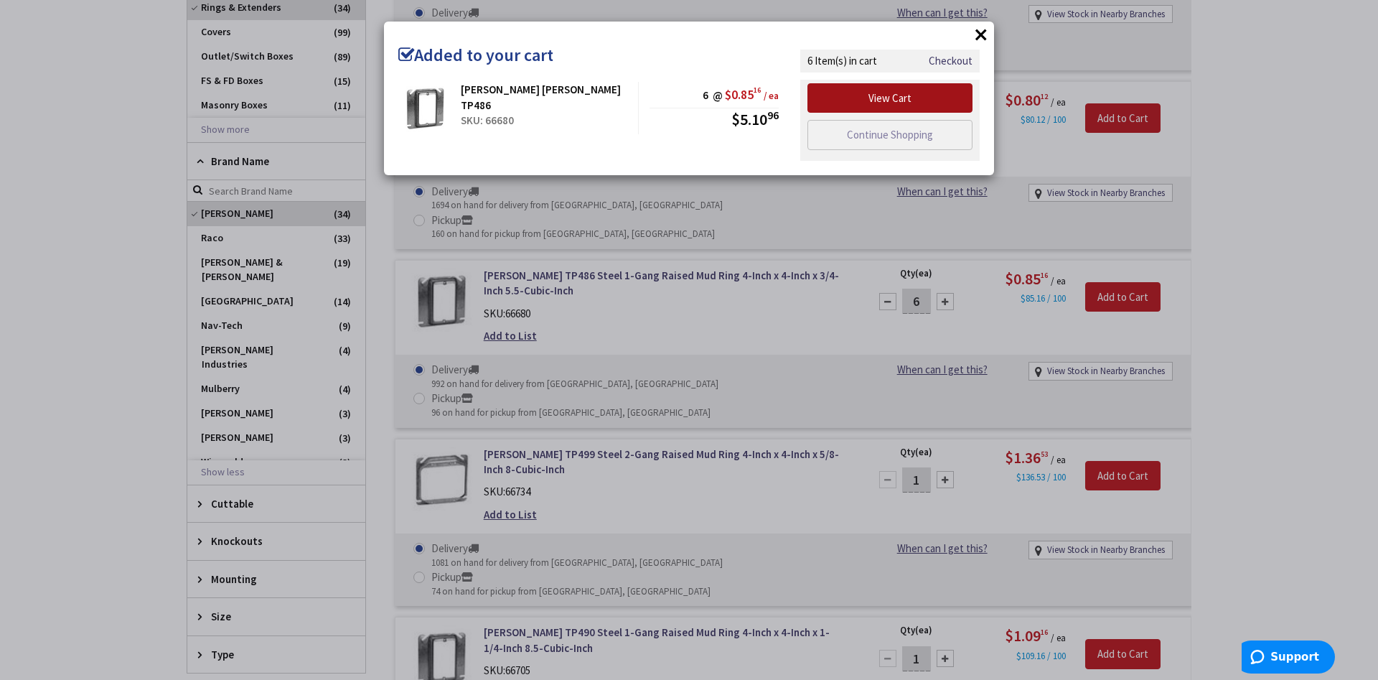
click at [863, 100] on link "View Cart" at bounding box center [889, 98] width 165 height 30
click at [891, 107] on link "View Cart" at bounding box center [889, 98] width 165 height 30
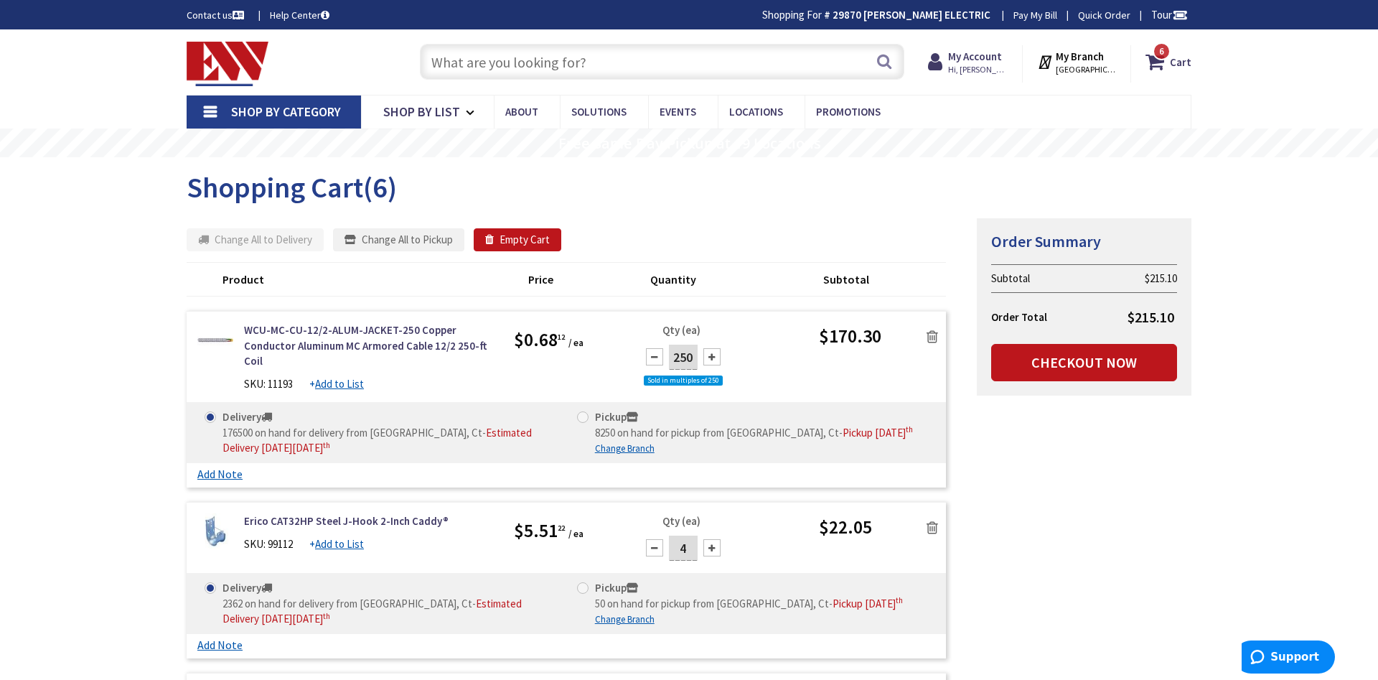
click at [469, 68] on input "text" at bounding box center [662, 62] width 484 height 36
click at [1094, 365] on link "Checkout Now" at bounding box center [1084, 362] width 186 height 37
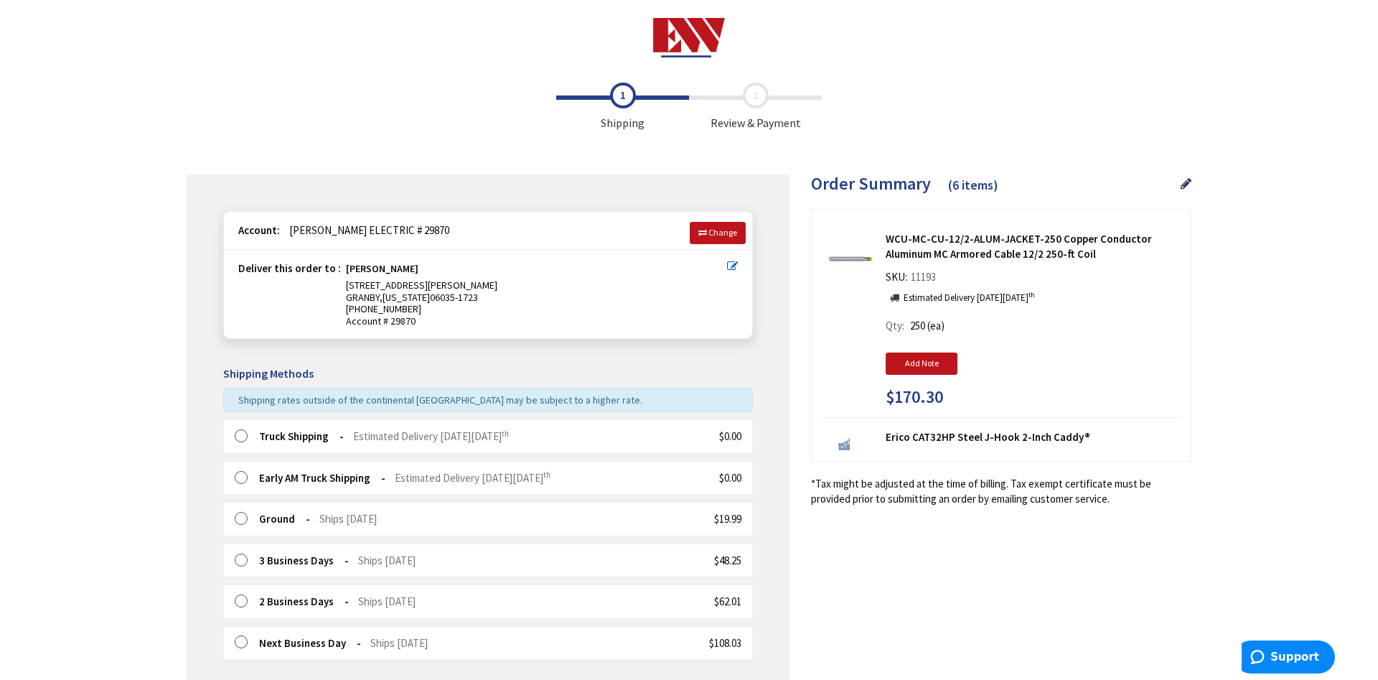
click at [240, 477] on label at bounding box center [246, 478] width 22 height 14
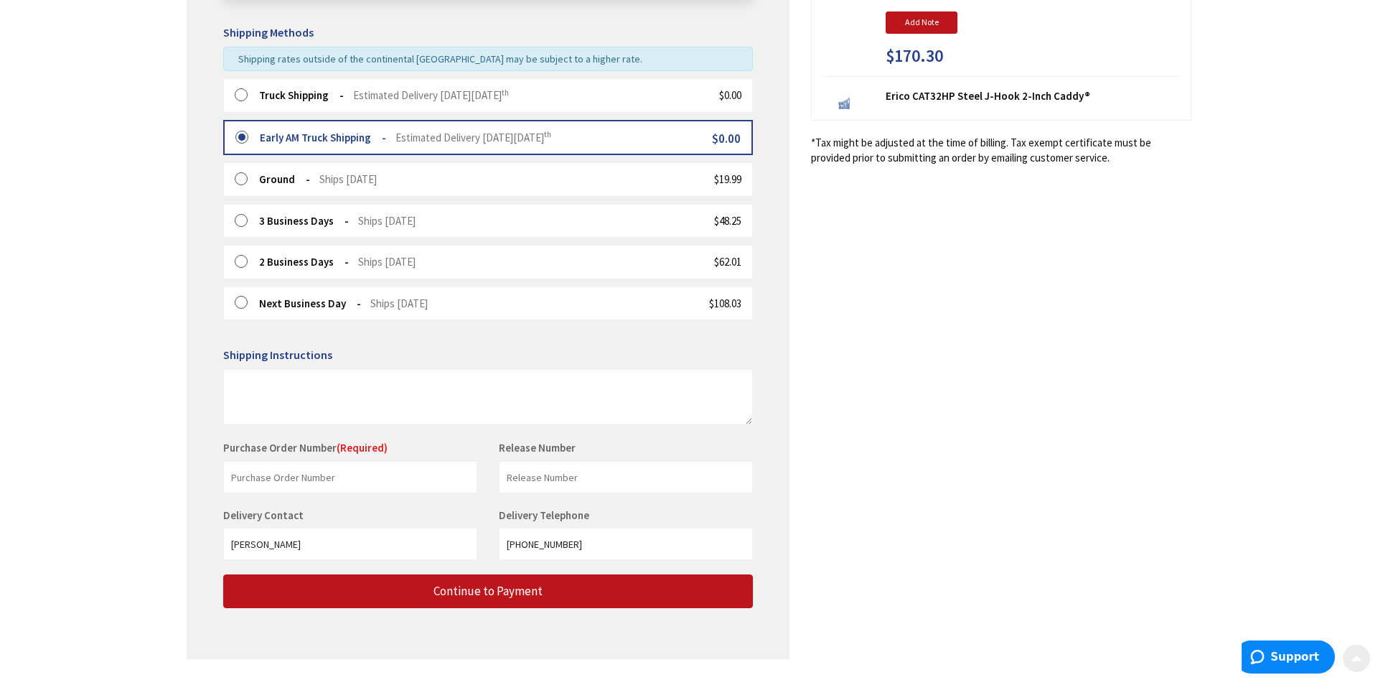
scroll to position [366, 0]
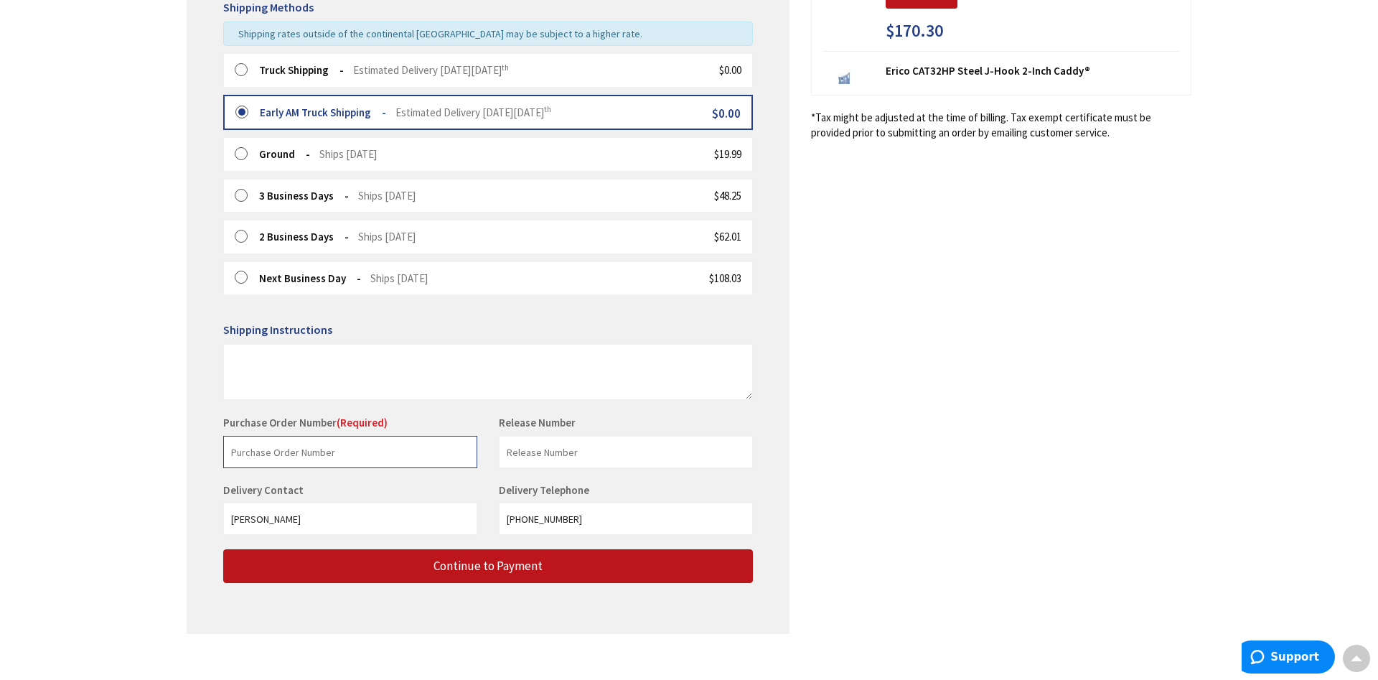
click at [297, 457] on input "text" at bounding box center [350, 452] width 254 height 32
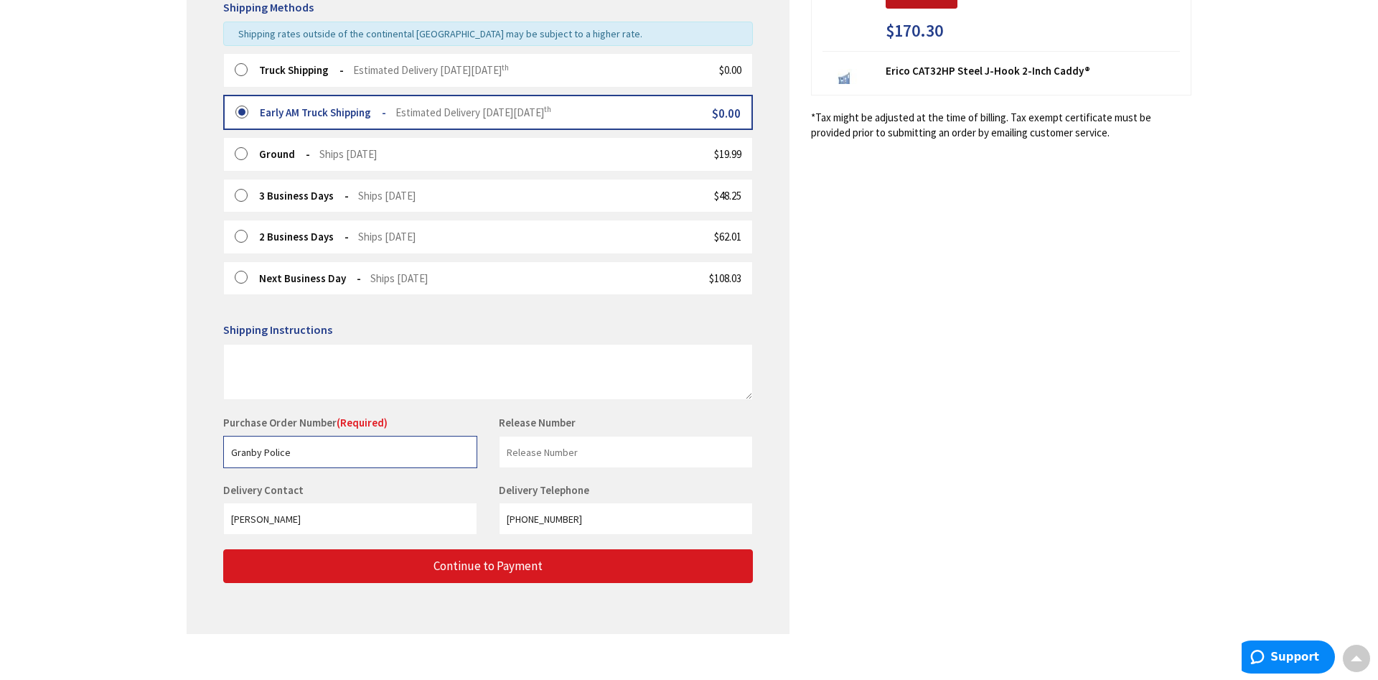
type input "Granby Police"
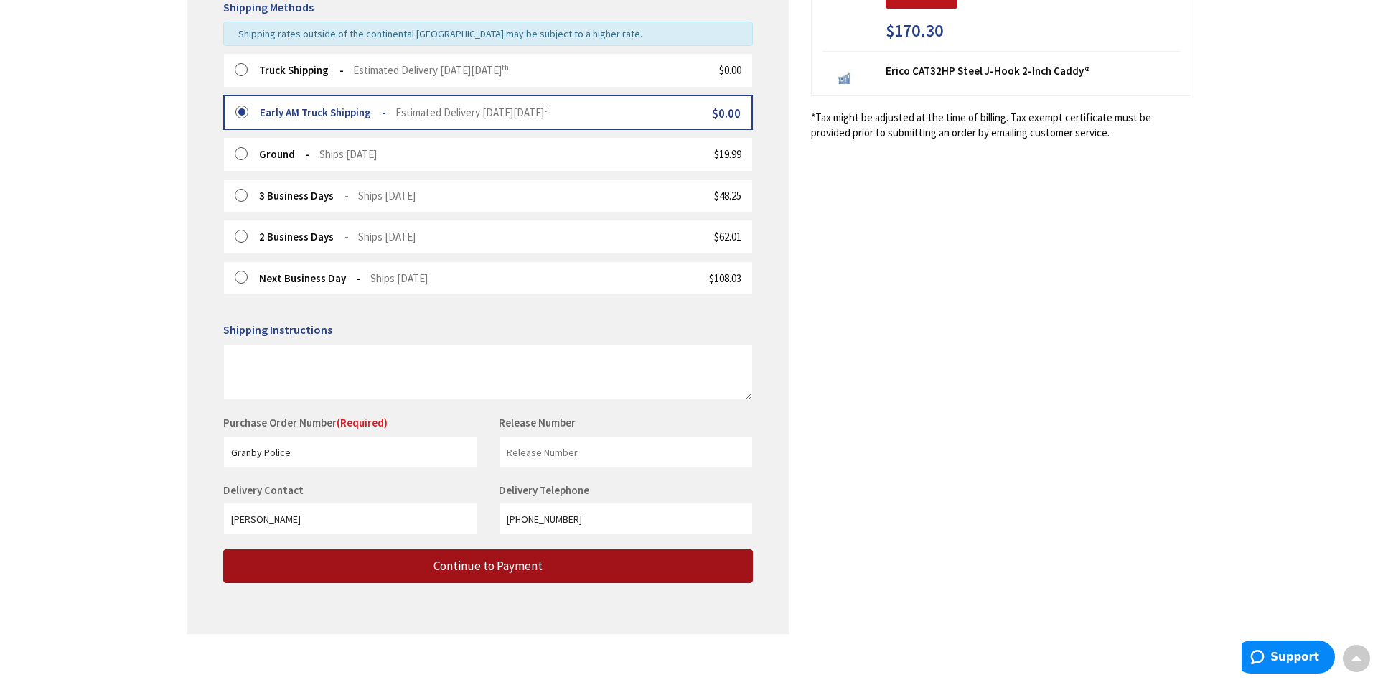
click at [520, 558] on button "Continue to Payment" at bounding box center [488, 566] width 530 height 34
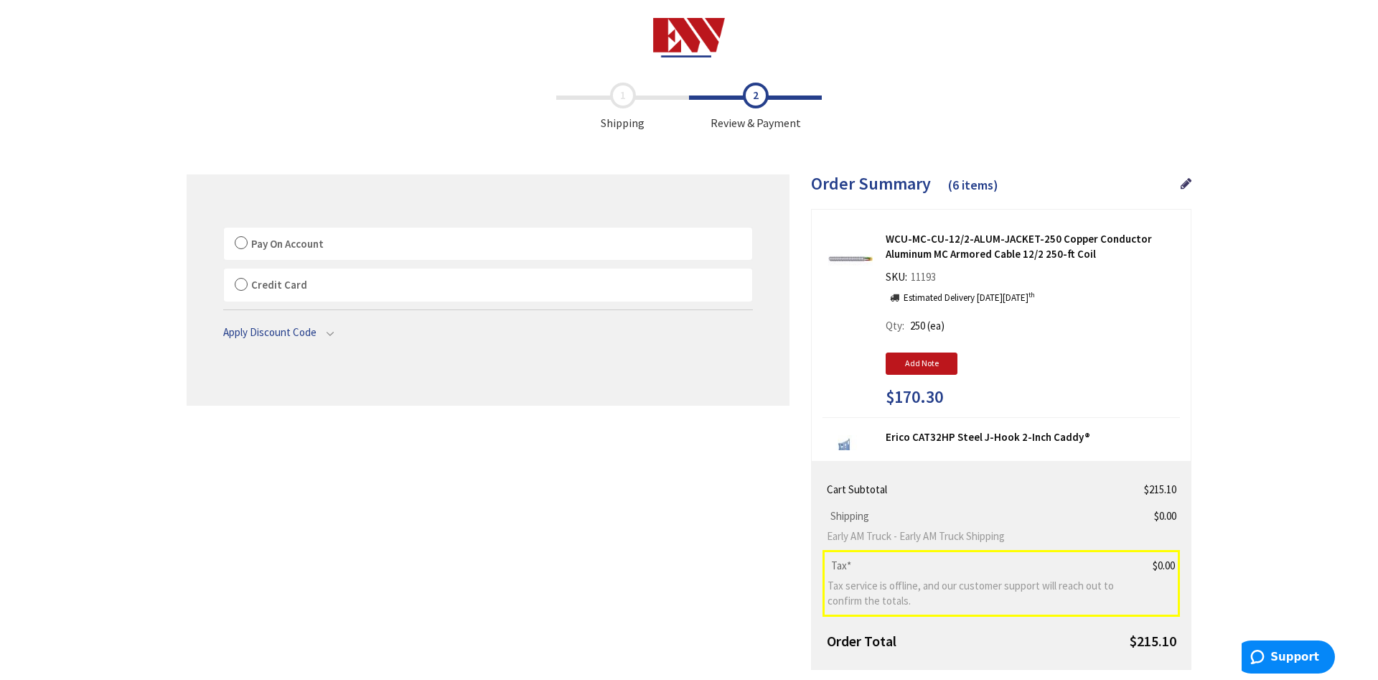
click at [243, 240] on label "Pay On Account" at bounding box center [488, 244] width 528 height 33
click at [224, 230] on input "Pay On Account" at bounding box center [224, 230] width 0 height 0
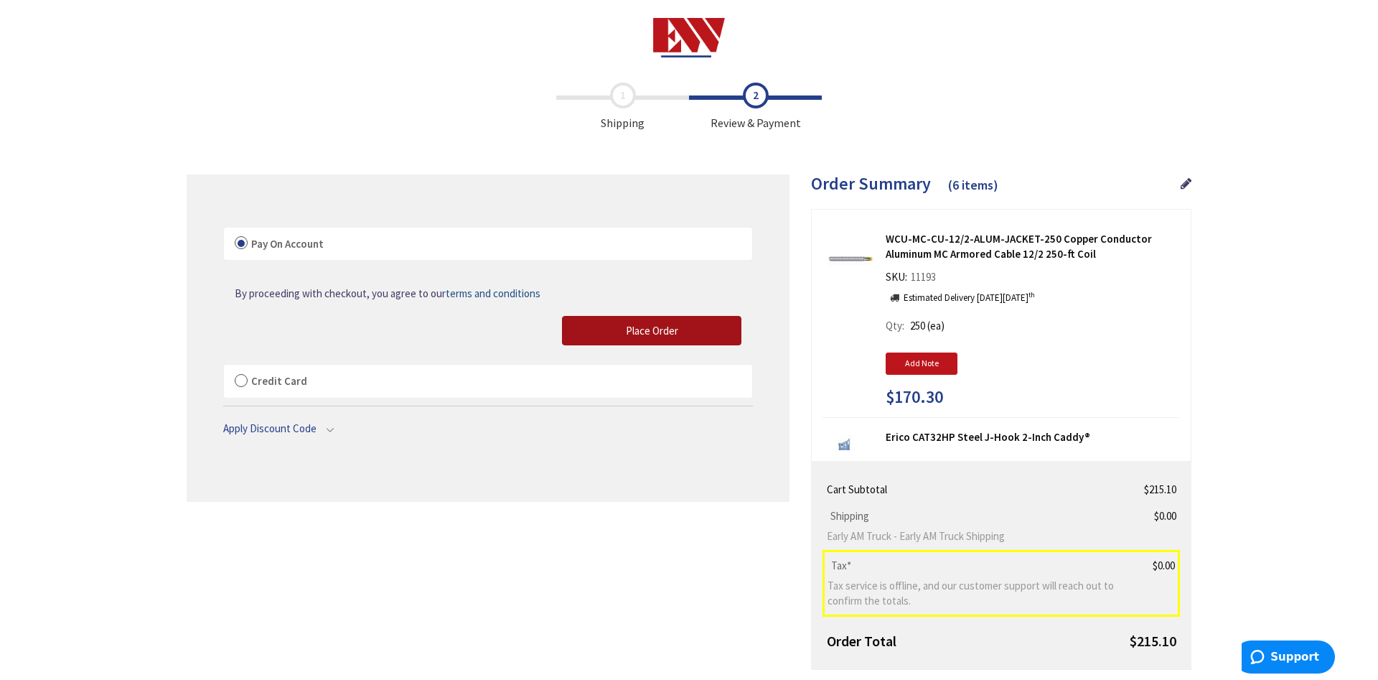
click at [644, 329] on span "Place Order" at bounding box center [652, 331] width 52 height 14
